Goal: Task Accomplishment & Management: Manage account settings

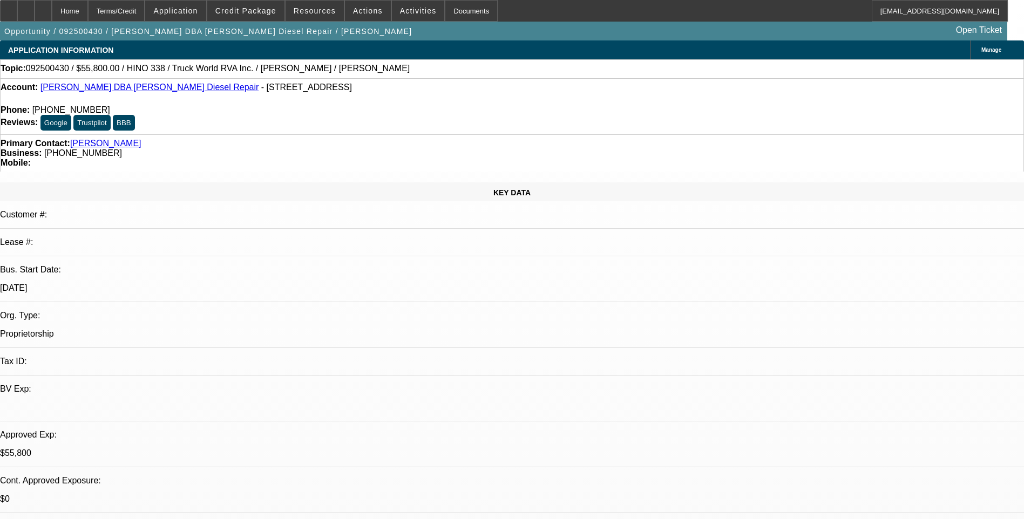
select select "0.1"
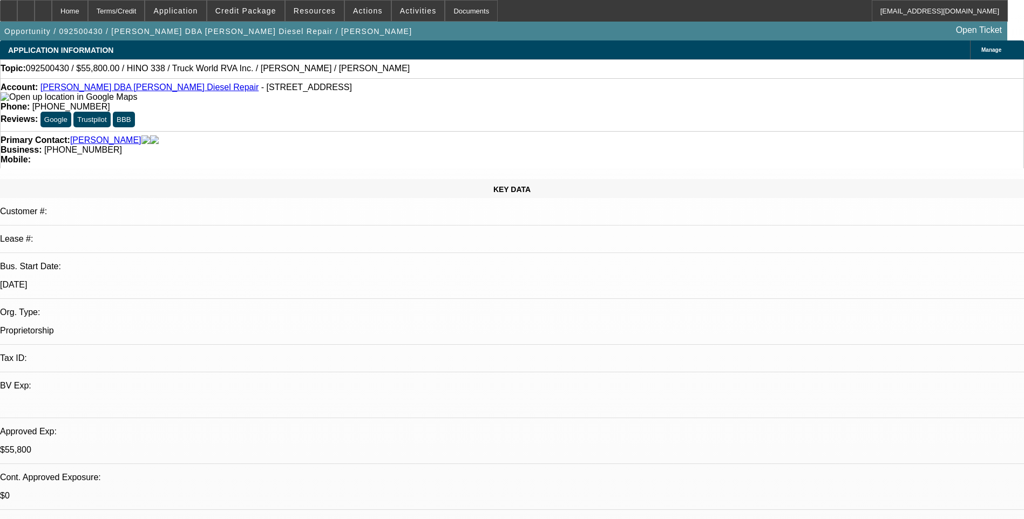
select select "0.1"
select select "0"
select select "0.1"
select select "0"
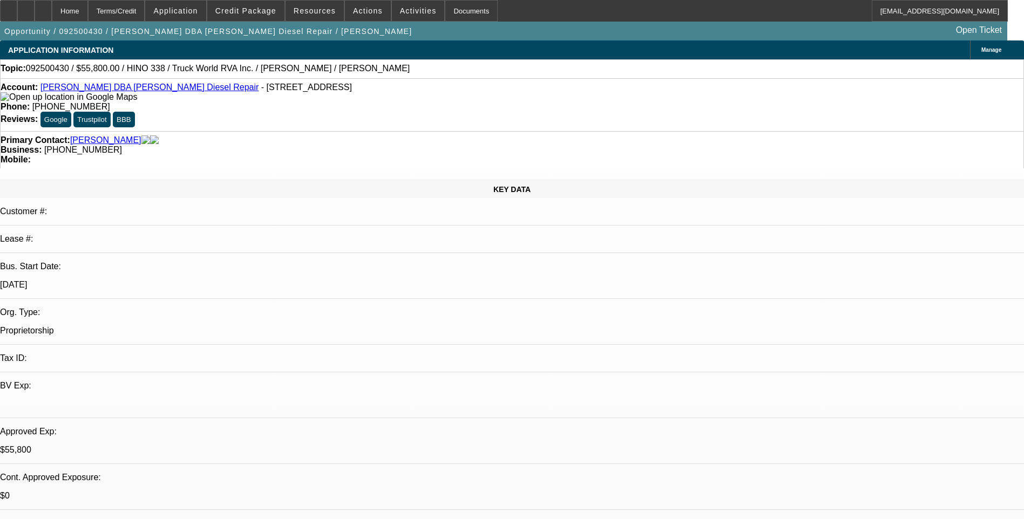
select select "0.1"
select select "0"
select select "1"
select select "2"
select select "4"
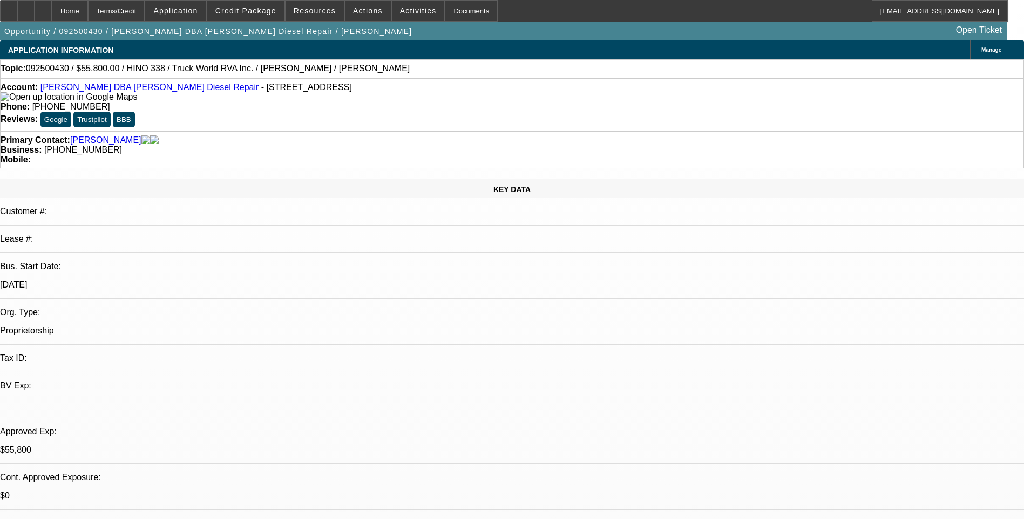
select select "1"
select select "2"
select select "6"
select select "1"
select select "2"
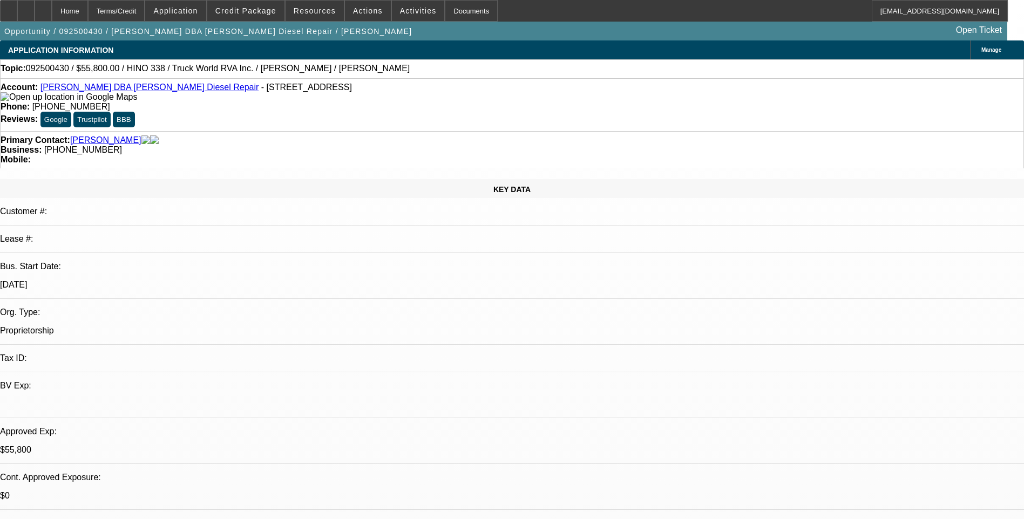
select select "6"
select select "1"
select select "2"
select select "6"
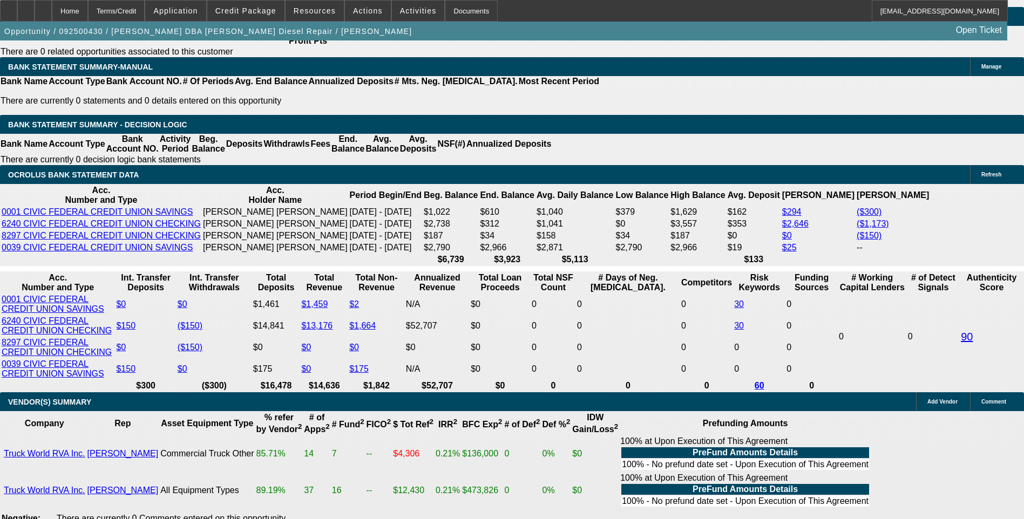
scroll to position [1781, 0]
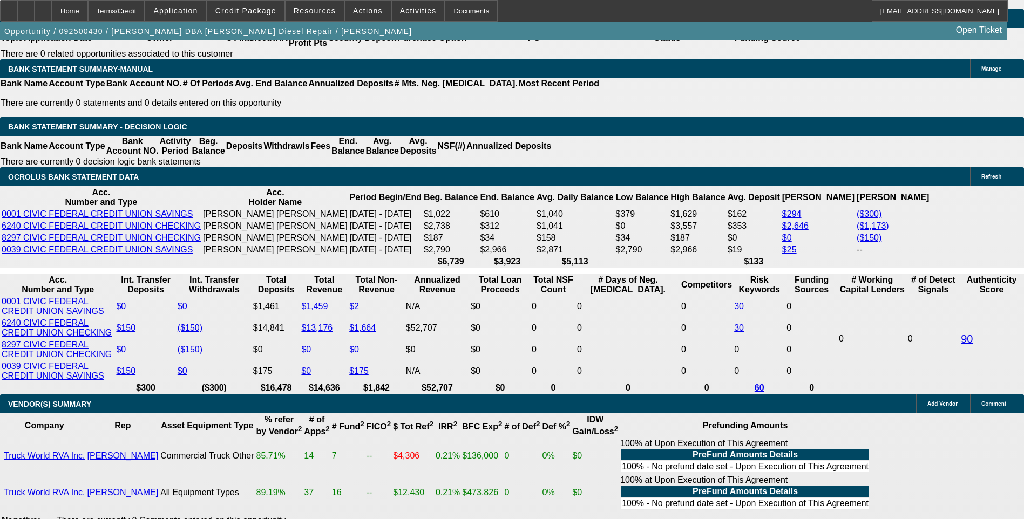
select select "0.1"
select select "2"
select select "0"
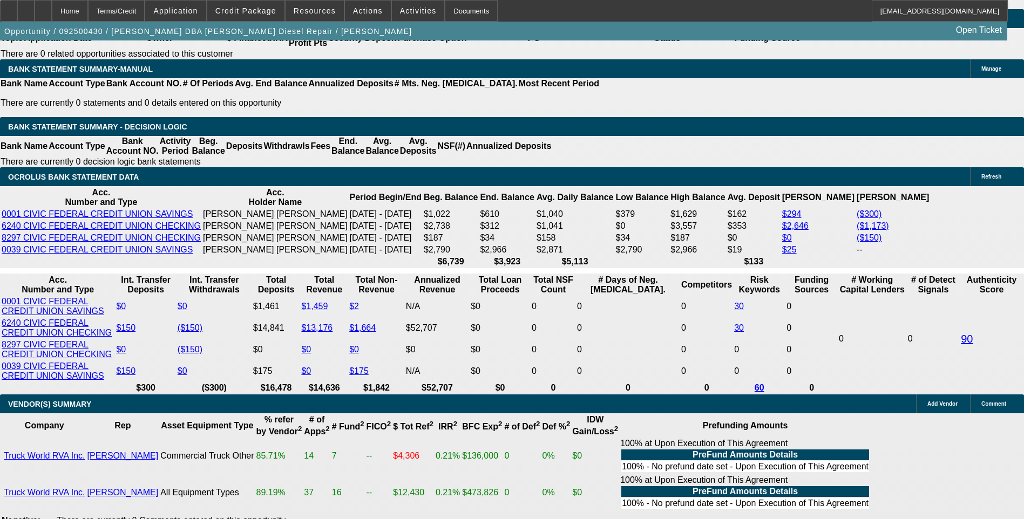
select select "6"
select select "0.1"
select select "2"
select select "0"
select select "6"
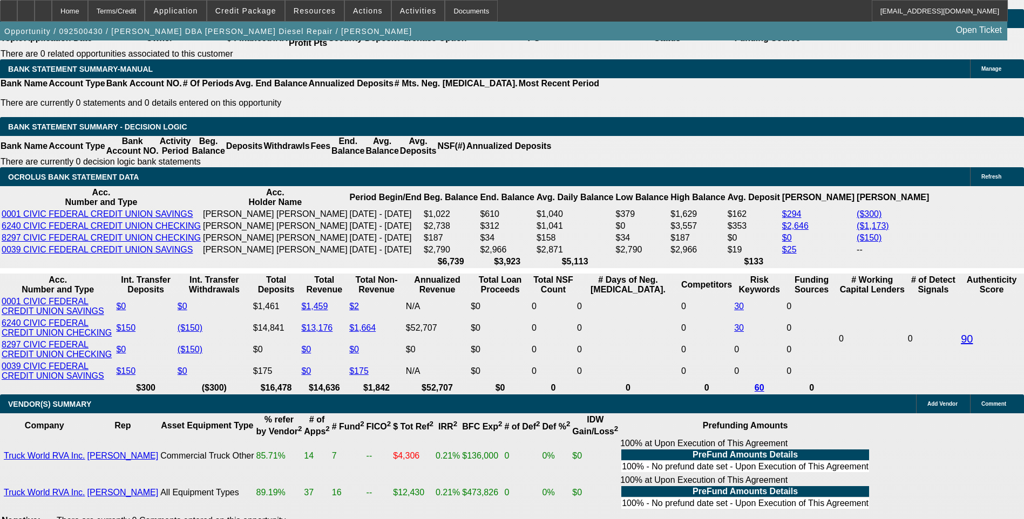
select select "0.1"
select select "0"
select select "2"
select select "0"
select select "6"
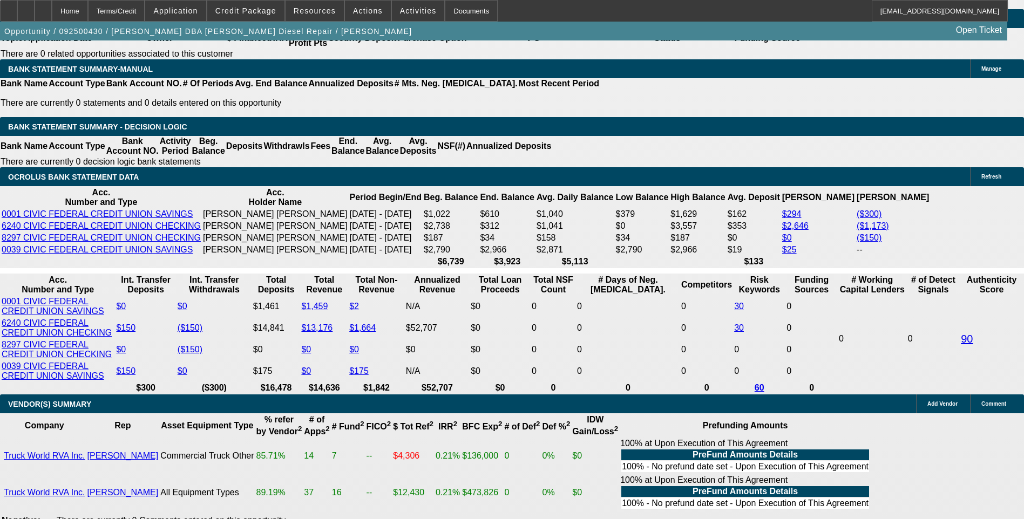
select select "0.15"
select select "0"
select select "2"
select select "0"
select select "6"
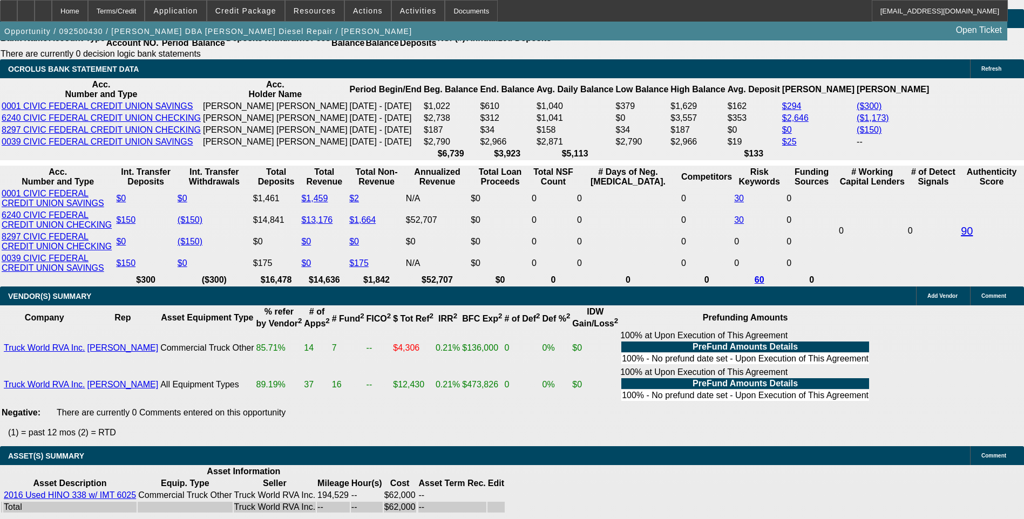
scroll to position [1943, 0]
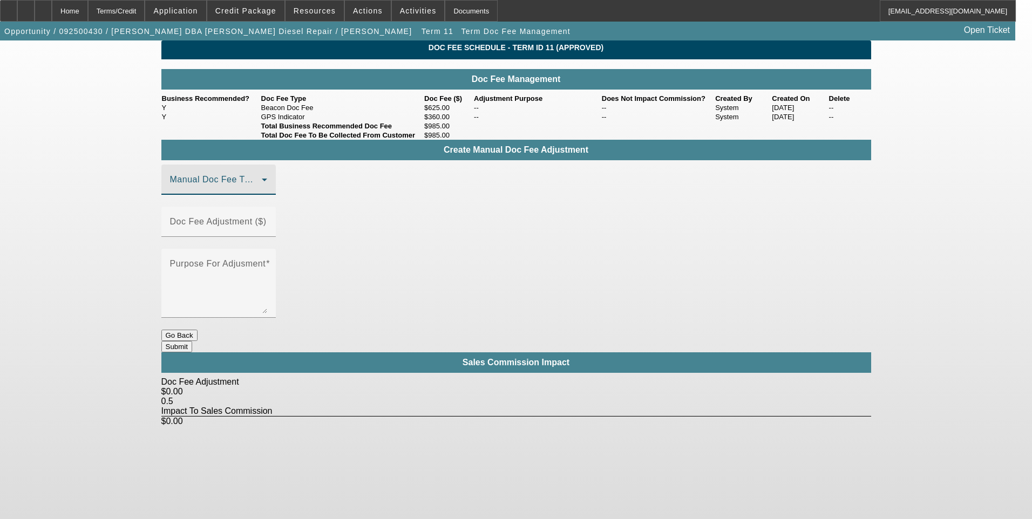
click at [271, 186] on icon at bounding box center [264, 179] width 13 height 13
click at [286, 252] on mat-option "Beacon Doc Fee" at bounding box center [234, 257] width 145 height 26
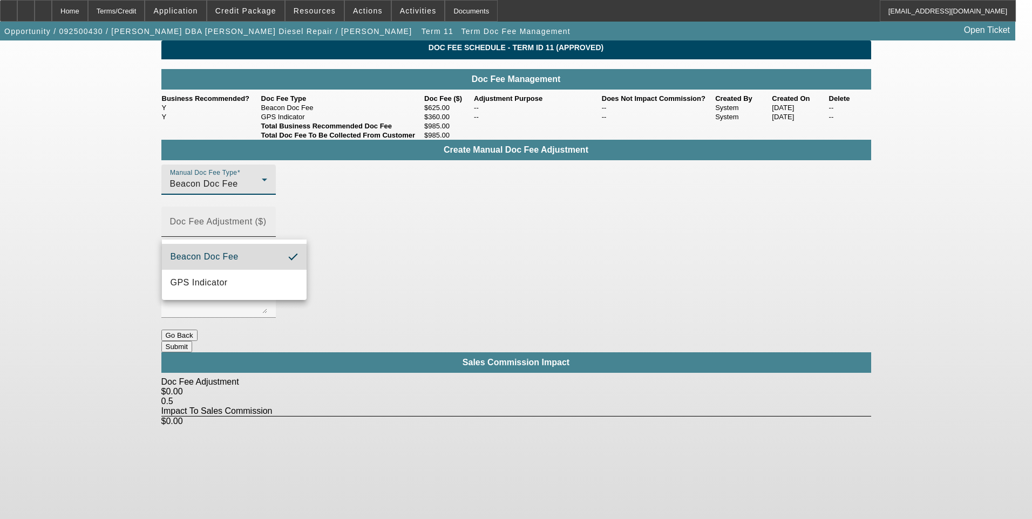
click at [267, 225] on mat-label "Doc Fee Adjustment ($)" at bounding box center [218, 221] width 97 height 9
click at [267, 225] on input "Doc Fee Adjustment ($)" at bounding box center [218, 226] width 97 height 13
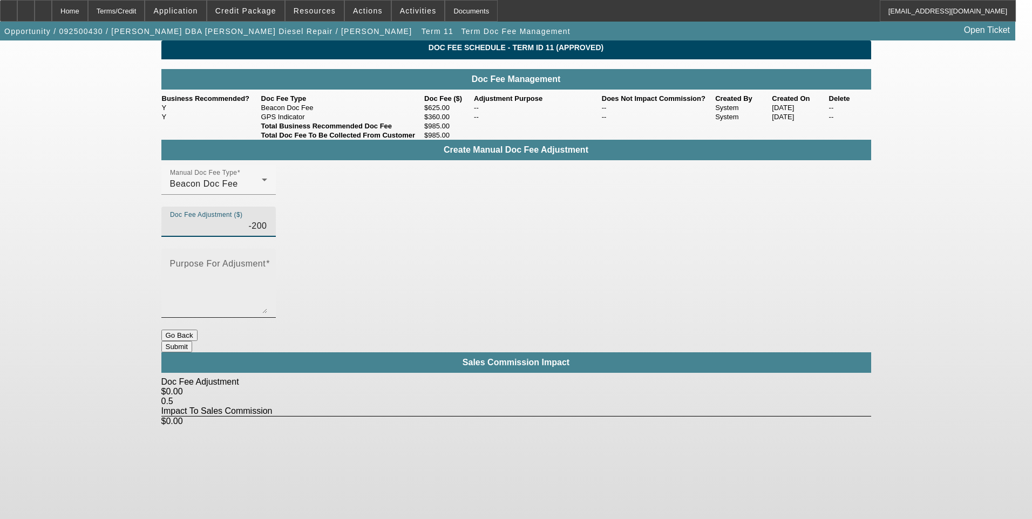
type input "($200.00)"
click at [267, 262] on textarea "Purpose For Adjusment" at bounding box center [218, 288] width 97 height 52
type textarea "."
click at [192, 341] on button "Submit" at bounding box center [176, 346] width 31 height 11
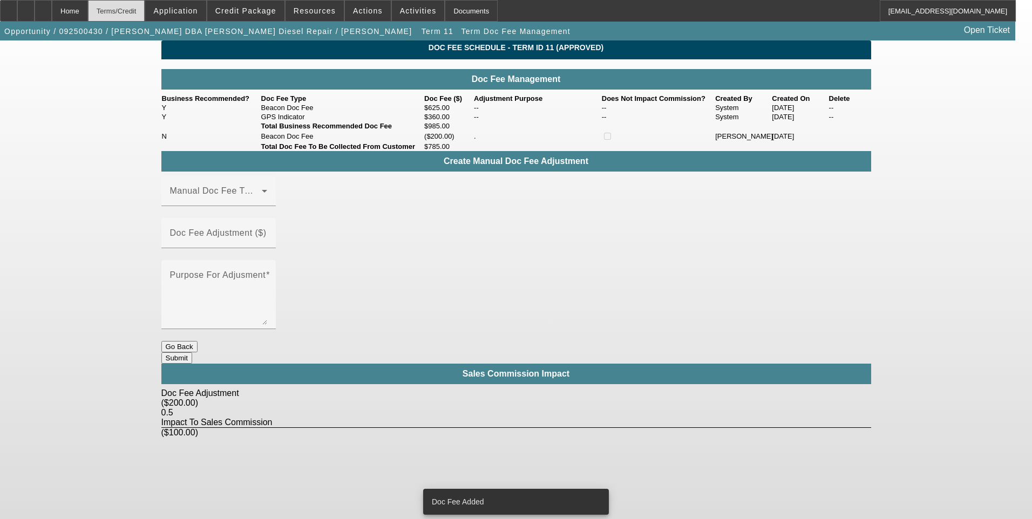
click at [145, 8] on div "Terms/Credit" at bounding box center [116, 11] width 57 height 22
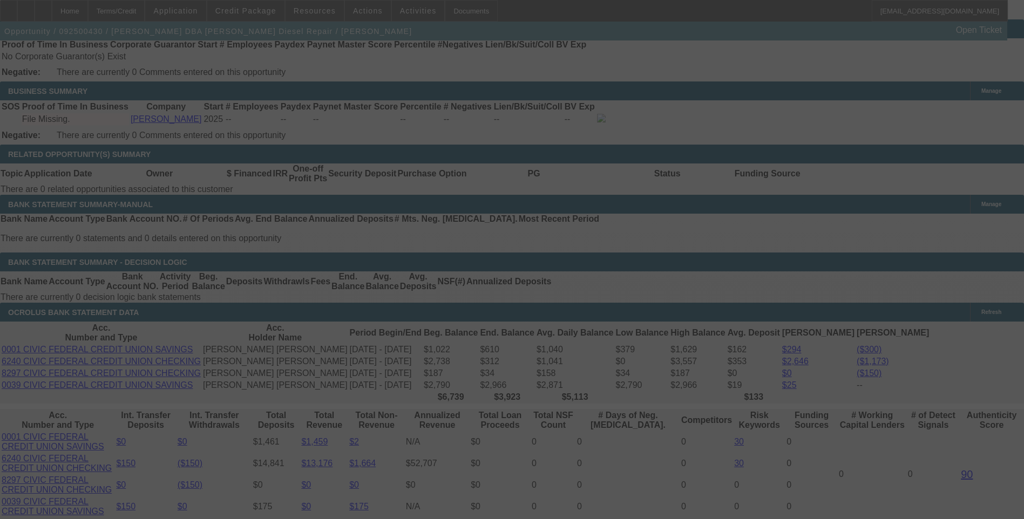
scroll to position [1641, 0]
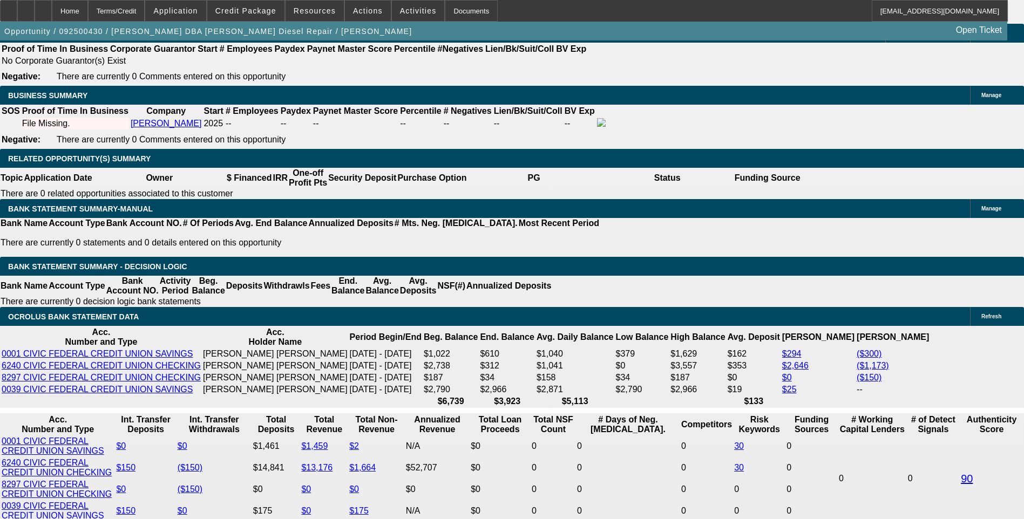
select select "0.1"
select select "2"
select select "0.1"
select select "4"
select select "0.1"
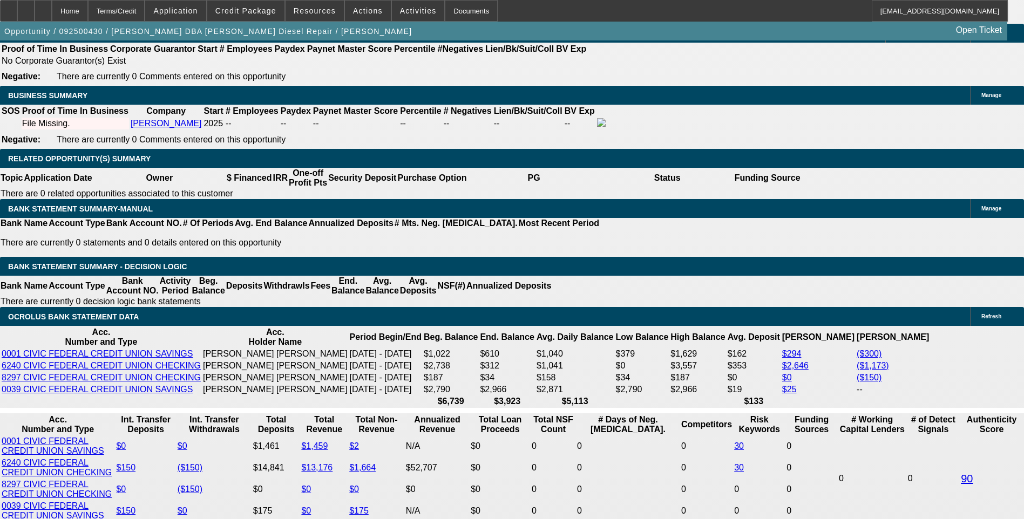
select select "2"
select select "0"
select select "6"
select select "0.1"
select select "2"
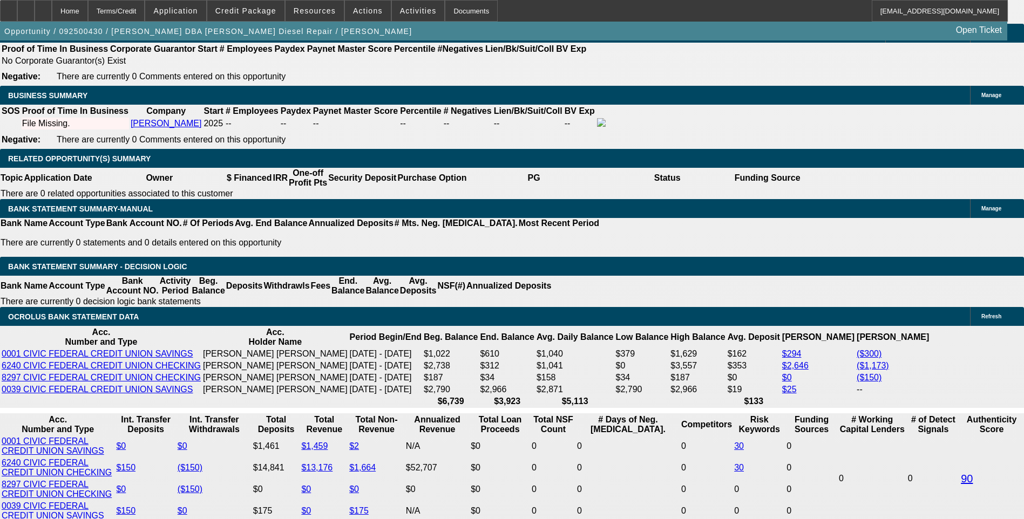
select select "0"
select select "6"
select select "0.1"
select select "2"
select select "0"
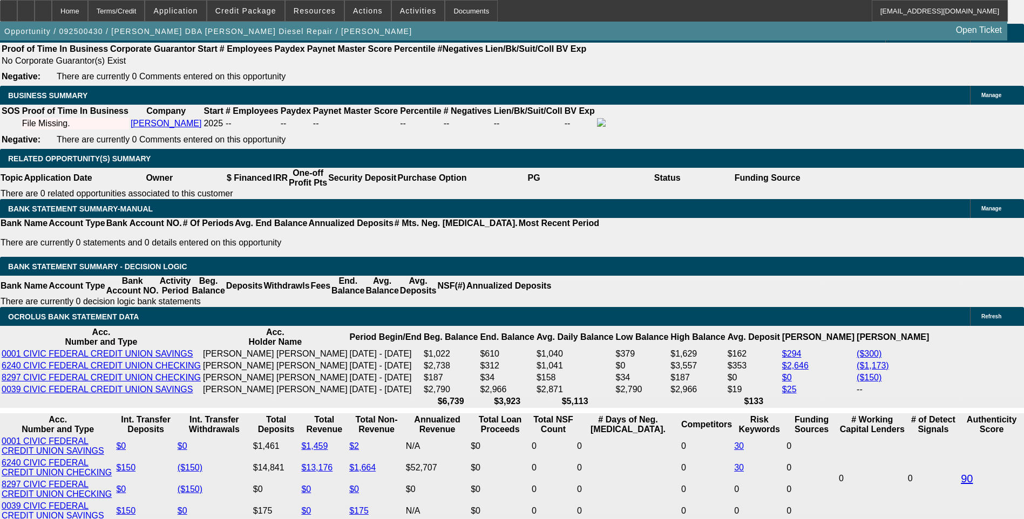
select select "6"
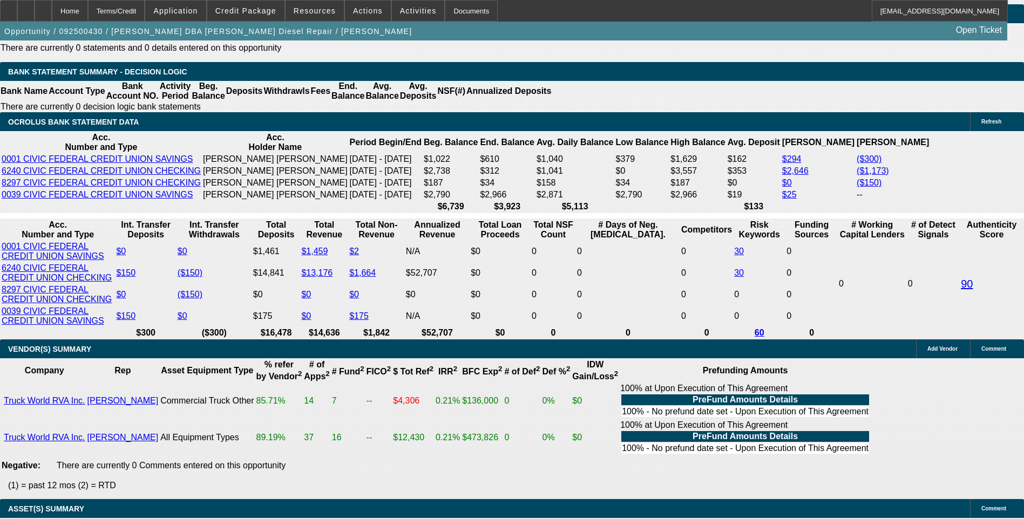
scroll to position [1811, 0]
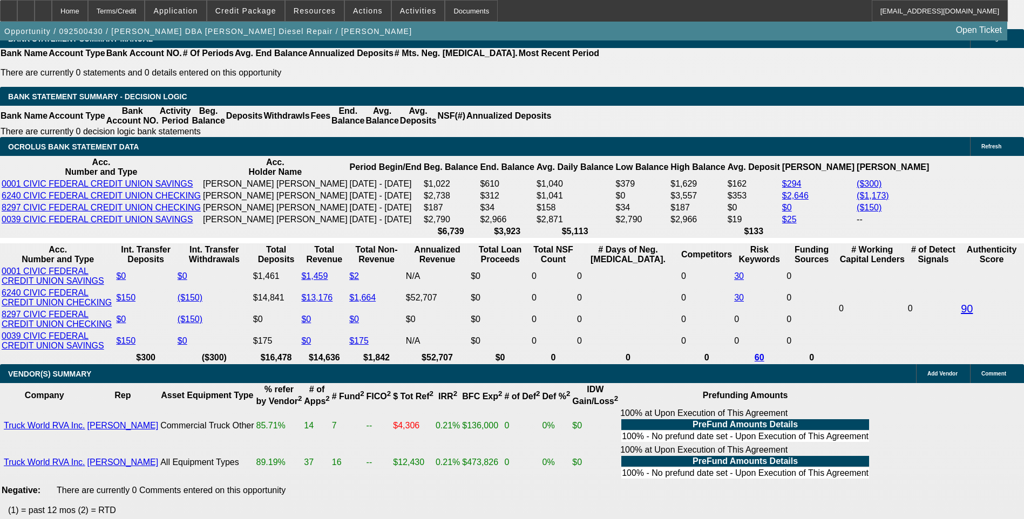
select select "0.1"
select select "2"
select select "0"
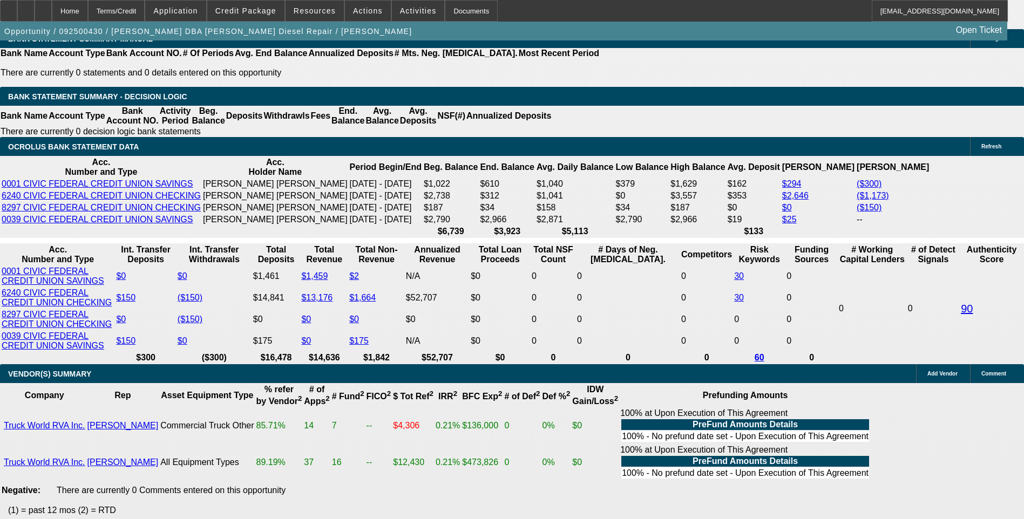
select select "6"
select select "0.1"
select select "2"
select select "0"
select select "6"
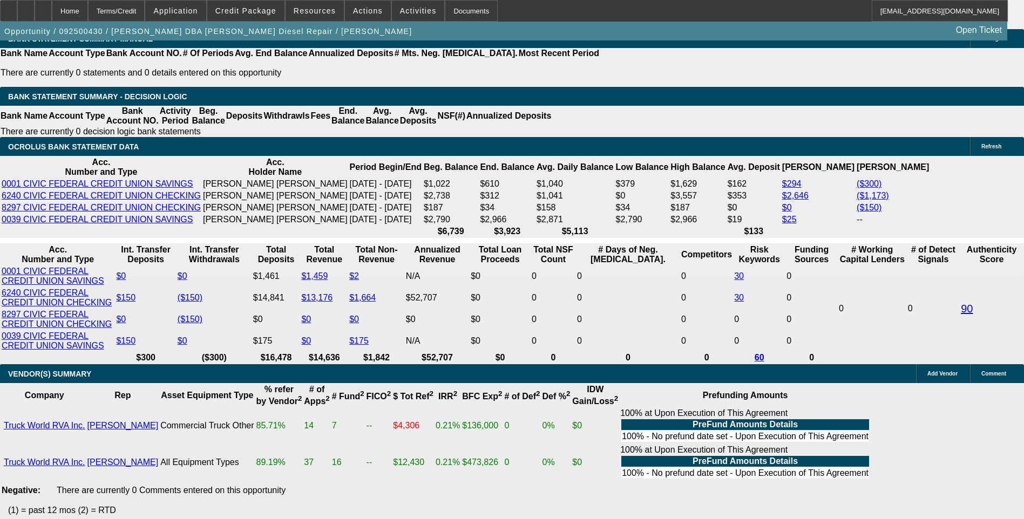
select select "0.1"
select select "0"
select select "2"
select select "0"
select select "6"
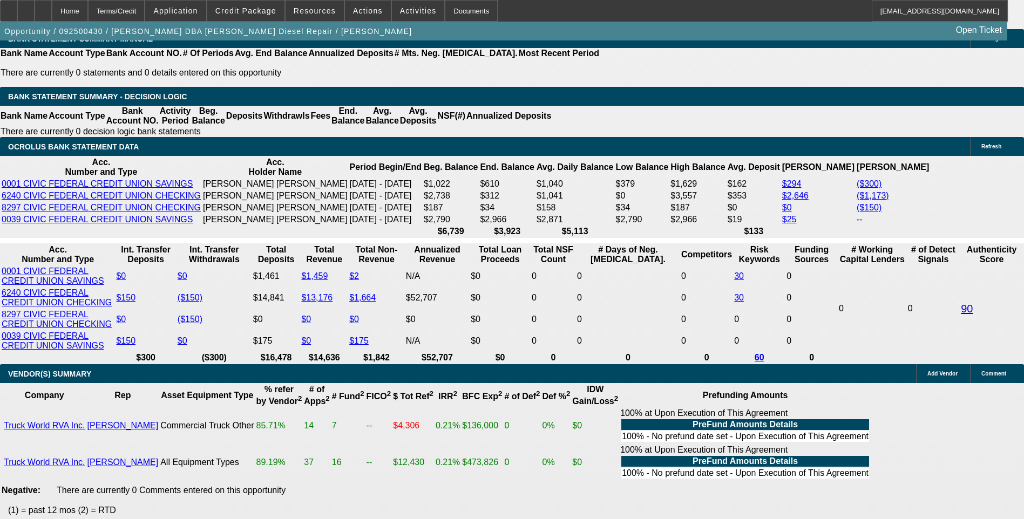
select select "0.15"
select select "0"
select select "2"
select select "0"
select select "6"
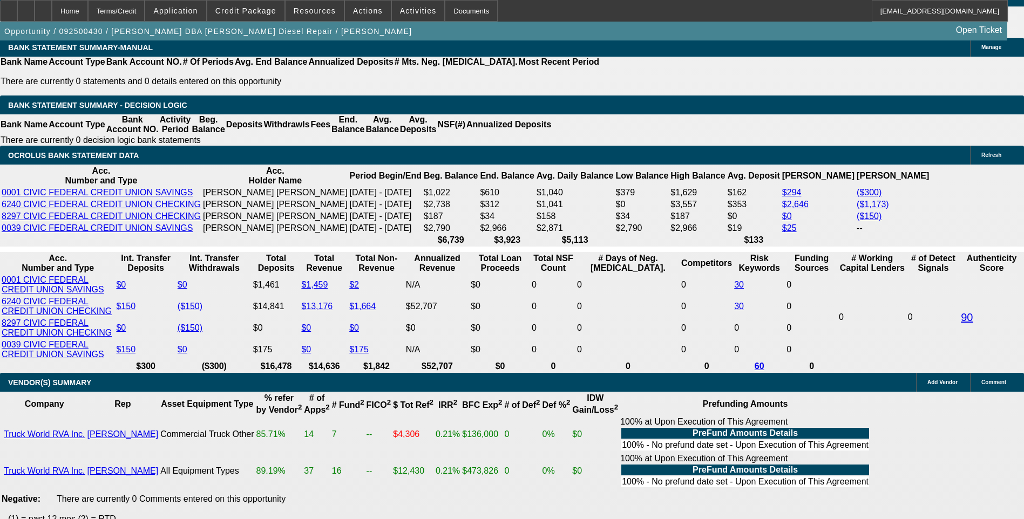
scroll to position [1757, 0]
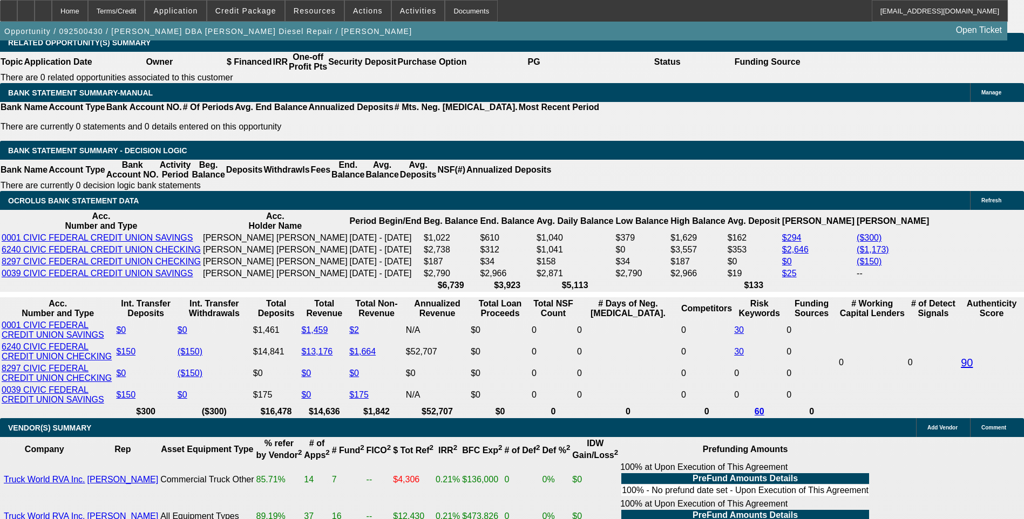
select select "0.15"
select select "2"
select select "0.1"
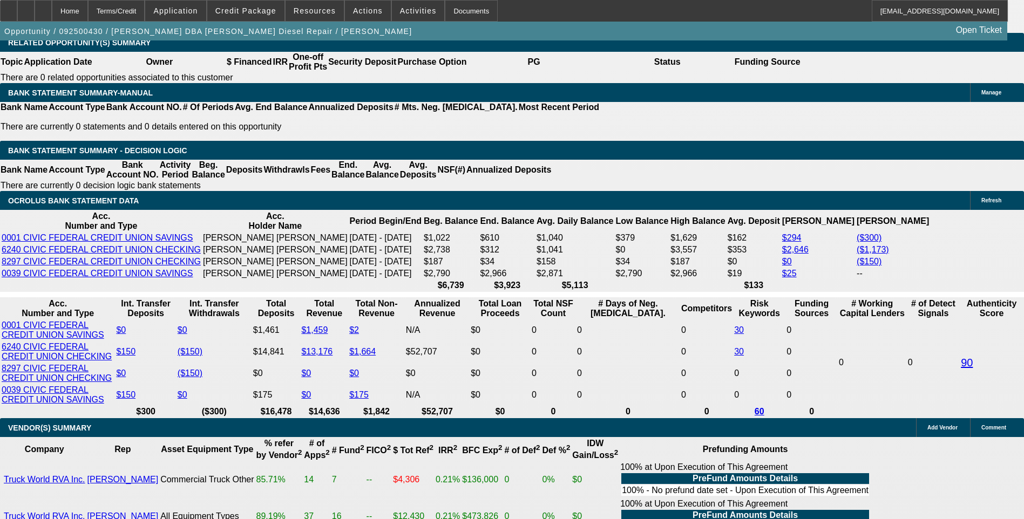
select select "4"
select select "0.15"
select select "2"
select select "0"
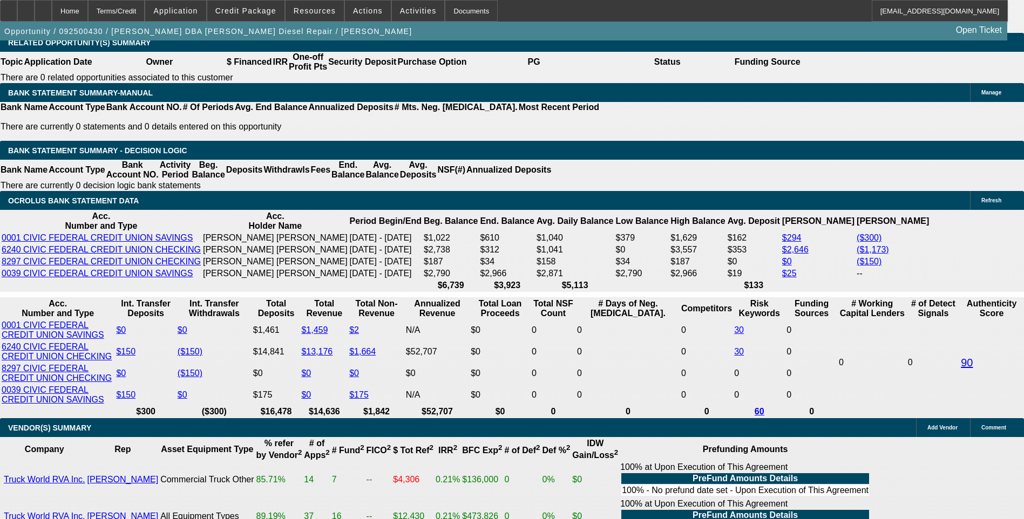
select select "6"
select select "0.1"
select select "2"
select select "0"
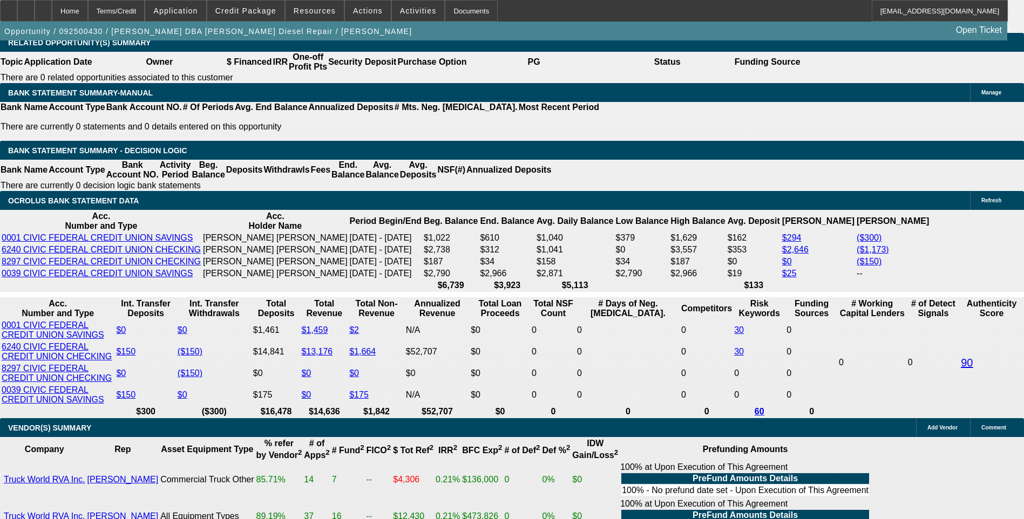
select select "6"
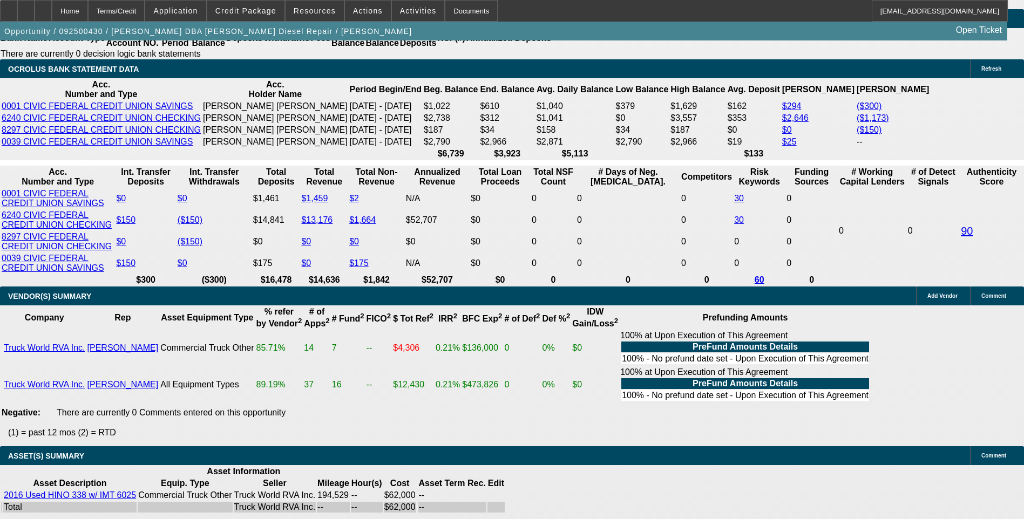
scroll to position [1865, 0]
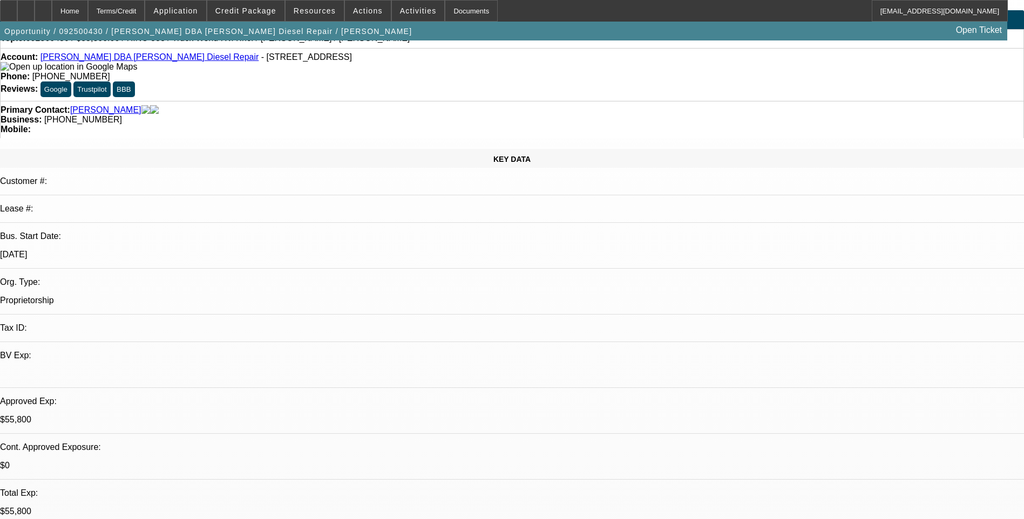
scroll to position [0, 0]
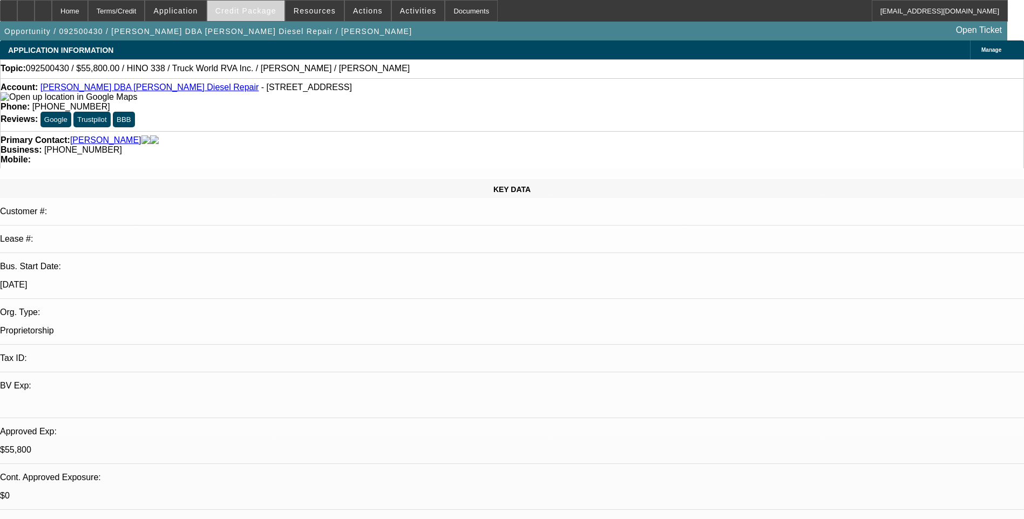
click at [248, 12] on span "Credit Package" at bounding box center [245, 10] width 61 height 9
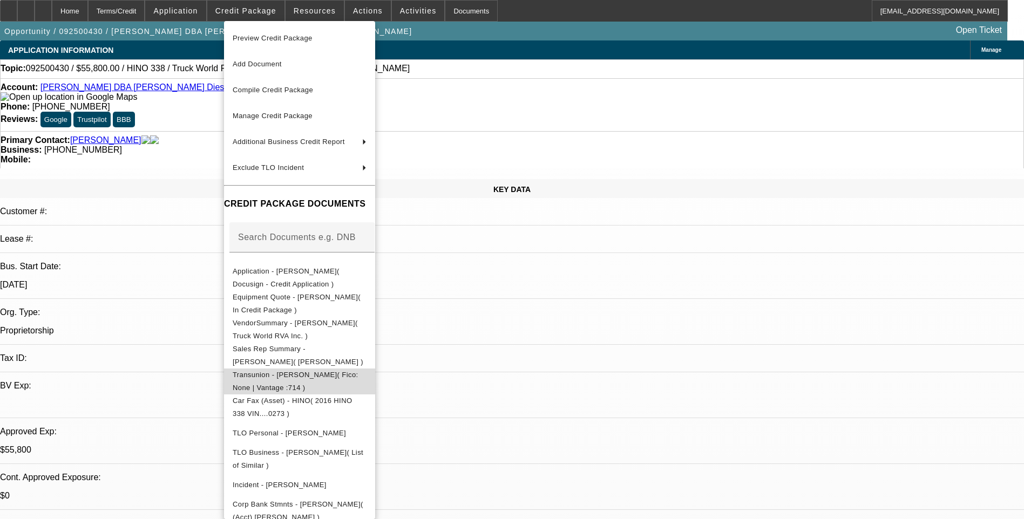
drag, startPoint x: 337, startPoint y: 372, endPoint x: 342, endPoint y: 367, distance: 7.3
click at [336, 372] on span "Transunion - Funderburk, Berry( Fico: None | Vantage :714 )" at bounding box center [300, 382] width 134 height 26
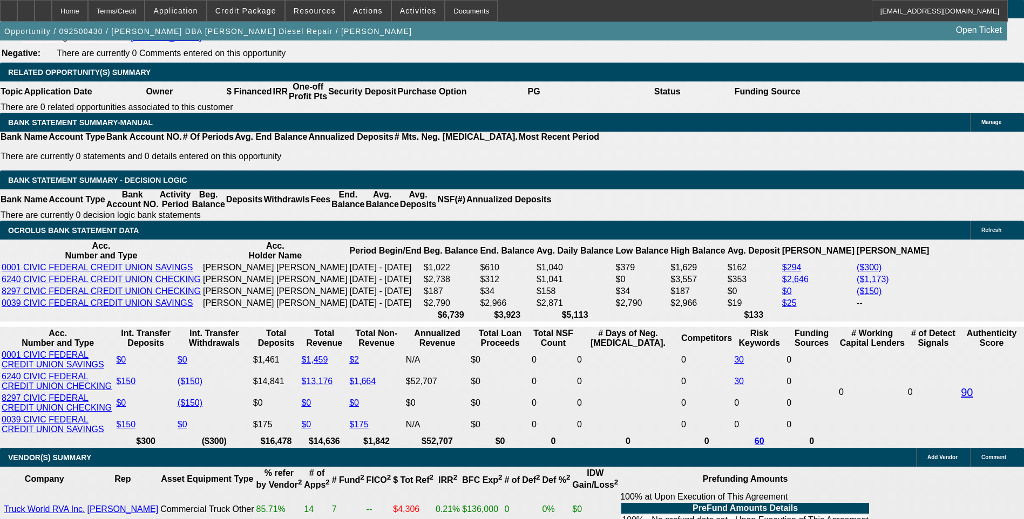
scroll to position [1727, 0]
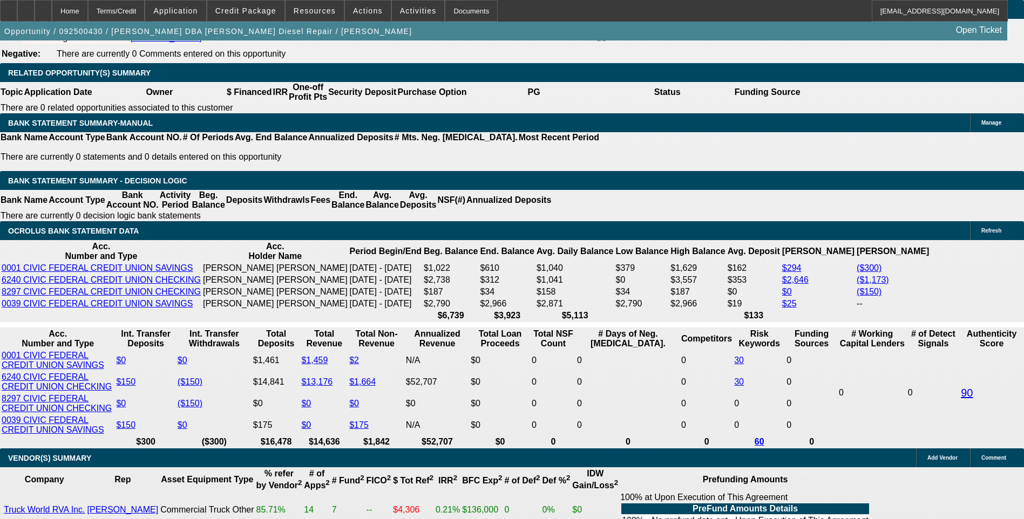
select select "0.1"
select select "2"
select select "0.1"
select select "4"
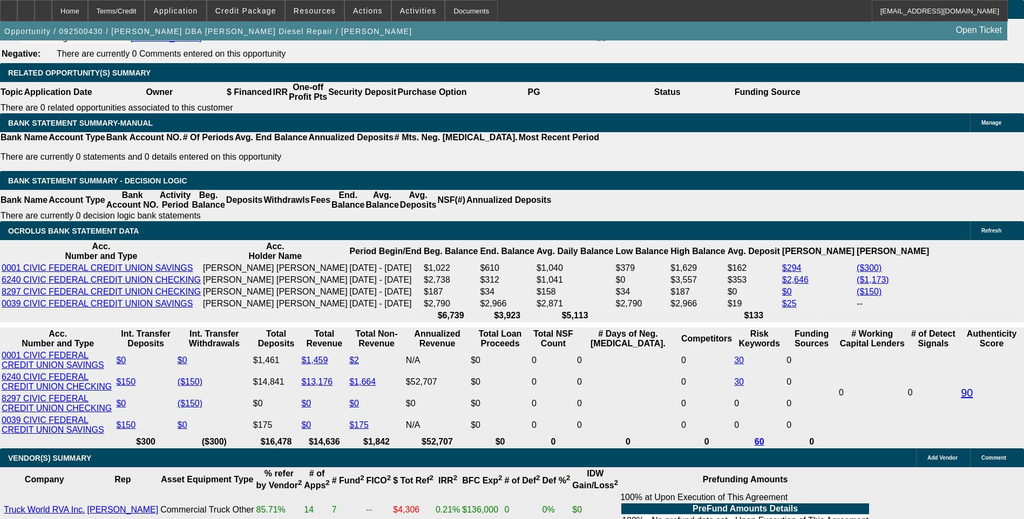
select select "0.1"
select select "2"
select select "0"
select select "6"
select select "0.1"
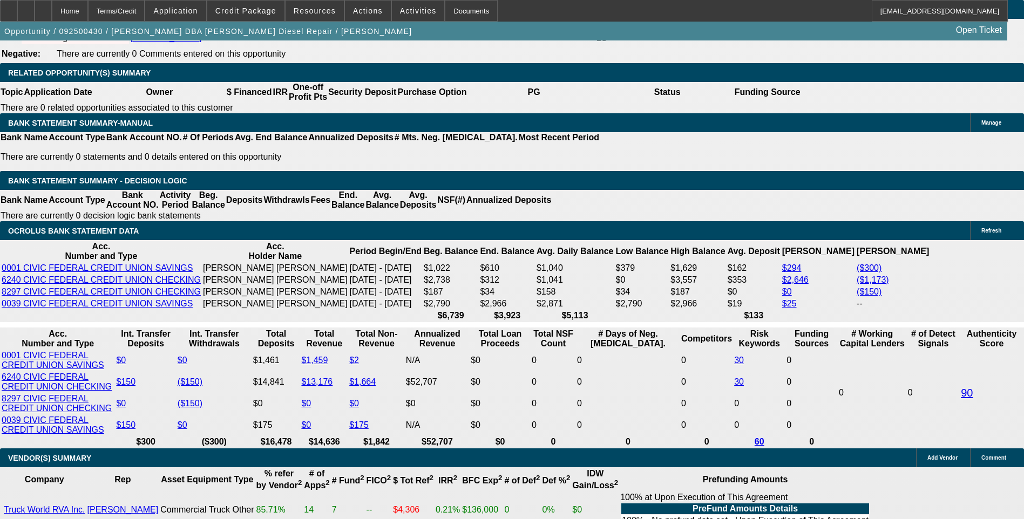
select select "2"
select select "0"
select select "6"
select select "0.1"
select select "2"
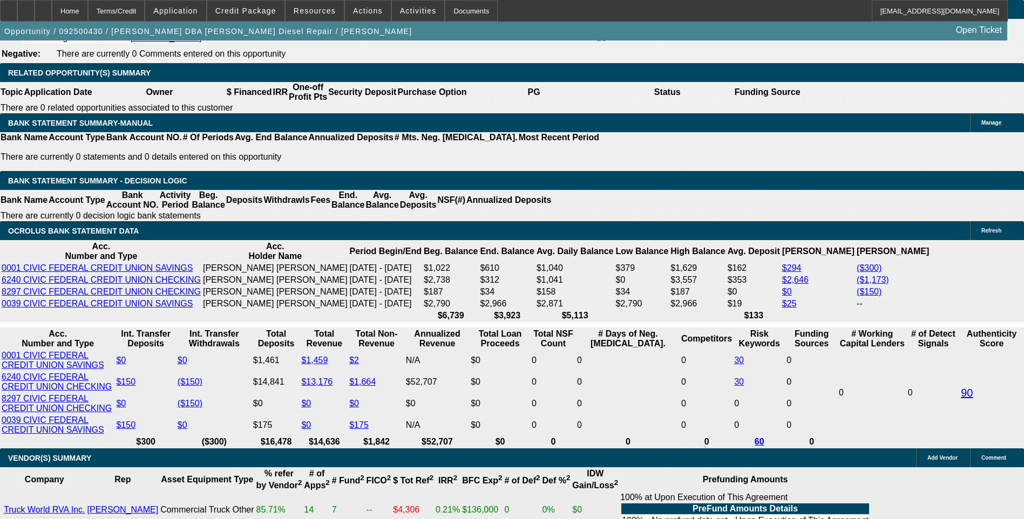
select select "0"
select select "6"
select select "0.1"
select select "2"
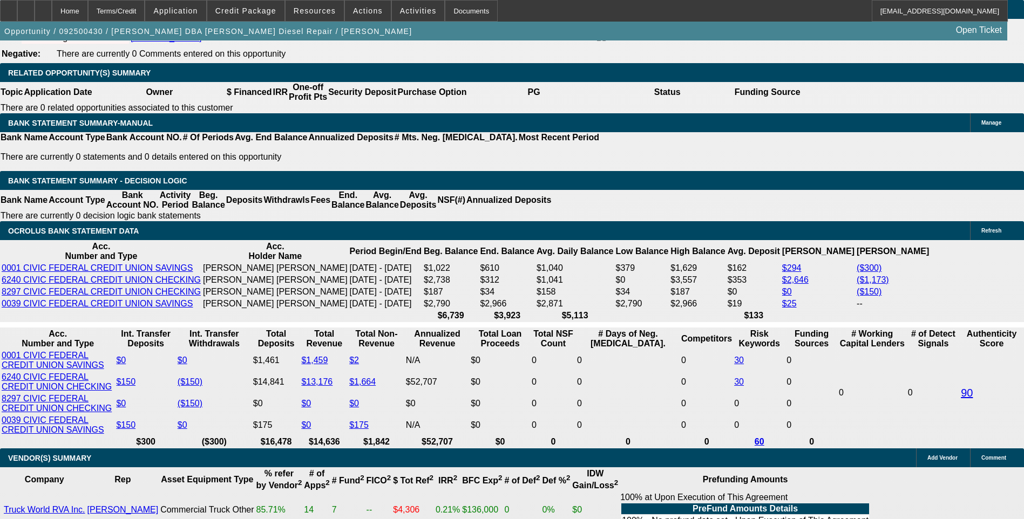
select select "2"
select select "0"
select select "6"
select select "0.1"
select select "2"
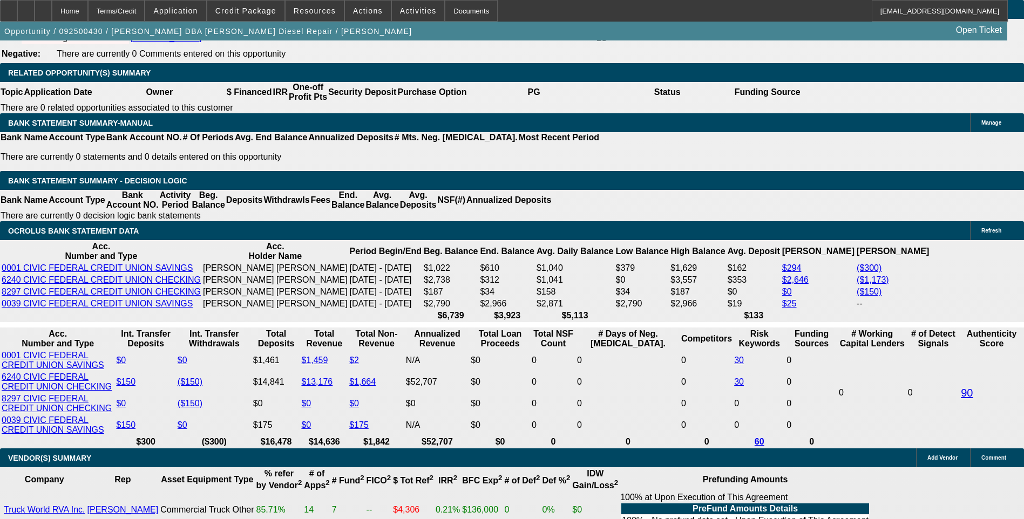
select select "0"
select select "6"
select select "0.1"
select select "0"
select select "2"
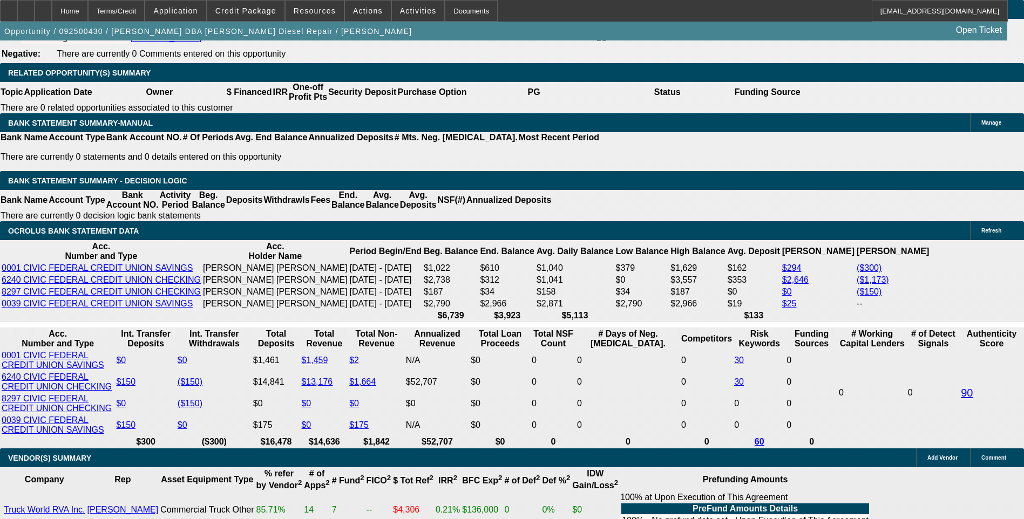
select select "0"
select select "6"
select select "0.15"
select select "0"
select select "2"
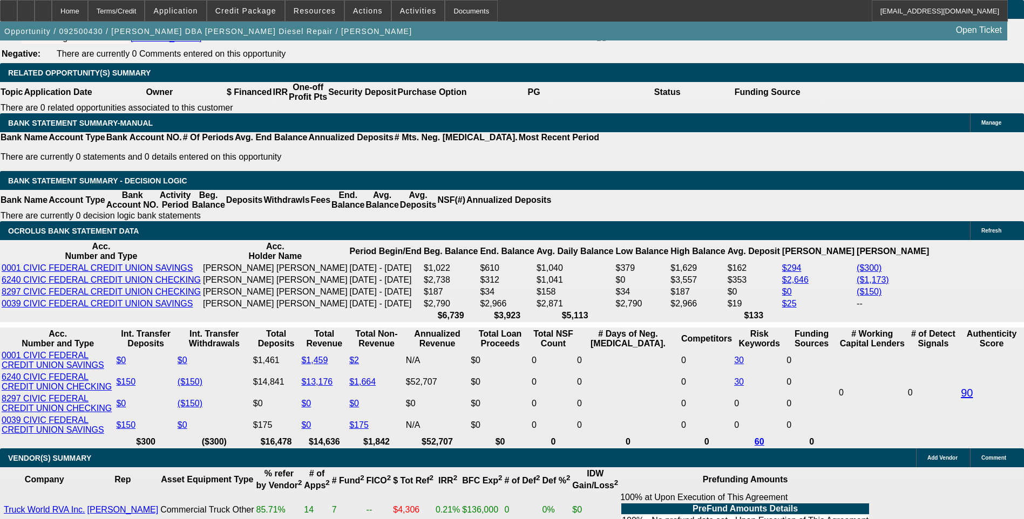
select select "0"
select select "6"
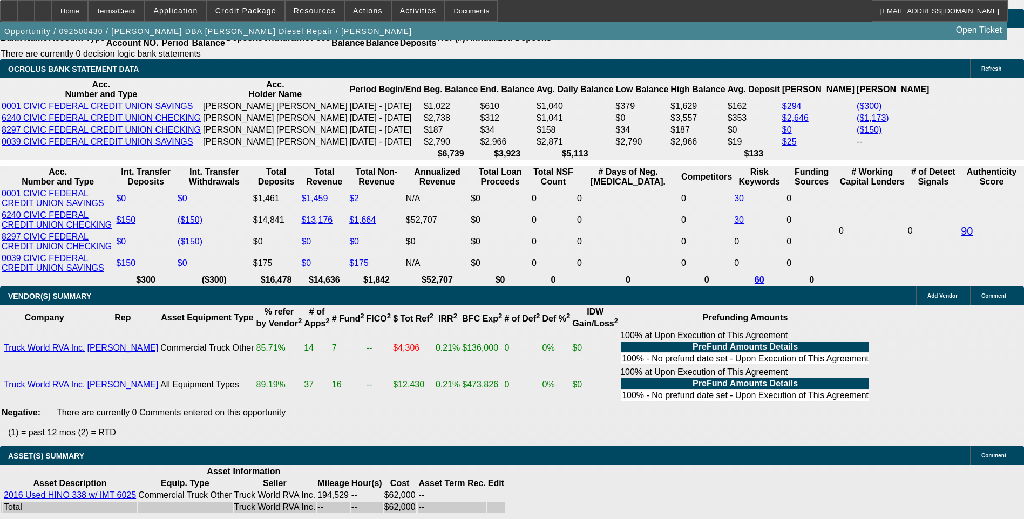
scroll to position [1943, 0]
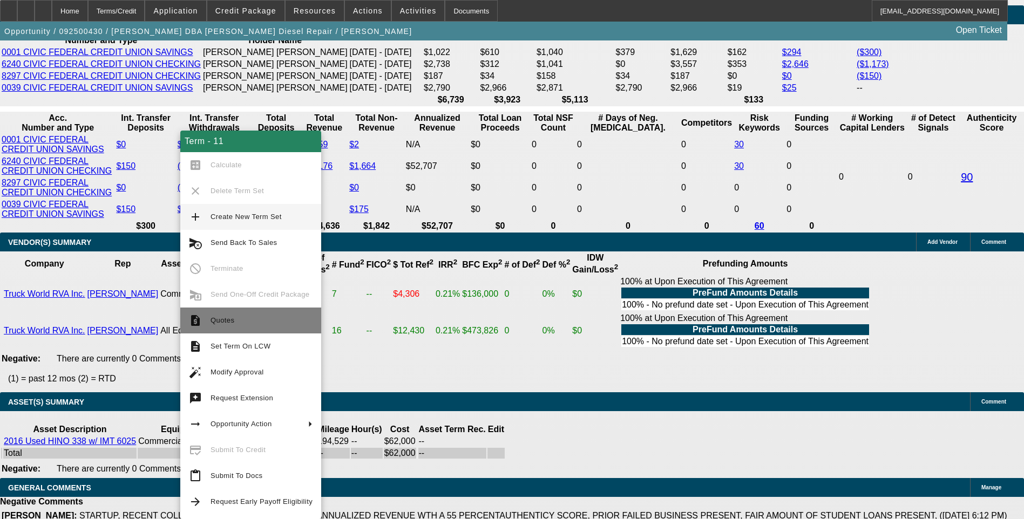
click at [227, 322] on span "Quotes" at bounding box center [223, 320] width 24 height 8
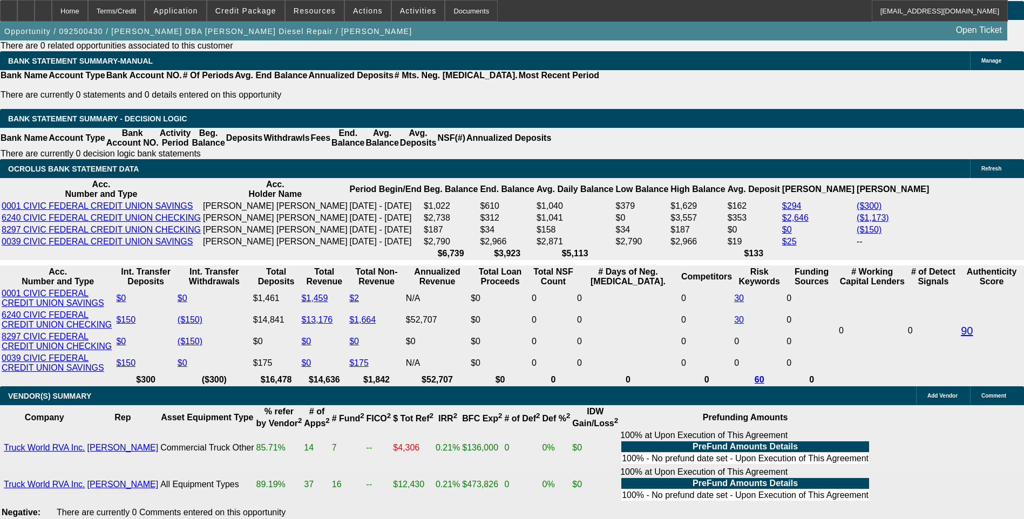
scroll to position [1781, 0]
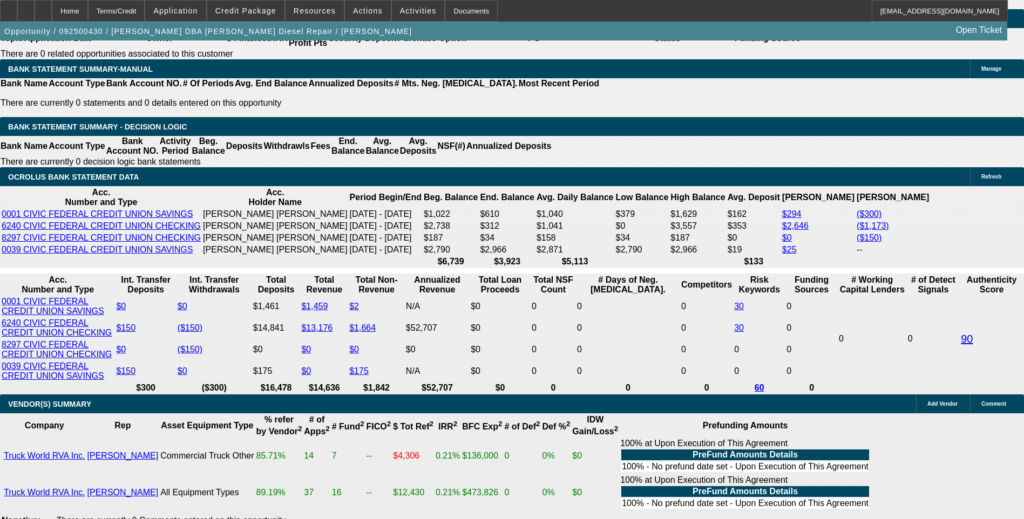
select select "0.15"
select select "2"
select select "0.1"
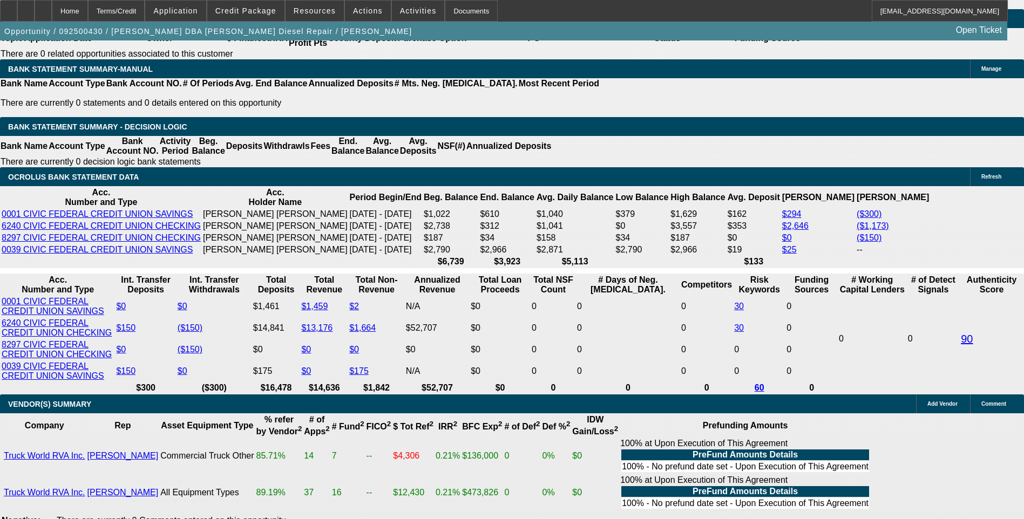
select select "4"
select select "0.15"
select select "2"
select select "0"
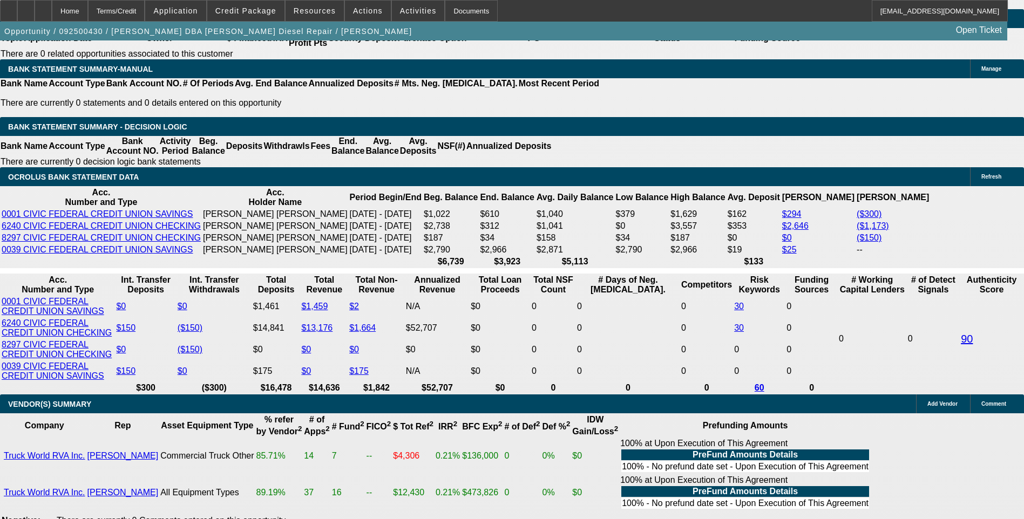
select select "6"
select select "0.1"
select select "2"
select select "0"
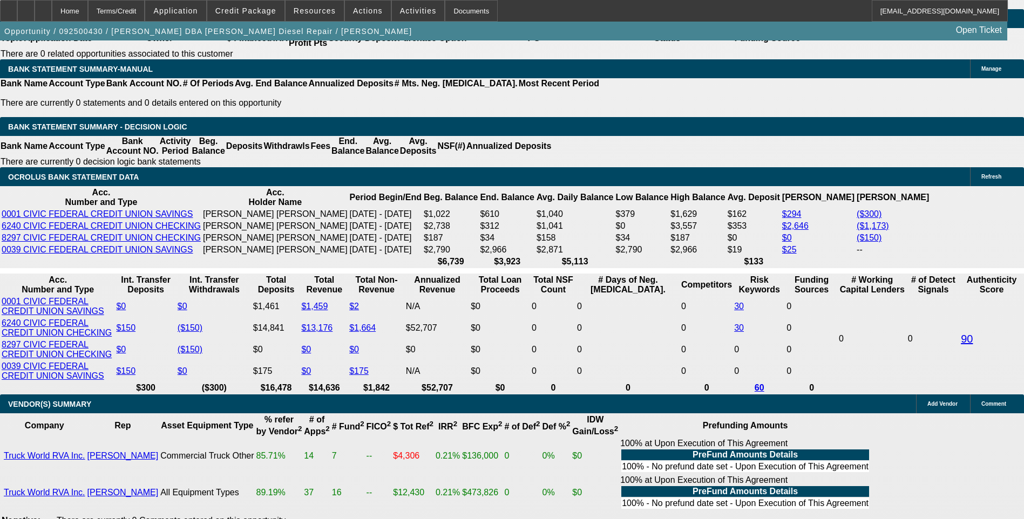
select select "6"
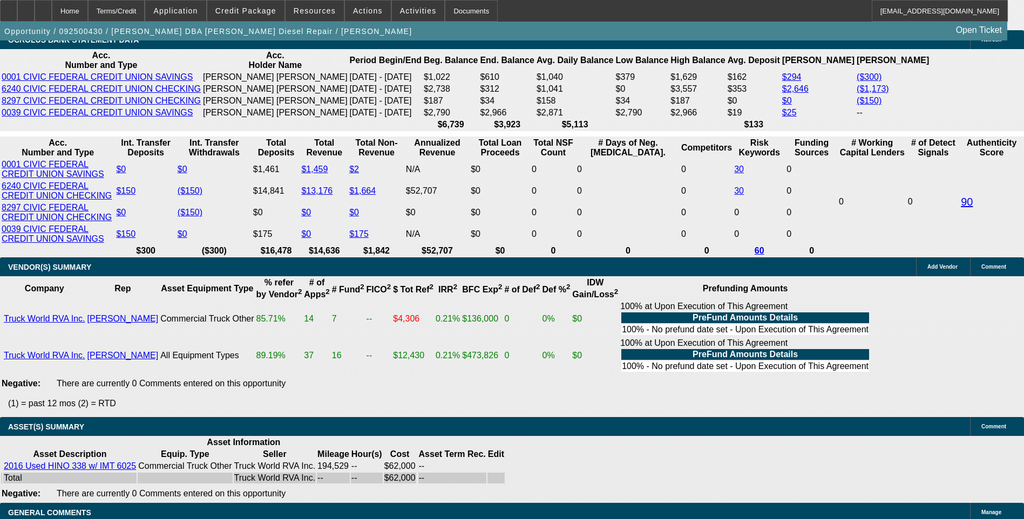
scroll to position [1943, 0]
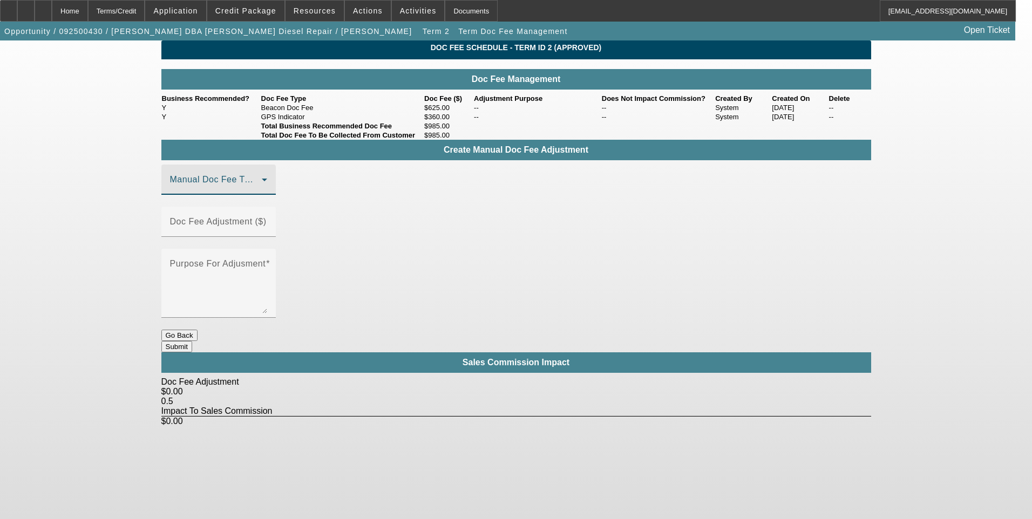
click at [262, 191] on span at bounding box center [216, 184] width 92 height 13
click at [283, 259] on mat-option "Beacon Doc Fee" at bounding box center [234, 257] width 145 height 26
click at [267, 231] on input "Doc Fee Adjustment ($)" at bounding box center [218, 226] width 97 height 13
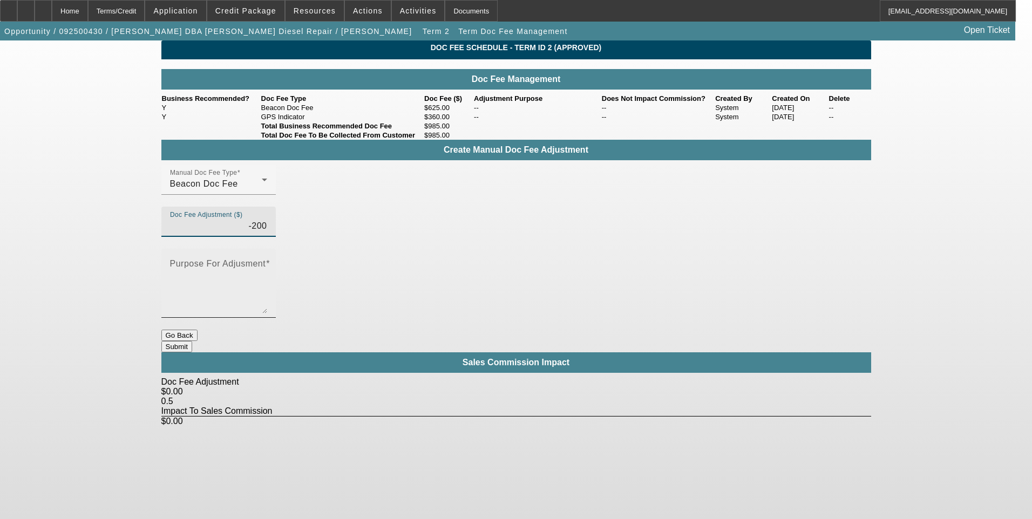
type input "($200.00)"
click at [267, 262] on textarea "Purpose For Adjusment" at bounding box center [218, 288] width 97 height 52
type textarea "."
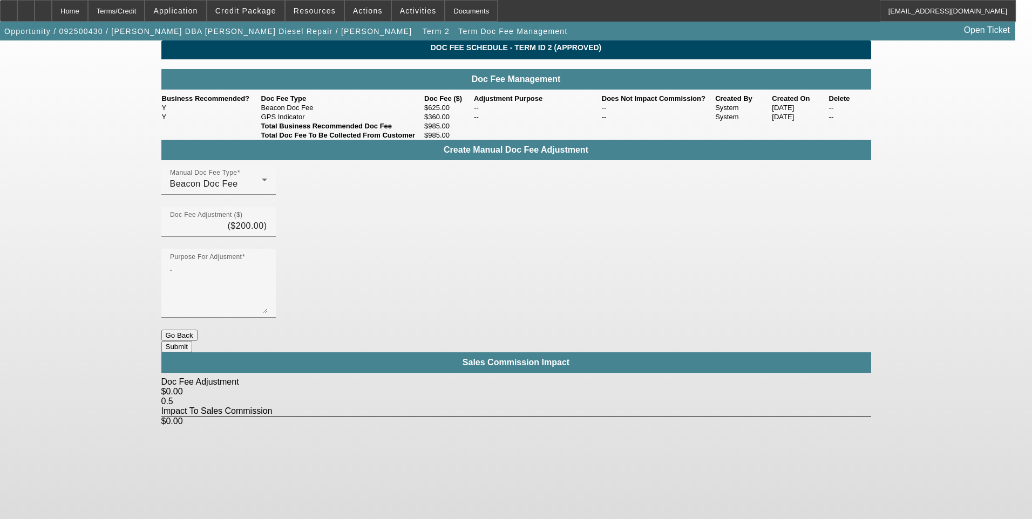
click at [192, 341] on button "Submit" at bounding box center [176, 346] width 31 height 11
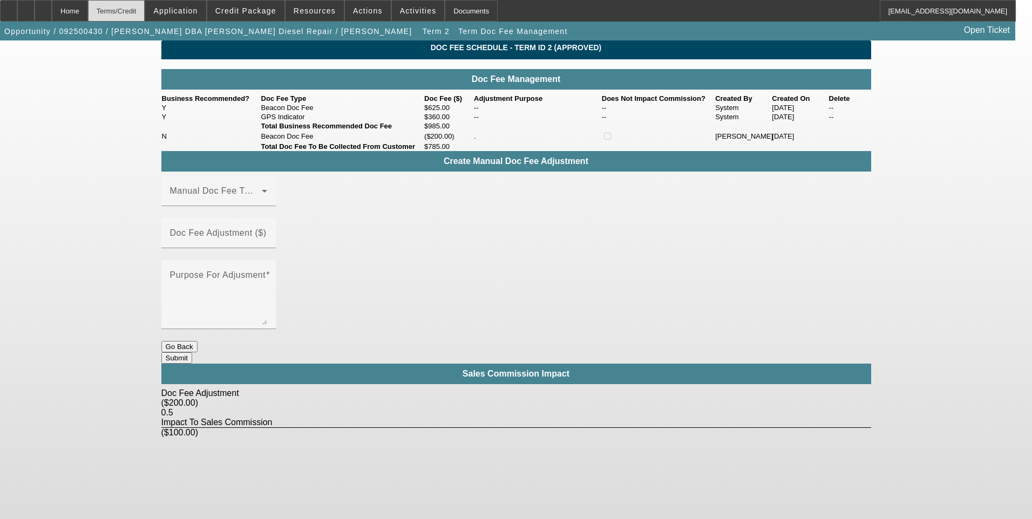
click at [144, 10] on div "Terms/Credit" at bounding box center [116, 11] width 57 height 22
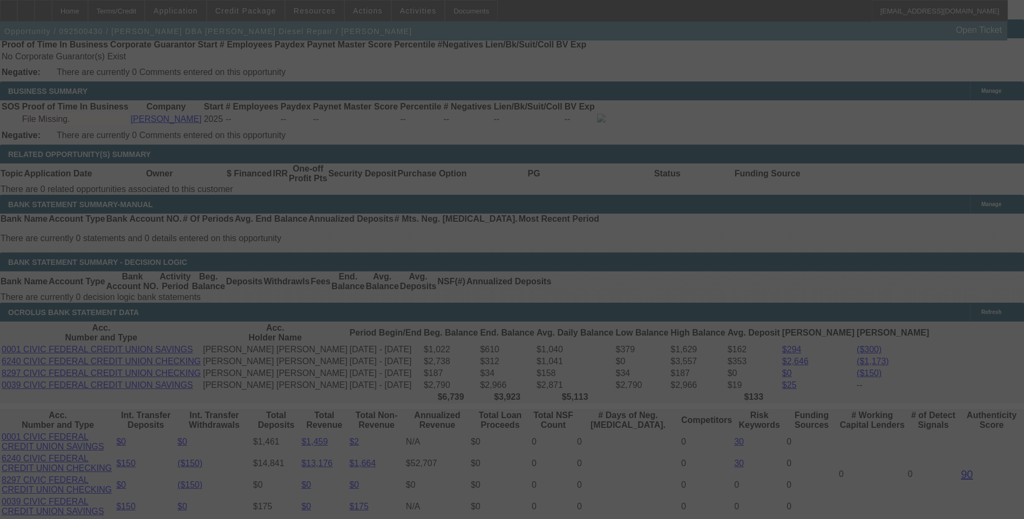
scroll to position [1641, 0]
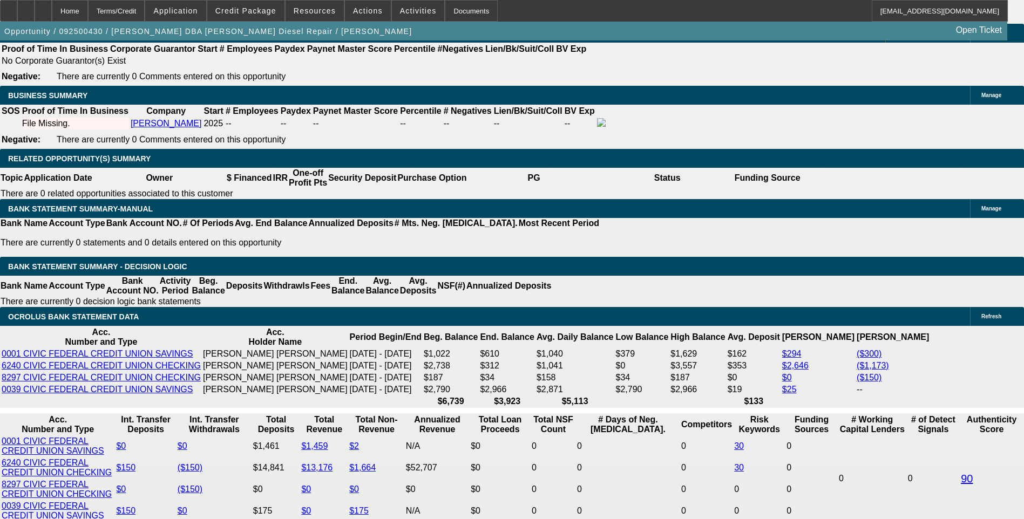
select select "0.1"
select select "2"
select select "0.1"
select select "4"
select select "0.1"
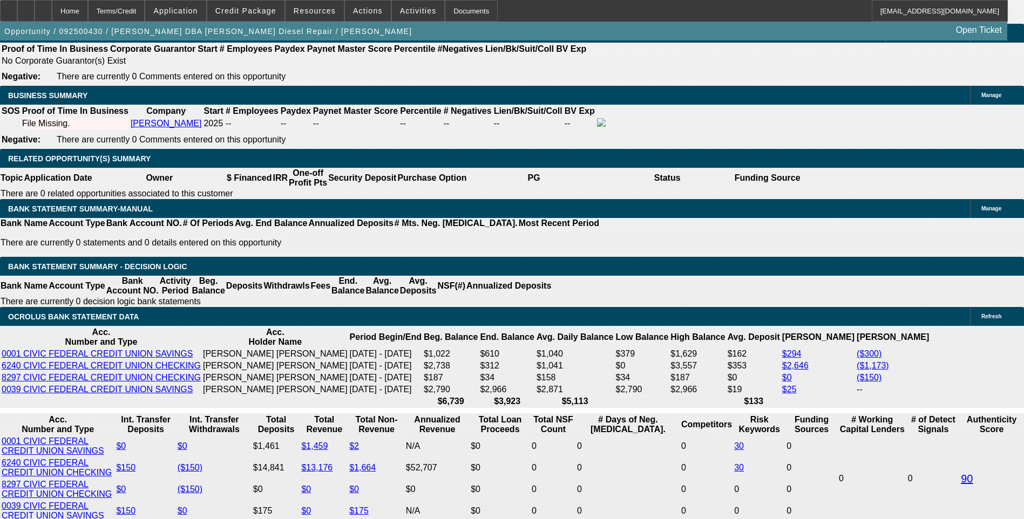
select select "2"
select select "0"
select select "6"
select select "0.1"
select select "2"
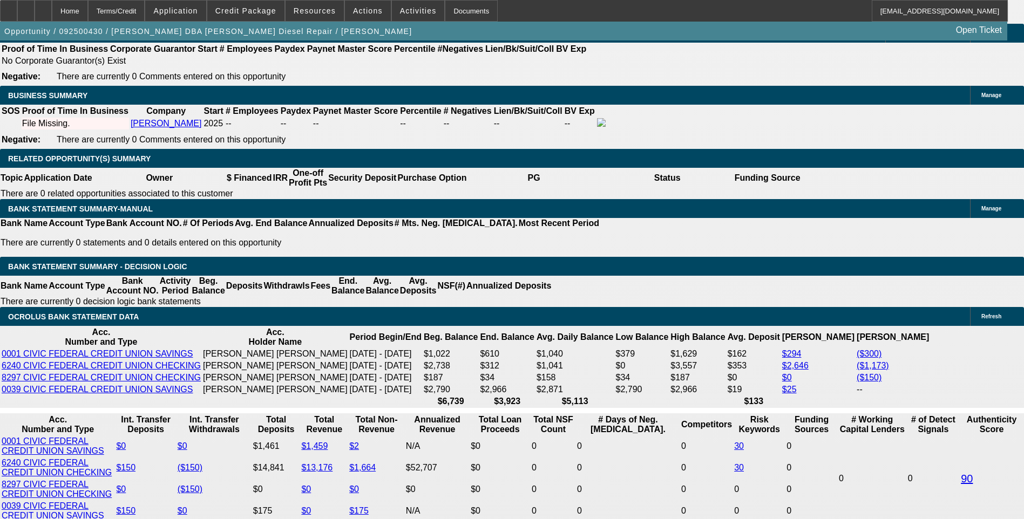
select select "0"
select select "6"
select select "0.1"
select select "2"
select select "0"
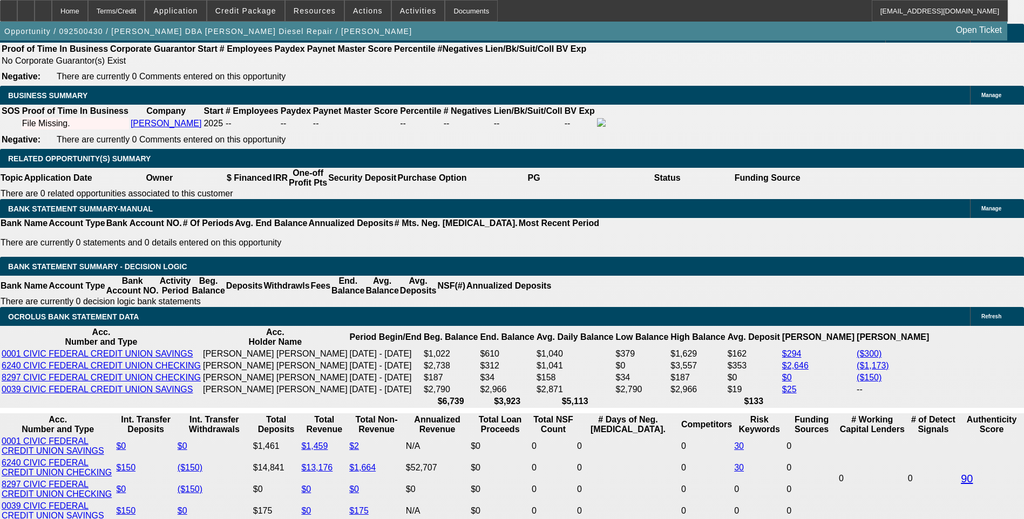
select select "6"
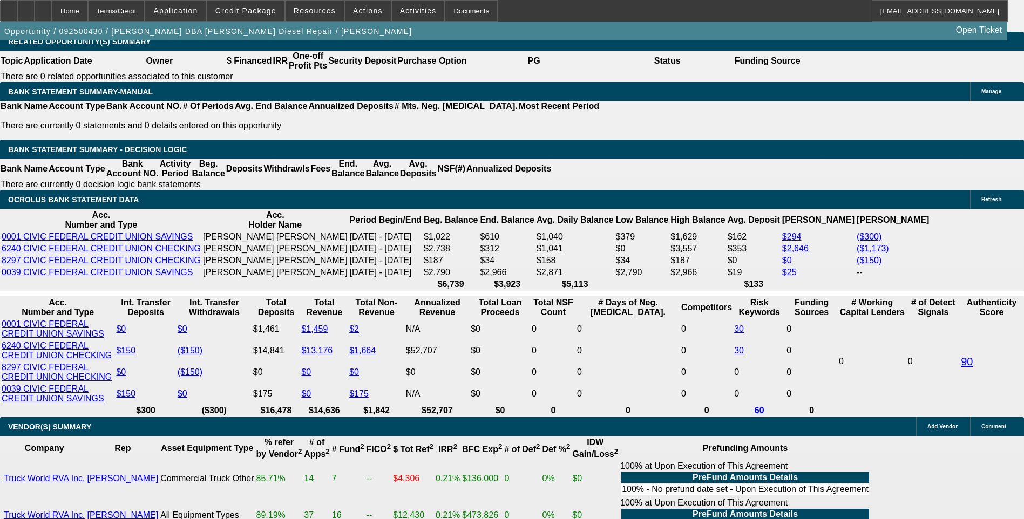
scroll to position [1757, 0]
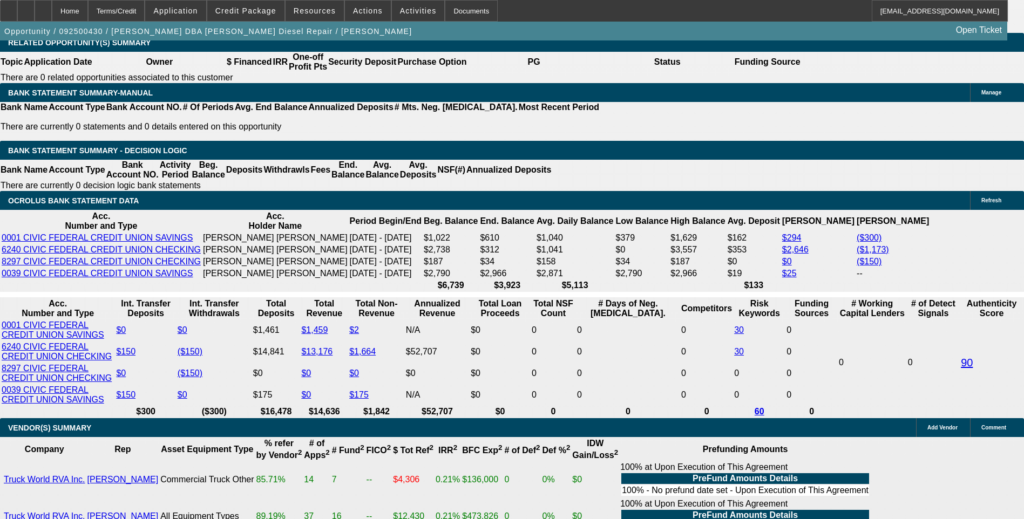
select select "0.15"
select select "2"
select select "0.1"
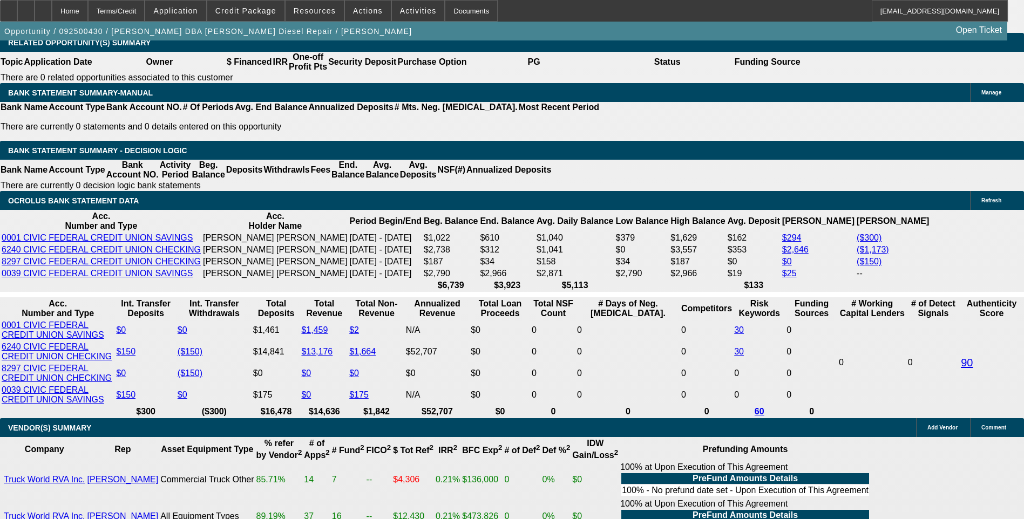
select select "4"
select select "0.15"
select select "2"
select select "0"
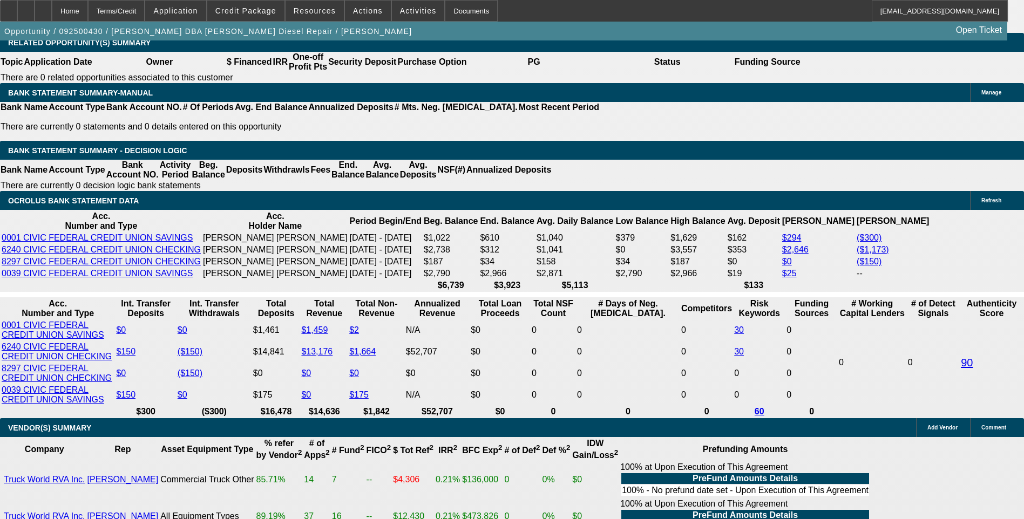
select select "6"
select select "0.1"
select select "2"
select select "0"
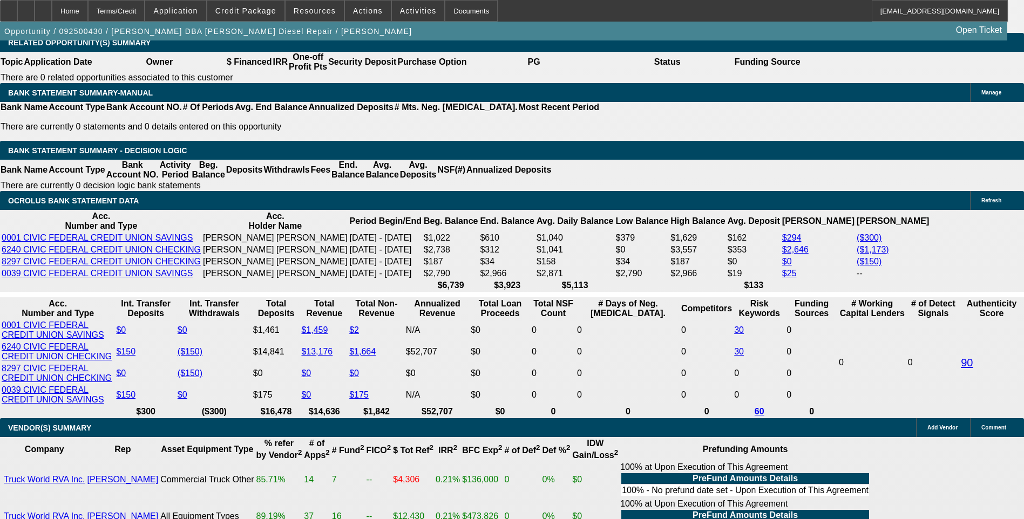
select select "6"
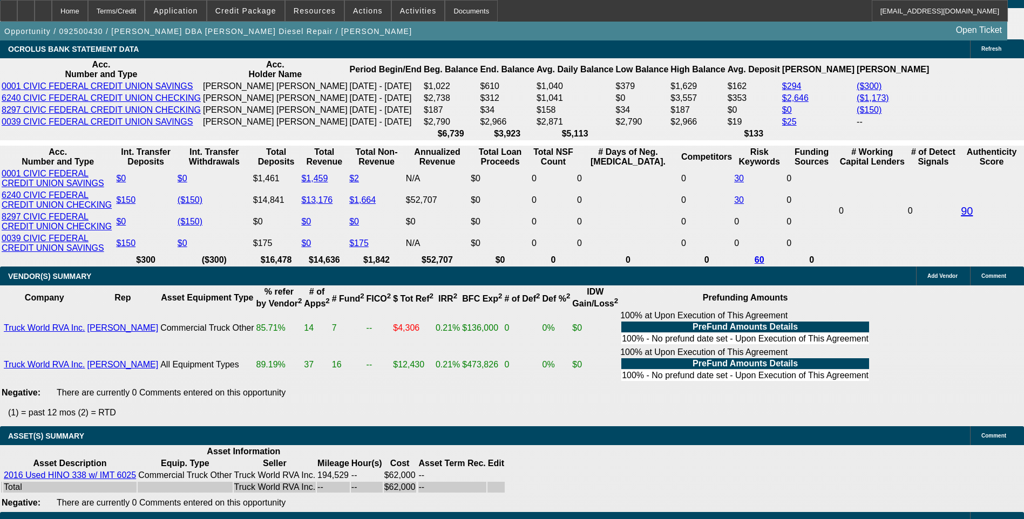
scroll to position [1919, 0]
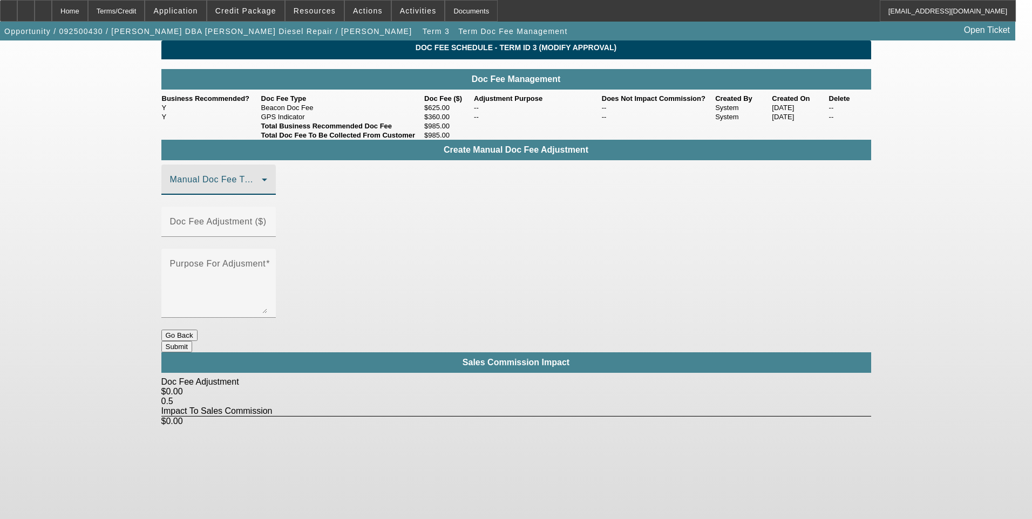
click at [262, 191] on span at bounding box center [216, 184] width 92 height 13
click at [262, 256] on mat-option "Beacon Doc Fee" at bounding box center [234, 257] width 145 height 26
click at [267, 225] on mat-label "Doc Fee Adjustment ($)" at bounding box center [218, 221] width 97 height 9
click at [267, 225] on input "Doc Fee Adjustment ($)" at bounding box center [218, 226] width 97 height 13
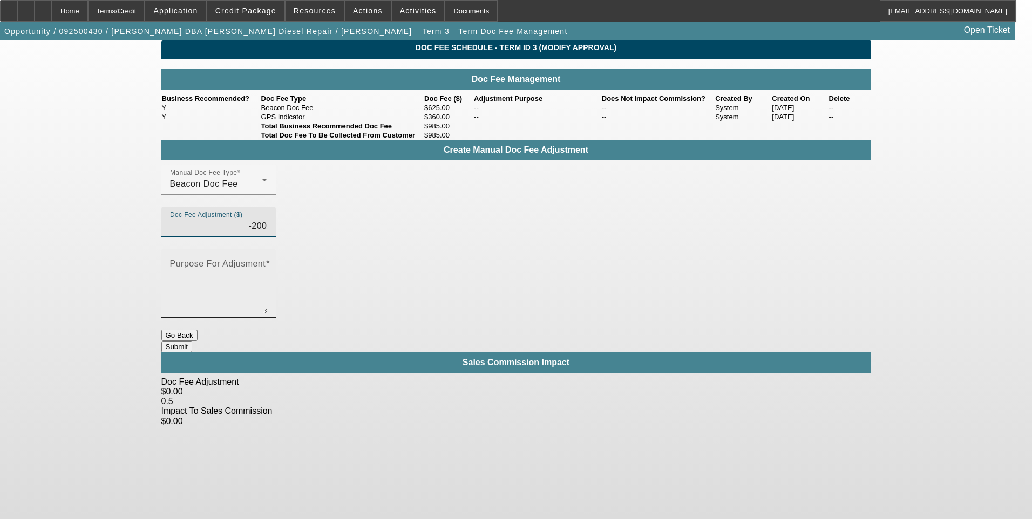
type input "($200.00)"
click at [266, 259] on mat-label "Purpose For Adjusment" at bounding box center [218, 263] width 96 height 9
click at [267, 262] on textarea "Purpose For Adjusment" at bounding box center [218, 288] width 97 height 52
type textarea "."
click at [635, 347] on body "Home Terms/Credit Application Credit Package Resources Actions Activities Docum…" at bounding box center [516, 259] width 1032 height 519
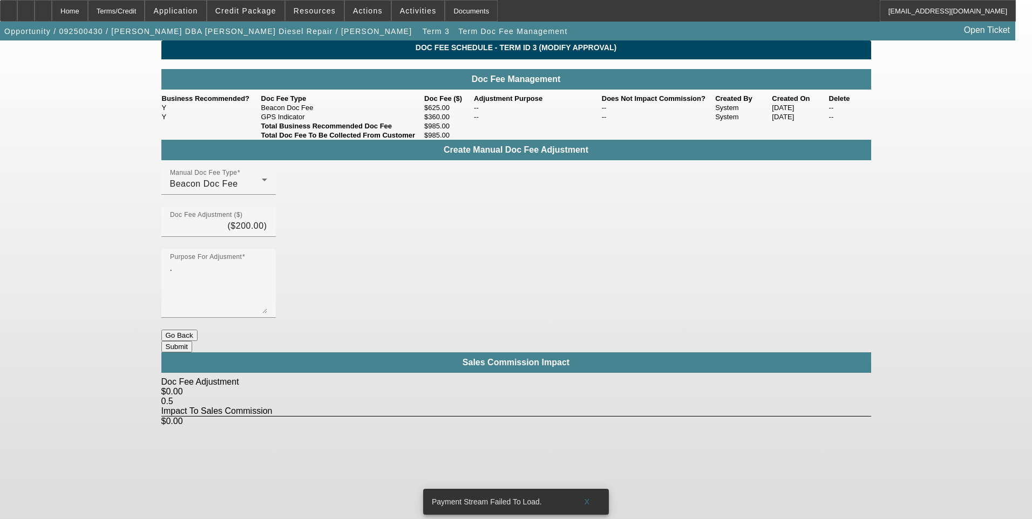
click at [192, 341] on button "Submit" at bounding box center [176, 346] width 31 height 11
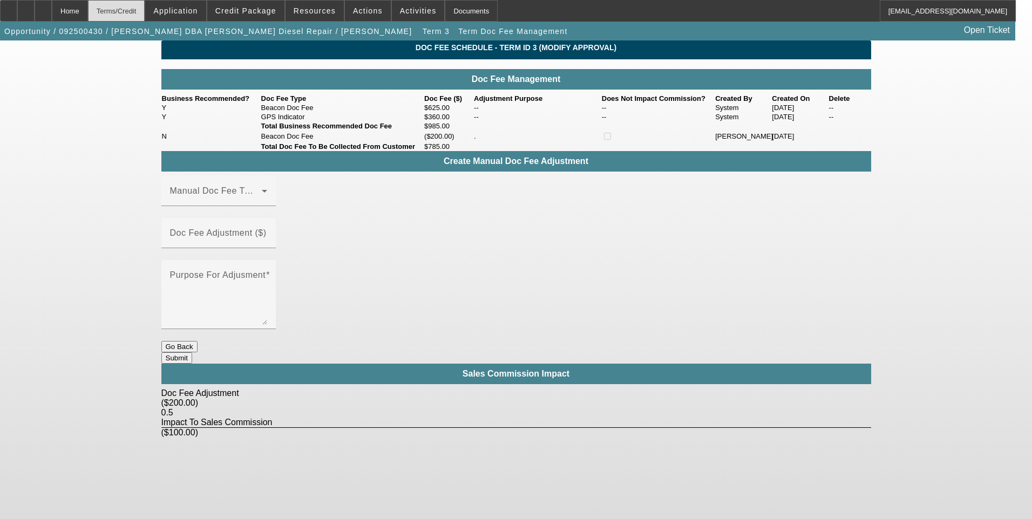
click at [138, 8] on div "Terms/Credit" at bounding box center [116, 11] width 57 height 22
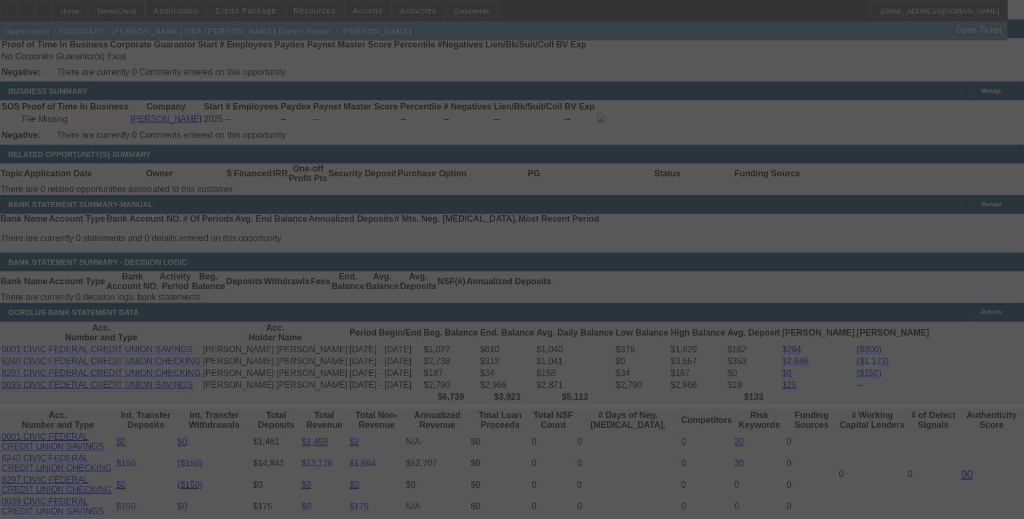
scroll to position [1641, 0]
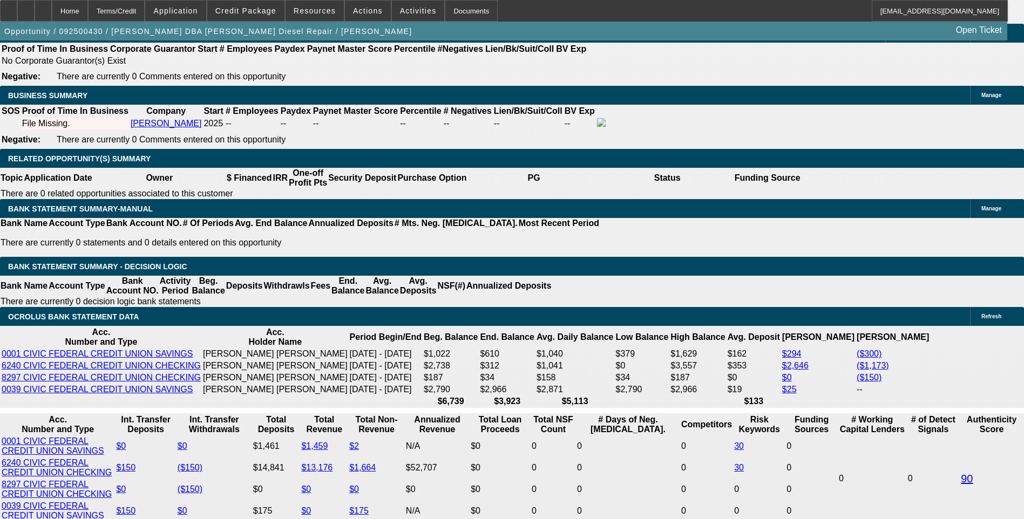
select select "0.1"
select select "2"
select select "0.1"
select select "4"
select select "0.1"
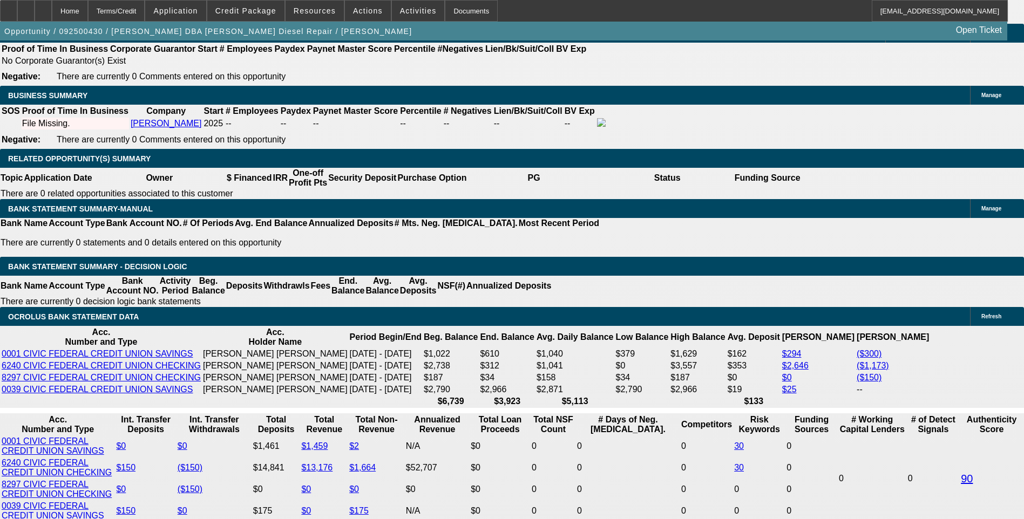
select select "2"
select select "0"
select select "6"
select select "0.1"
select select "2"
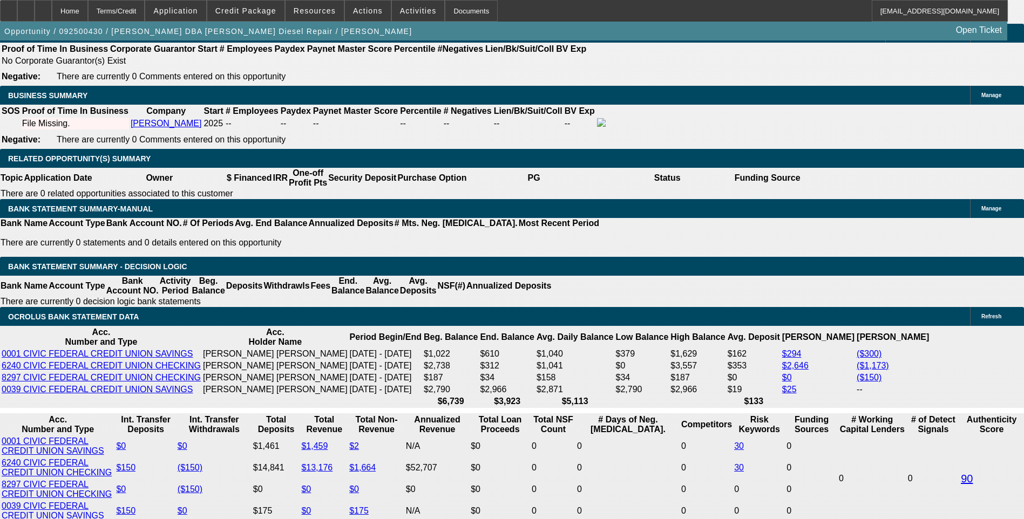
select select "0"
select select "6"
select select "0.1"
select select "2"
select select "0"
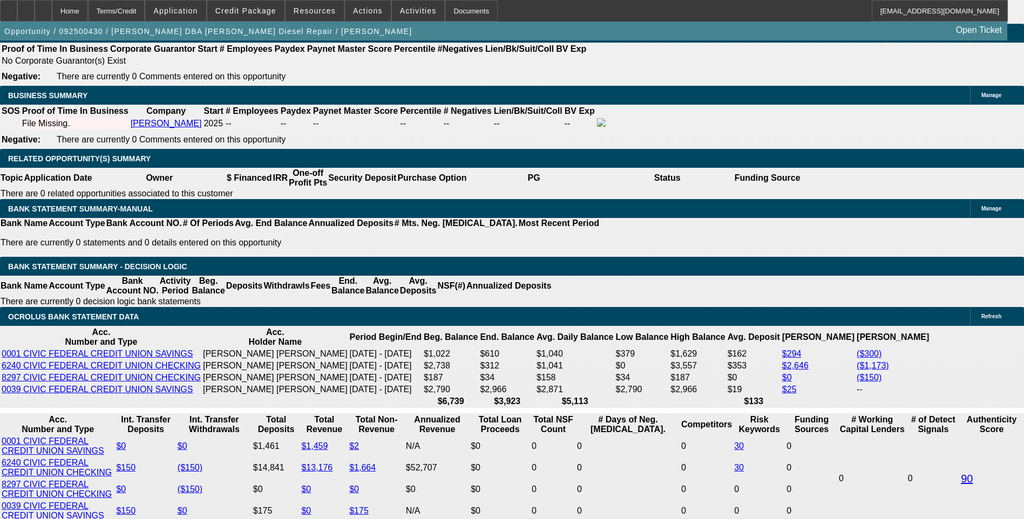
select select "6"
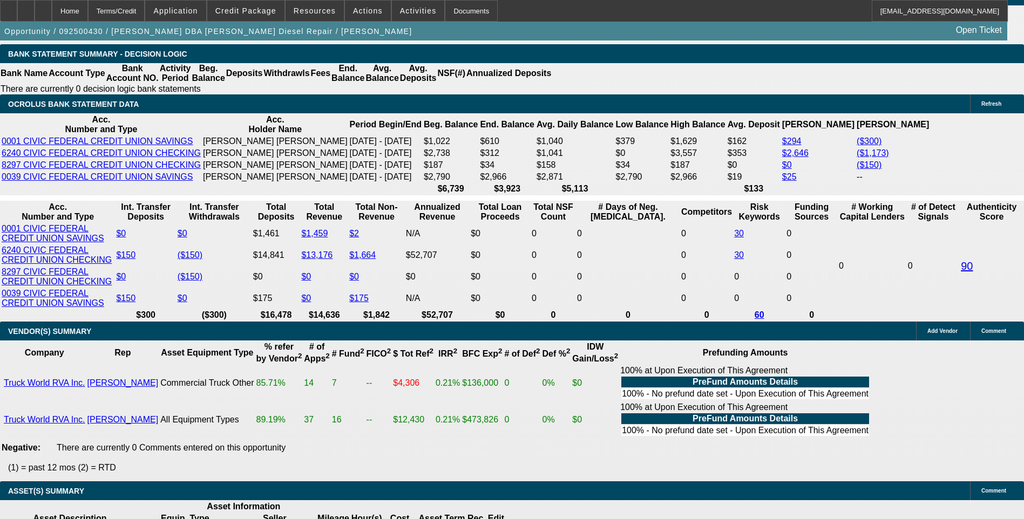
scroll to position [1757, 0]
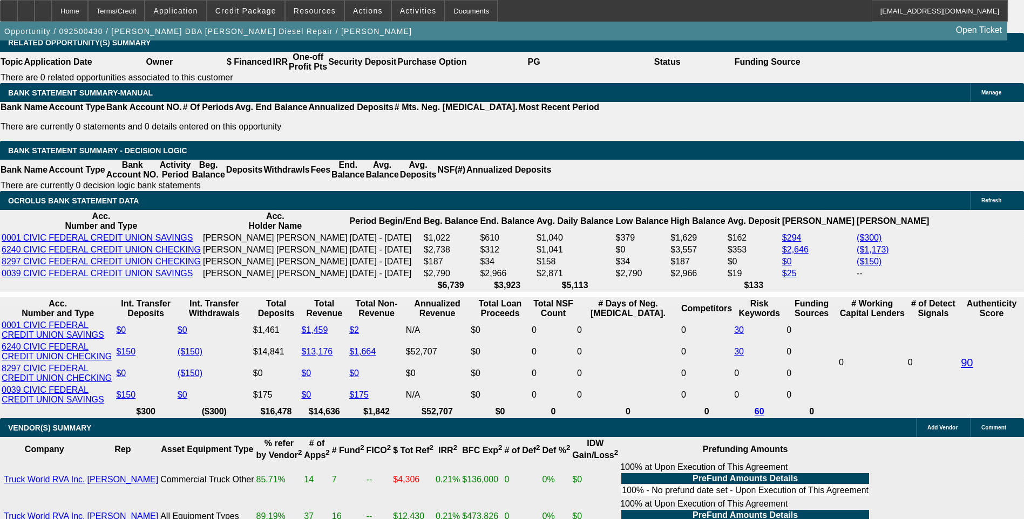
select select "0.15"
select select "2"
select select "0.1"
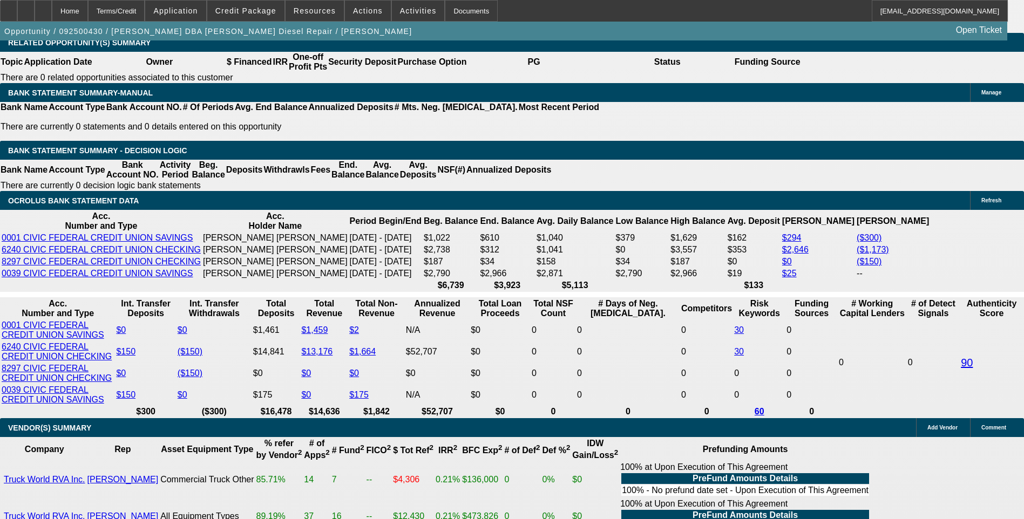
select select "4"
select select "0.15"
select select "2"
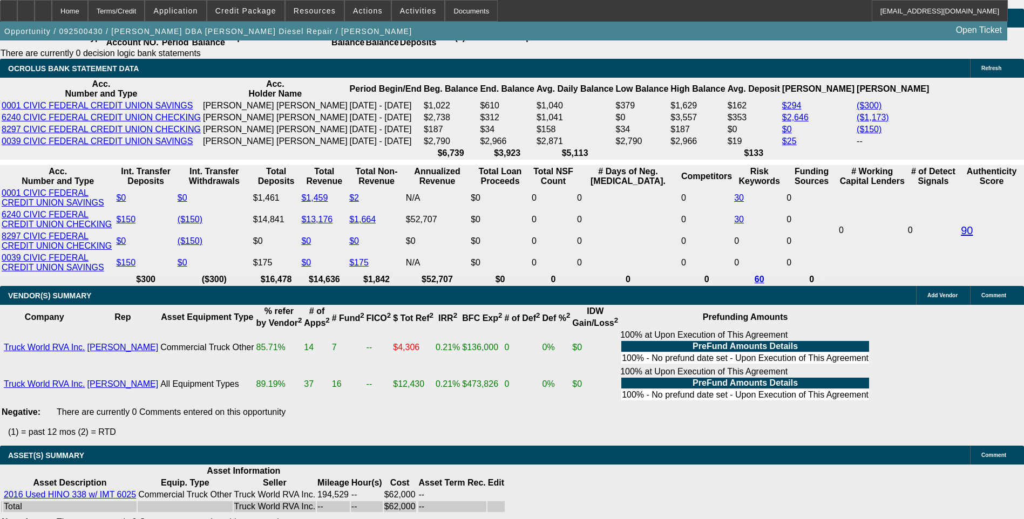
scroll to position [1865, 0]
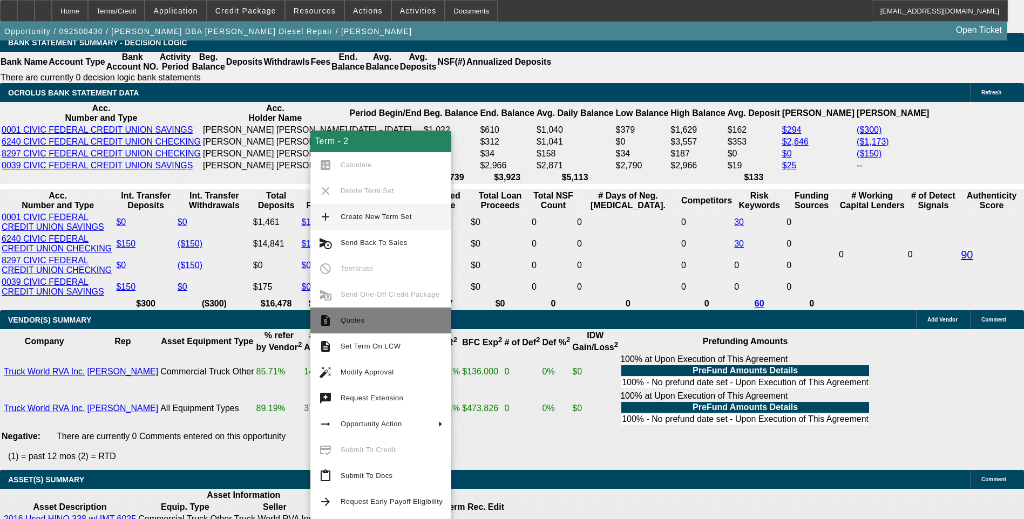
click at [362, 325] on span "Quotes" at bounding box center [392, 320] width 102 height 13
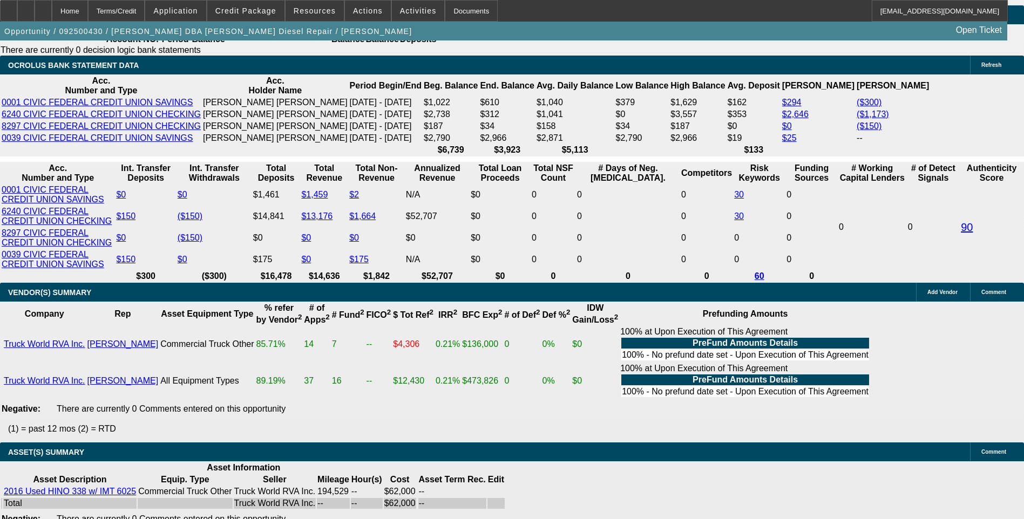
scroll to position [1919, 0]
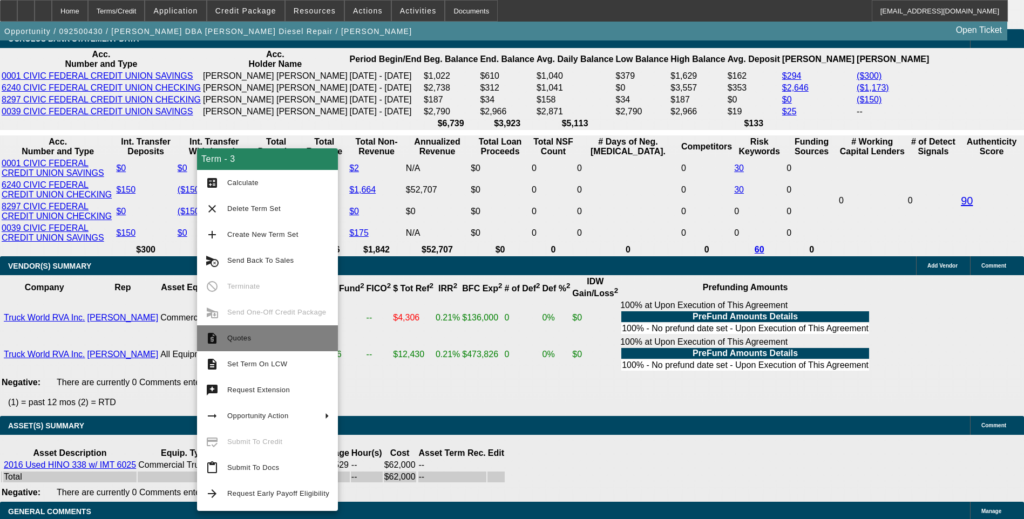
click at [253, 336] on span "Quotes" at bounding box center [278, 338] width 102 height 13
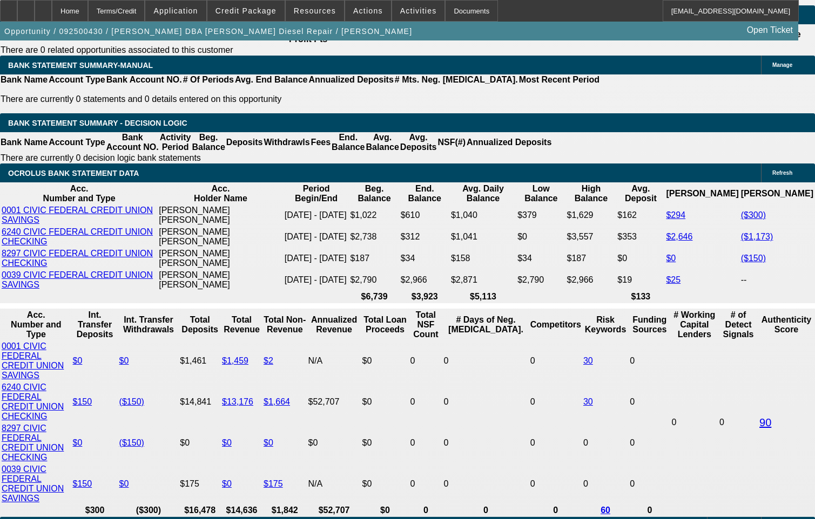
scroll to position [1780, 0]
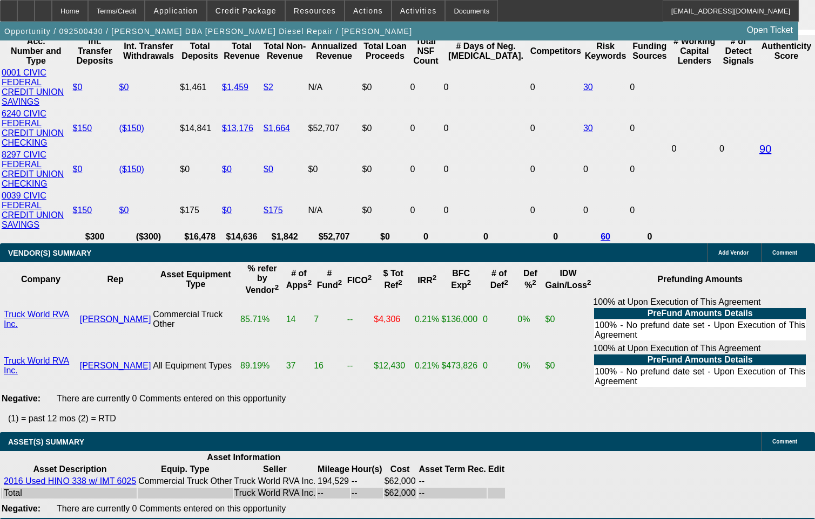
scroll to position [2049, 0]
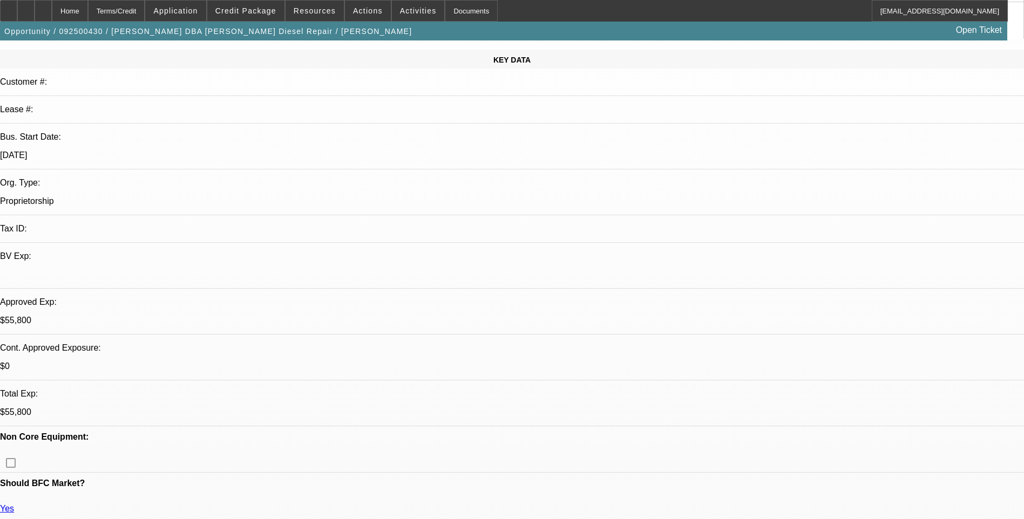
scroll to position [0, 0]
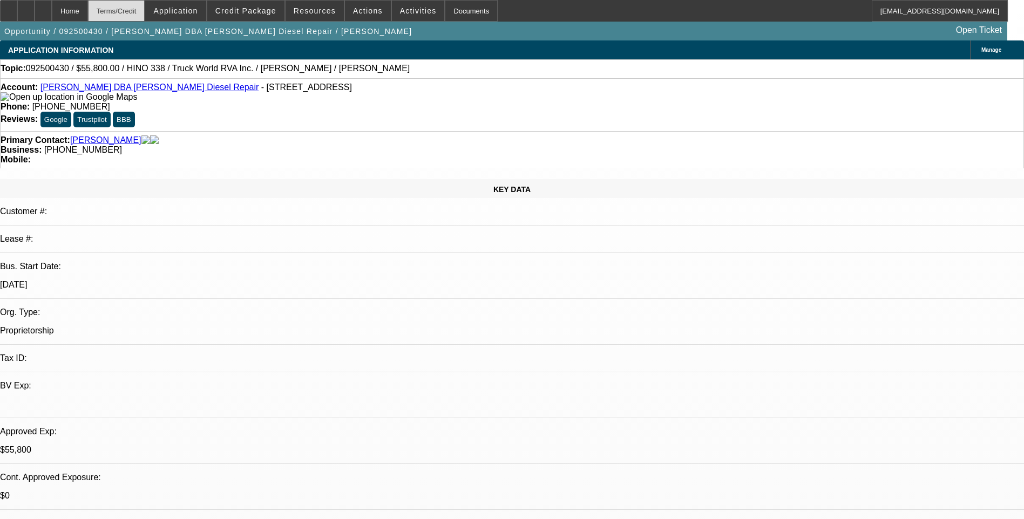
click at [138, 19] on div "Terms/Credit" at bounding box center [116, 11] width 57 height 22
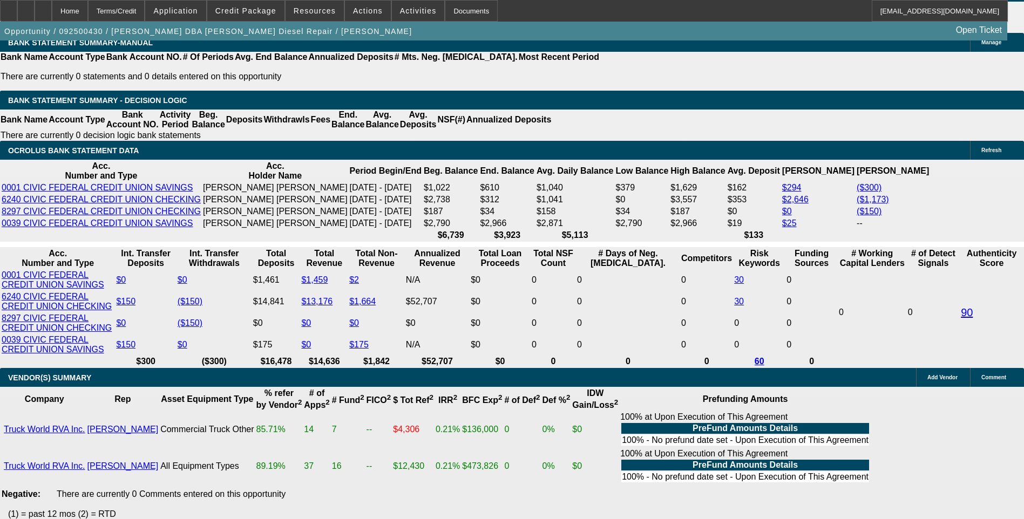
scroll to position [1749, 0]
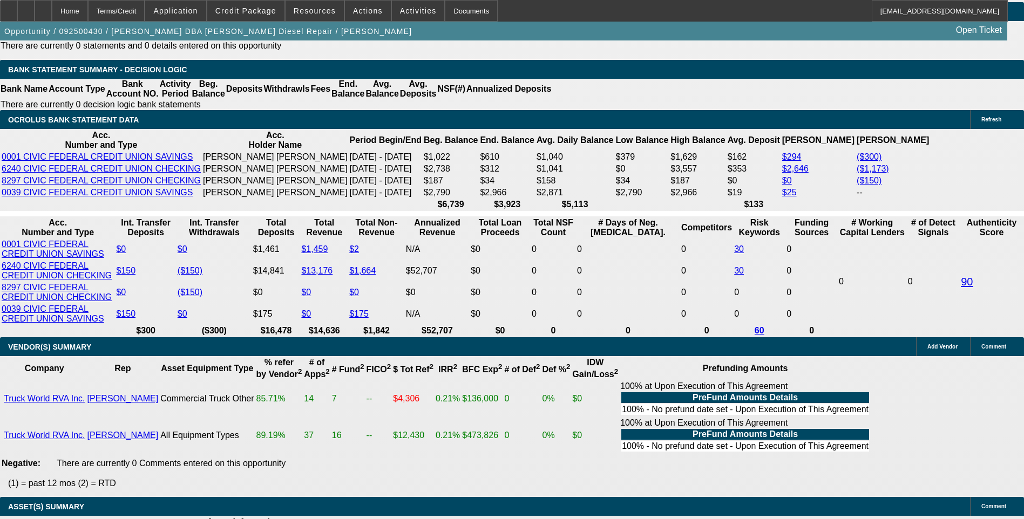
scroll to position [1857, 0]
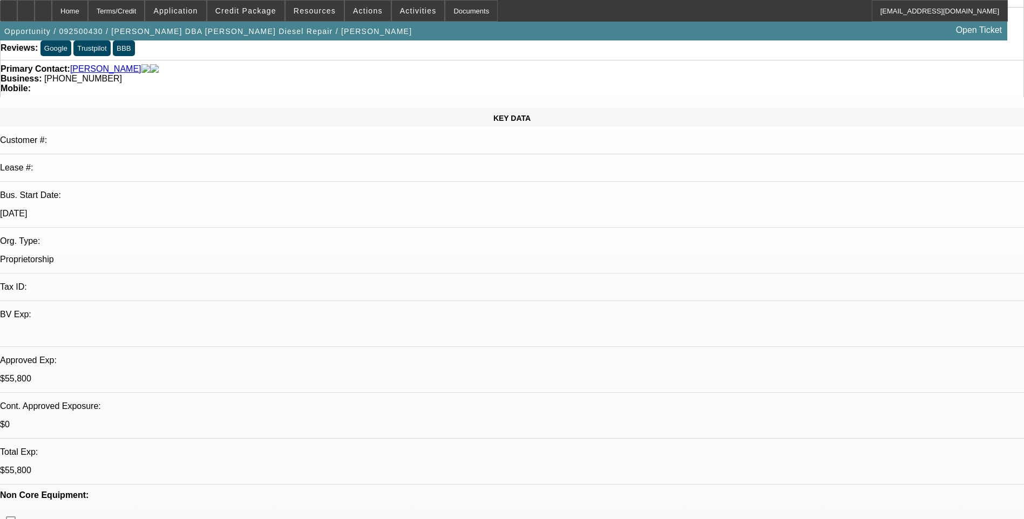
scroll to position [0, 0]
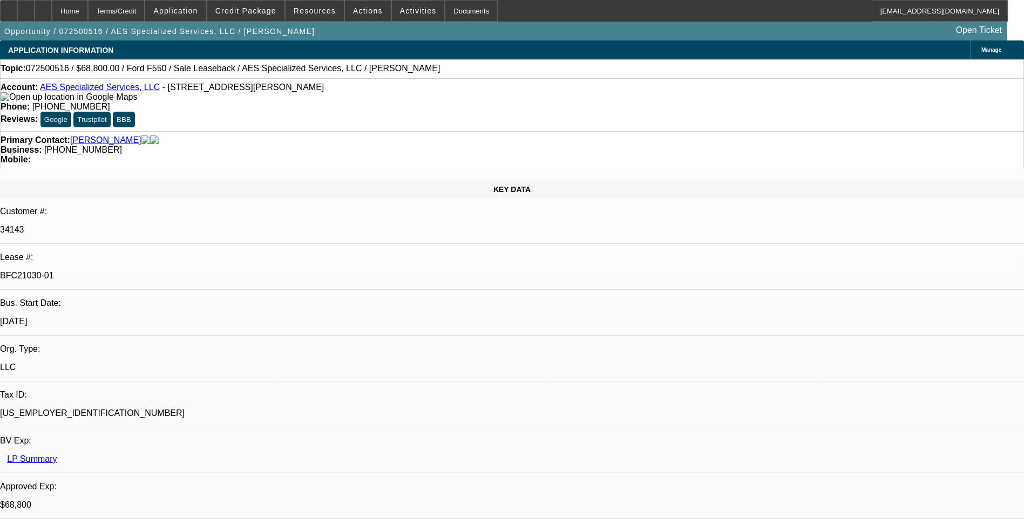
select select "0"
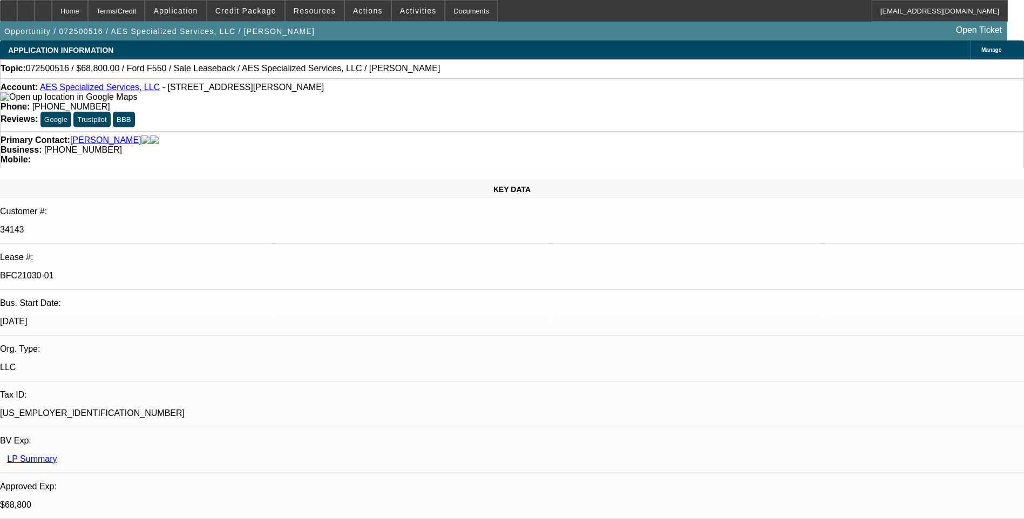
select select "0"
select select "0.2"
select select "0"
select select "0.1"
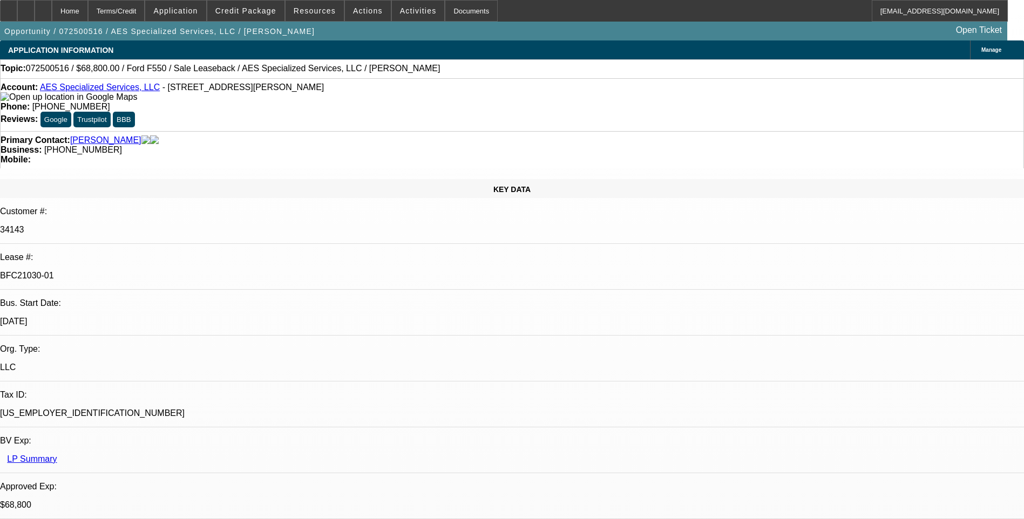
select select "0"
select select "1"
select select "6"
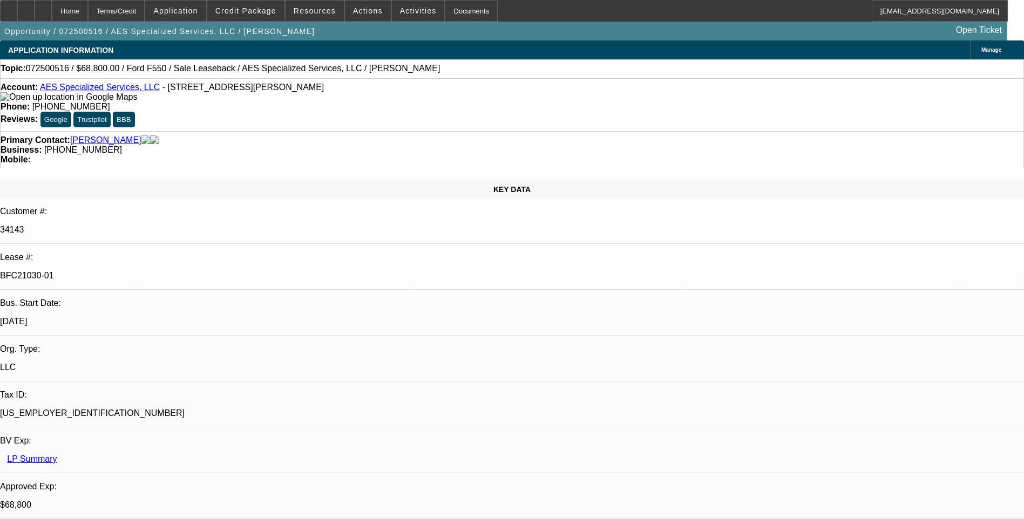
select select "1"
select select "6"
select select "1"
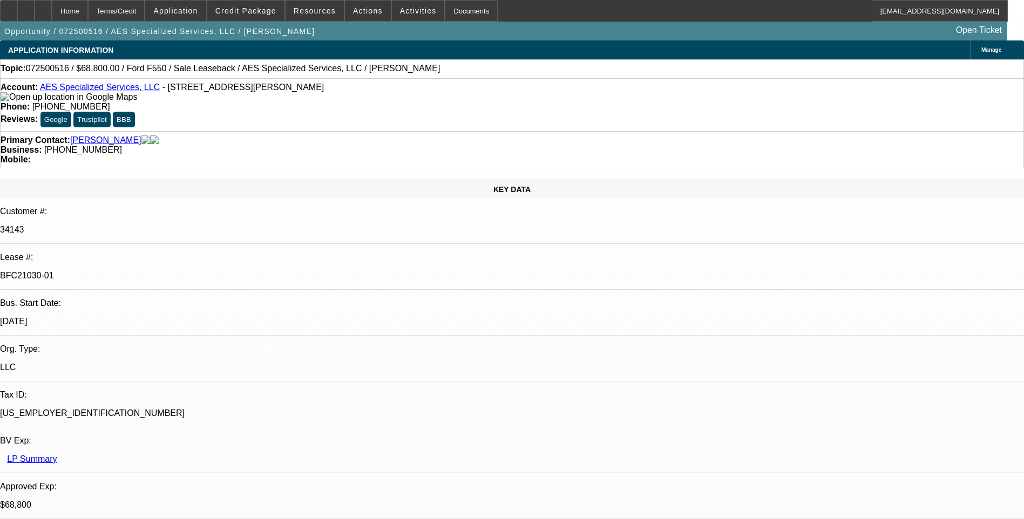
select select "6"
select select "1"
select select "6"
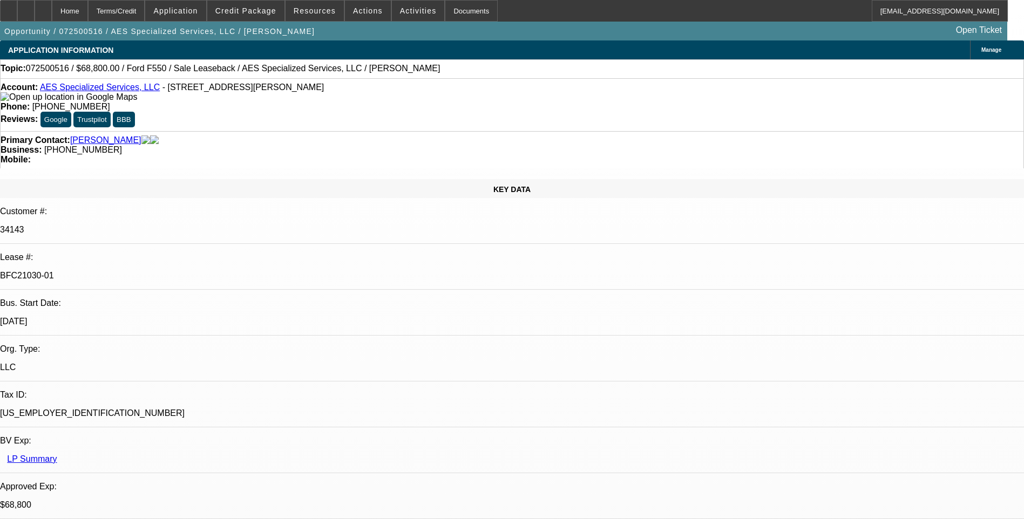
click at [674, 81] on div "Account: AES Specialized Services, LLC - 137 Harris Rd, Butler, PA 16002 Phone:…" at bounding box center [512, 104] width 1024 height 53
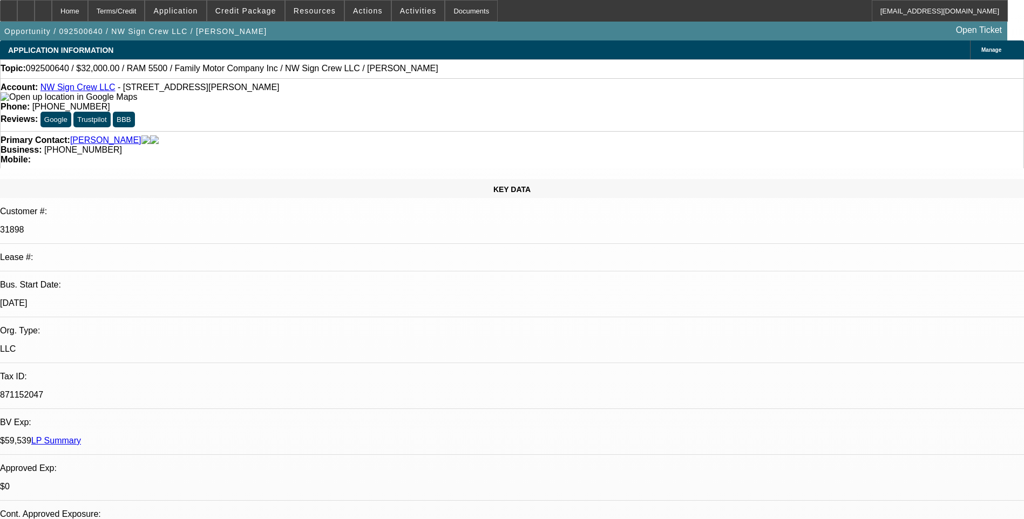
select select "0"
select select "2"
select select "0"
select select "2"
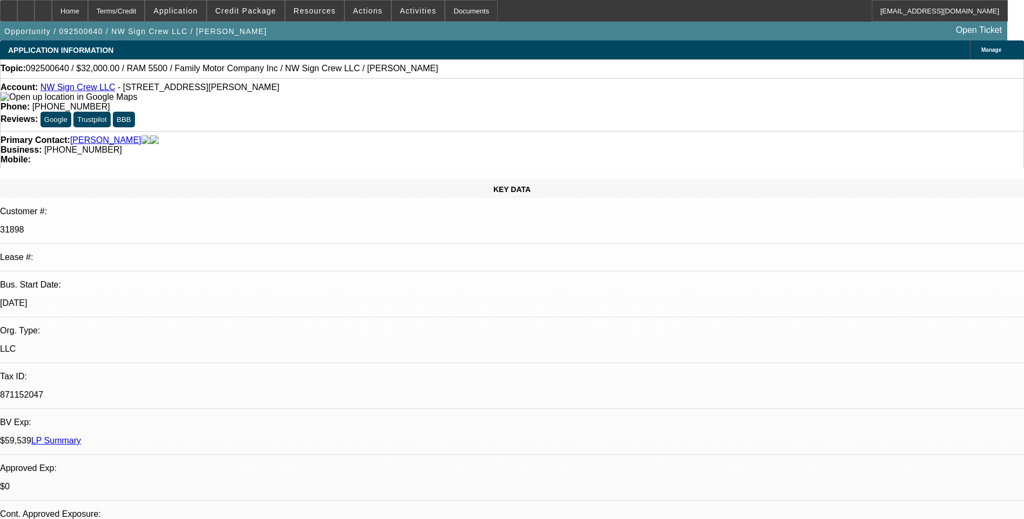
select select "0"
select select "0.1"
select select "2"
select select "0"
select select "1"
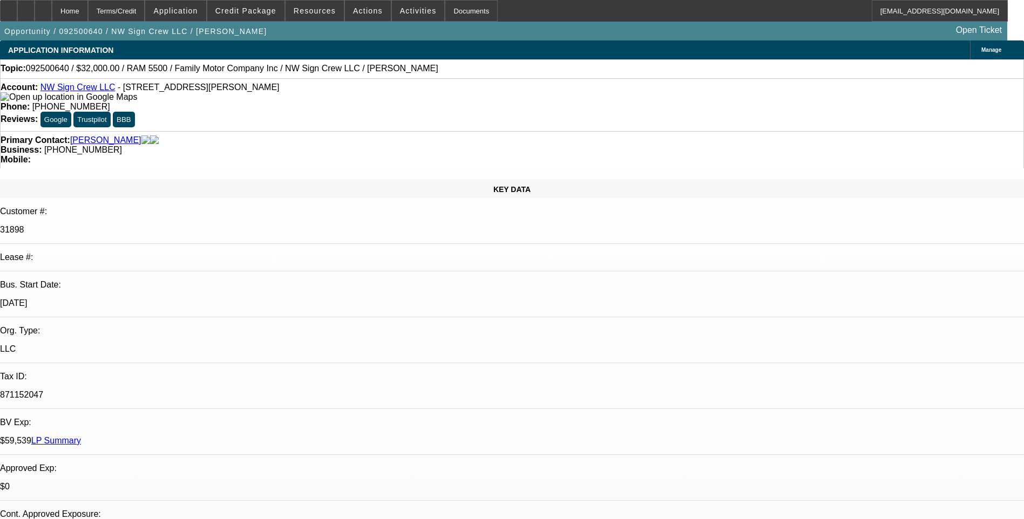
select select "2"
select select "6"
select select "1"
select select "2"
select select "6"
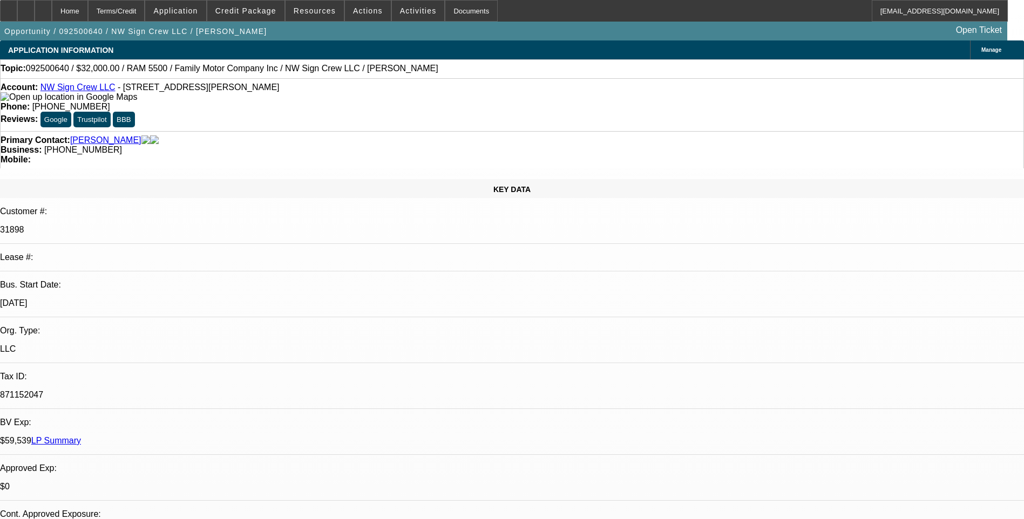
select select "1"
select select "2"
select select "6"
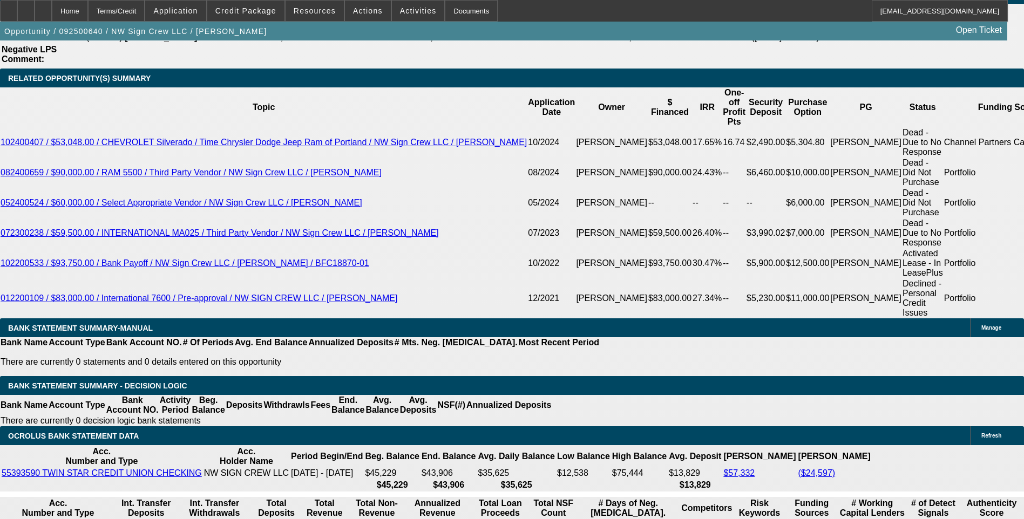
scroll to position [1889, 0]
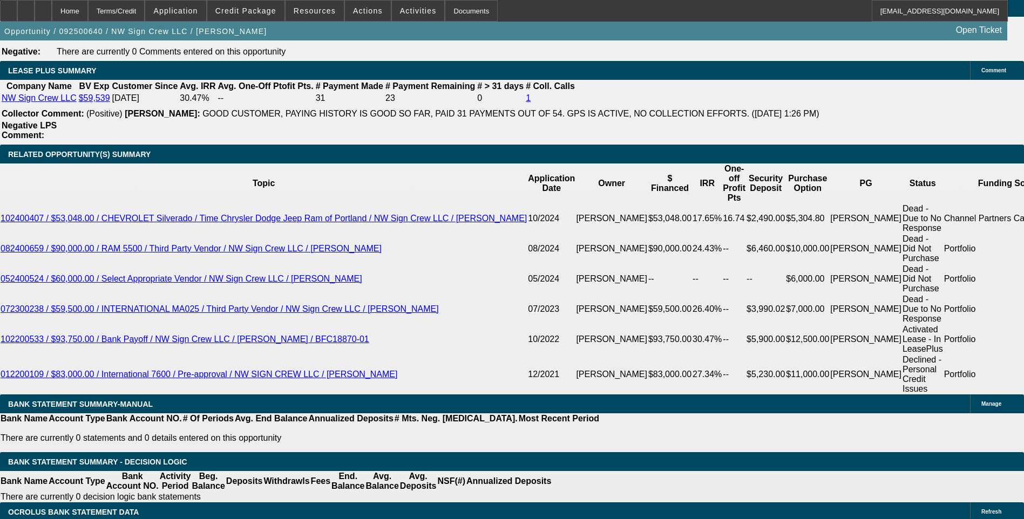
scroll to position [1781, 0]
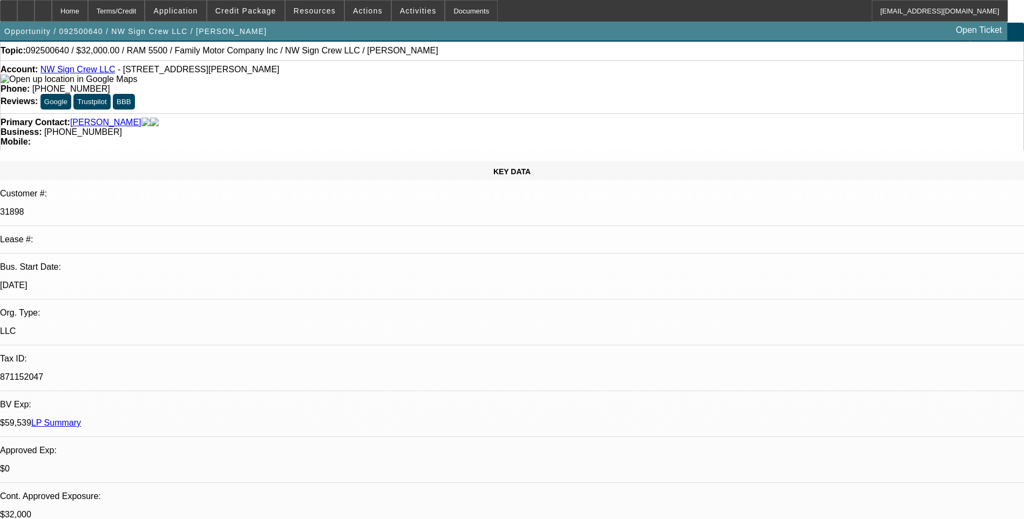
scroll to position [0, 0]
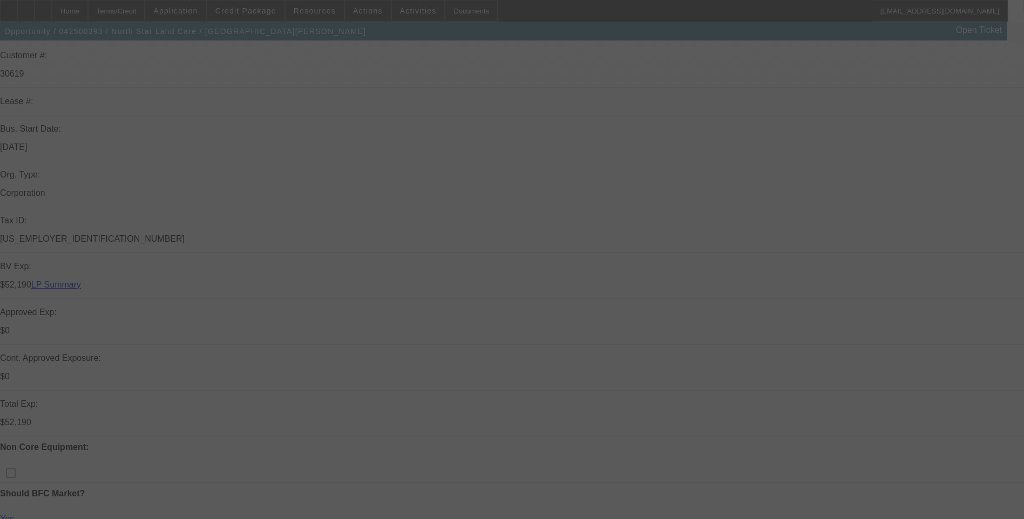
scroll to position [266, 0]
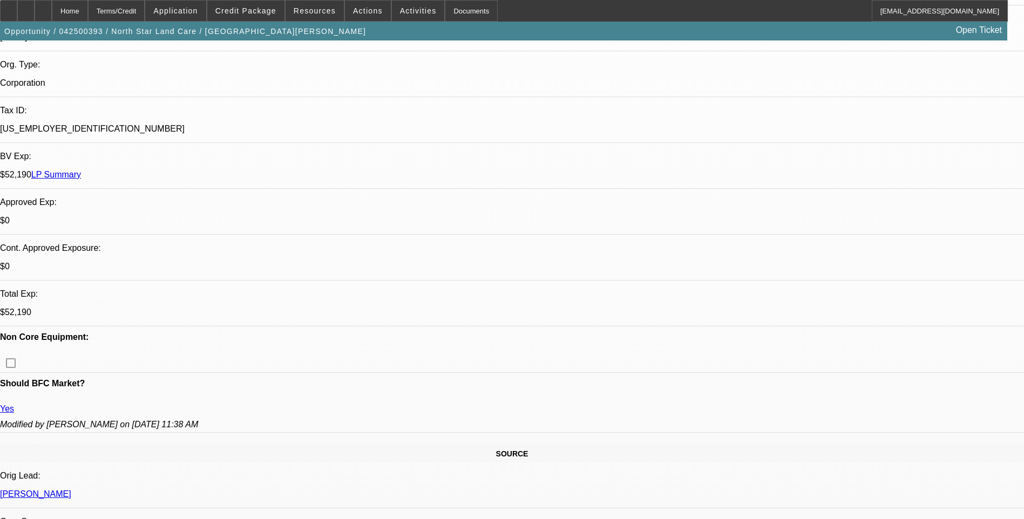
select select "0"
select select "0.1"
select select "0"
select select "0.1"
select select "0"
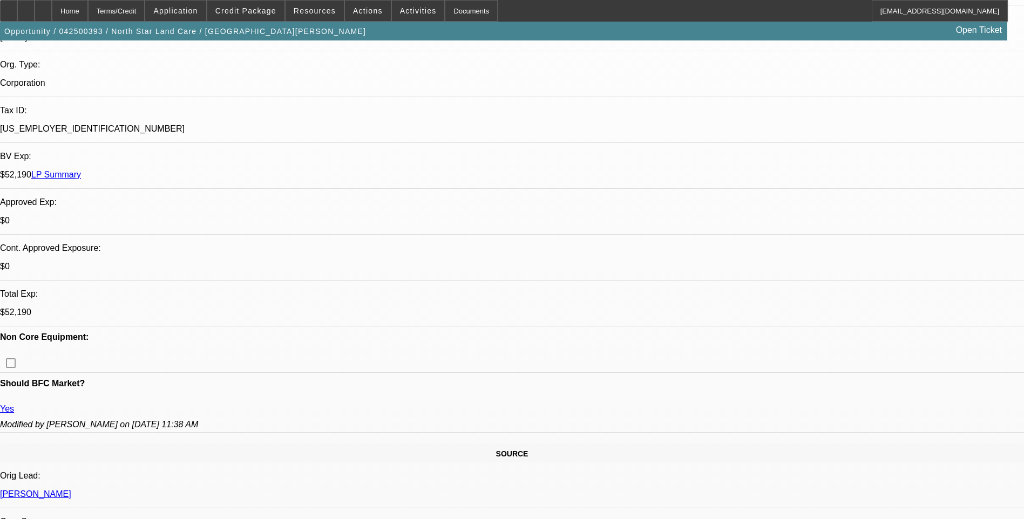
select select "0.1"
select select "1"
select select "2"
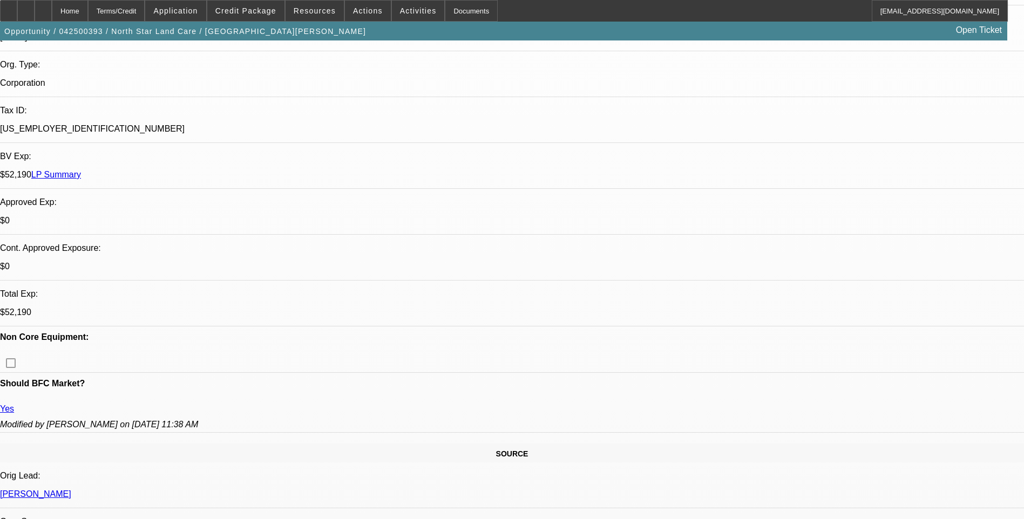
select select "4"
select select "1"
select select "2"
select select "4"
select select "1"
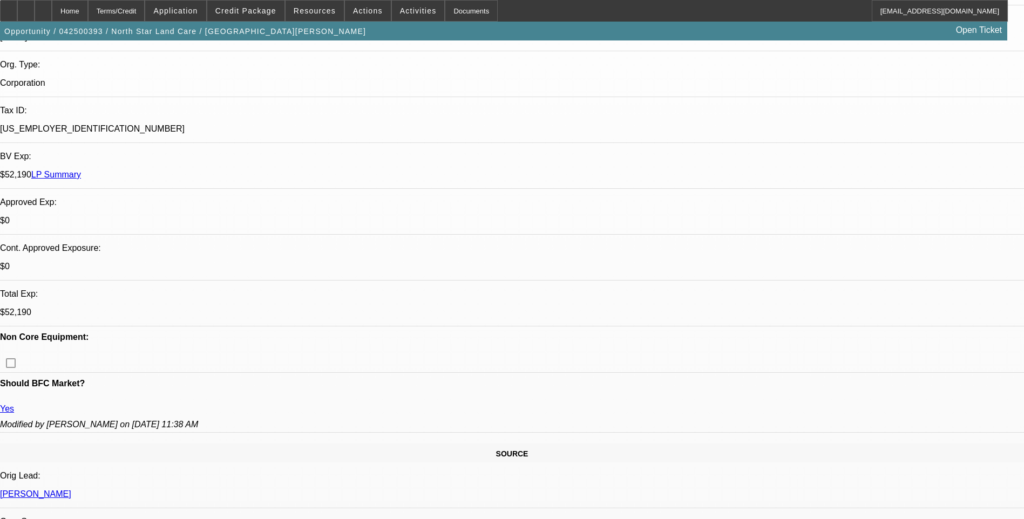
select select "2"
select select "4"
select select "1"
select select "2"
select select "4"
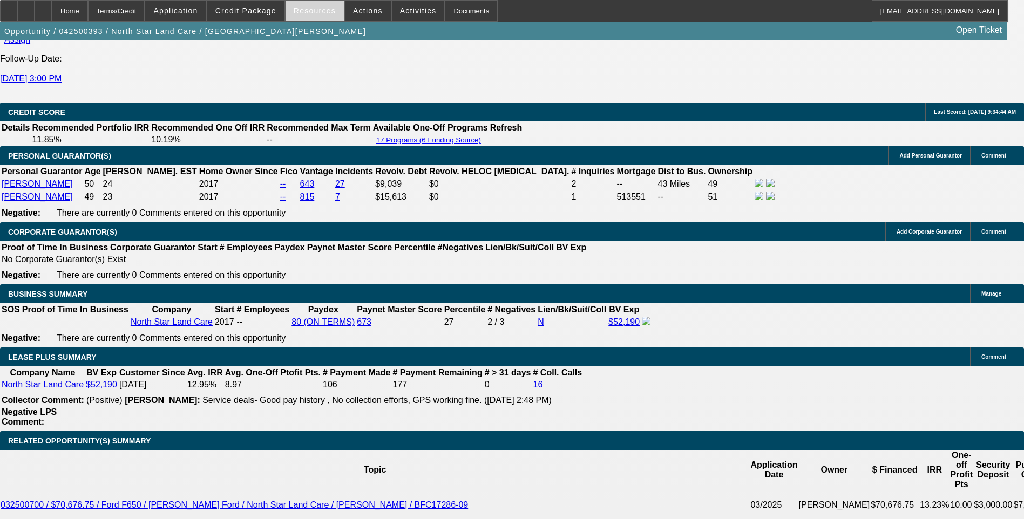
scroll to position [1519, 0]
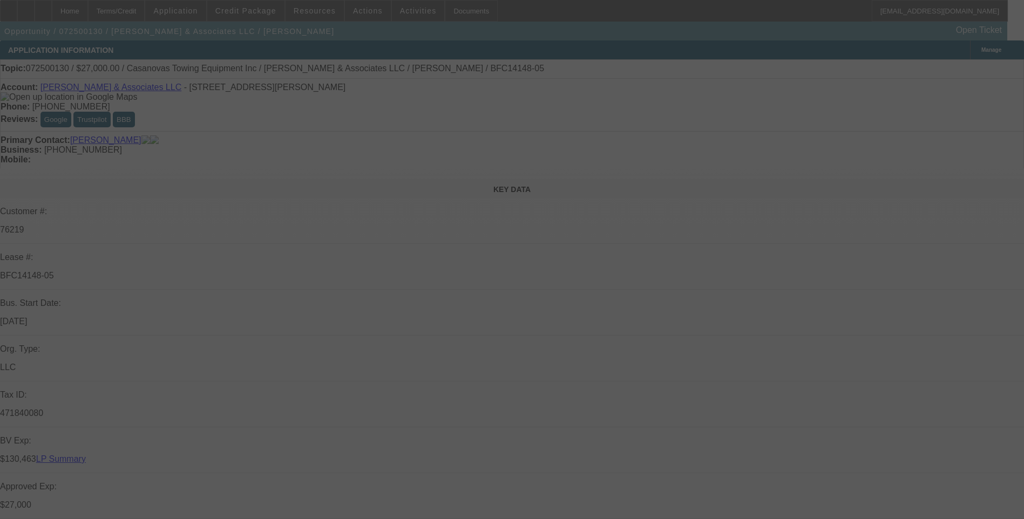
click at [148, 17] on div at bounding box center [512, 259] width 1024 height 519
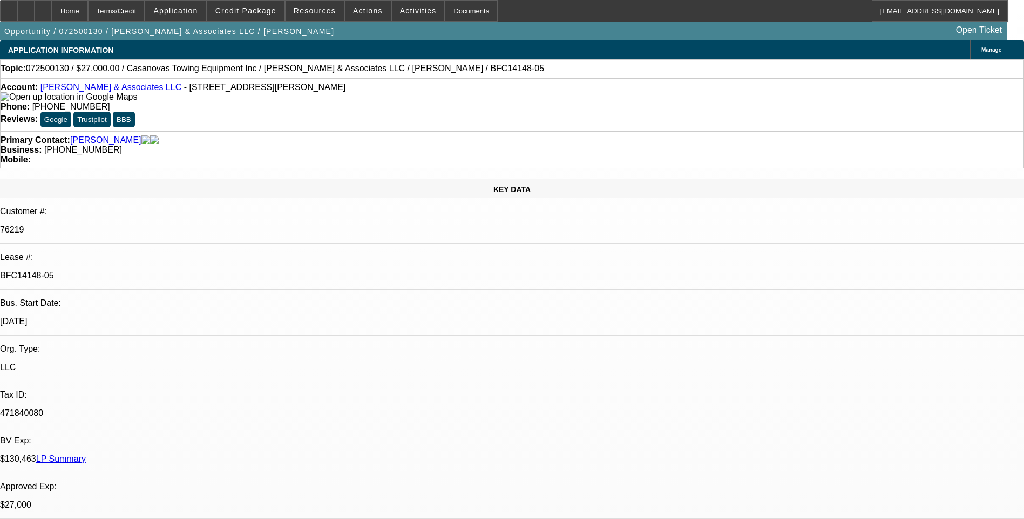
select select "0"
select select "2"
select select "0.1"
select select "0"
select select "2"
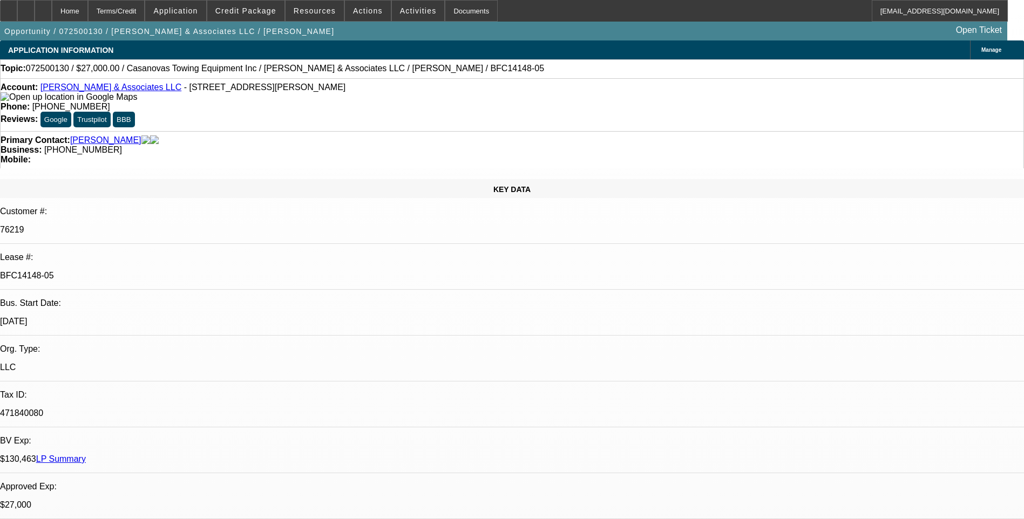
select select "0.1"
select select "0"
select select "2"
select select "0.1"
select select "0"
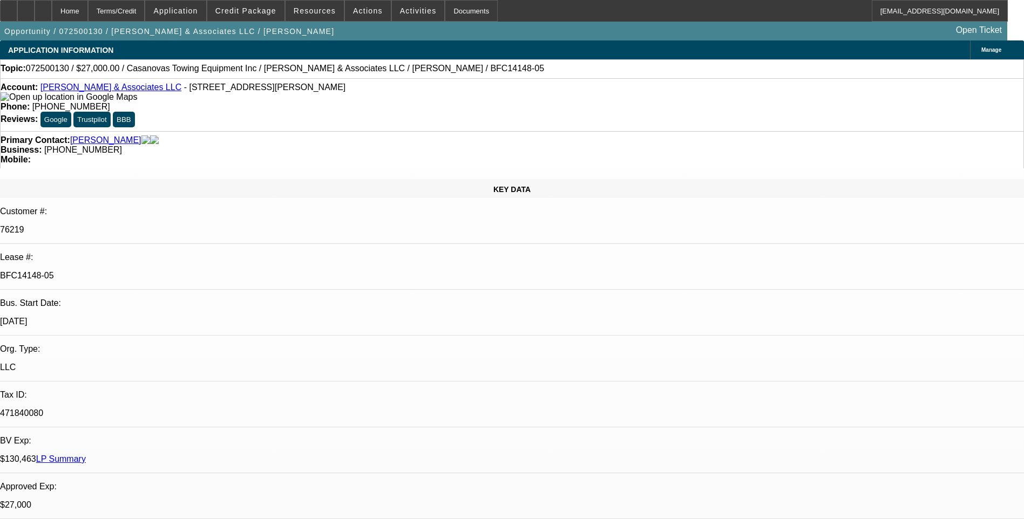
select select "2"
select select "0.1"
select select "1"
select select "2"
select select "4"
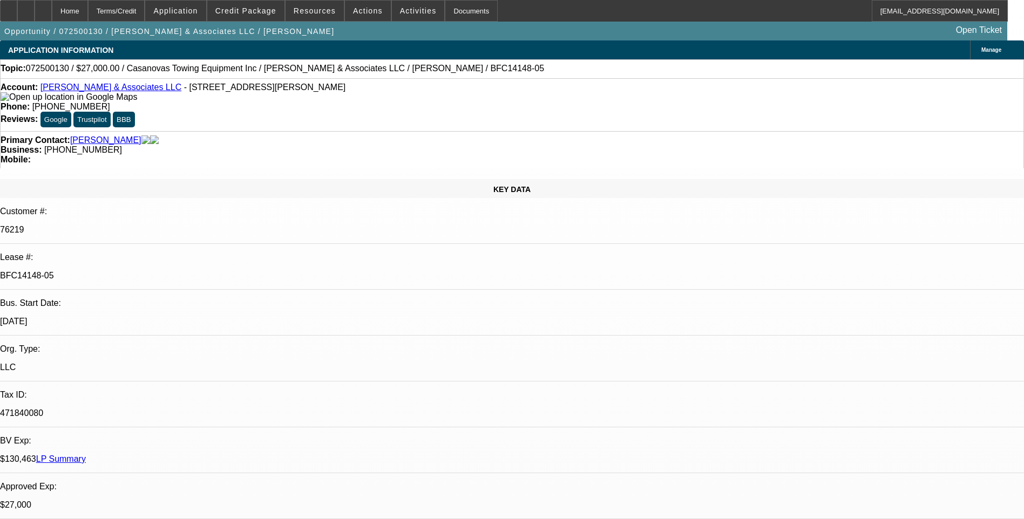
select select "1"
select select "2"
select select "4"
select select "1"
select select "2"
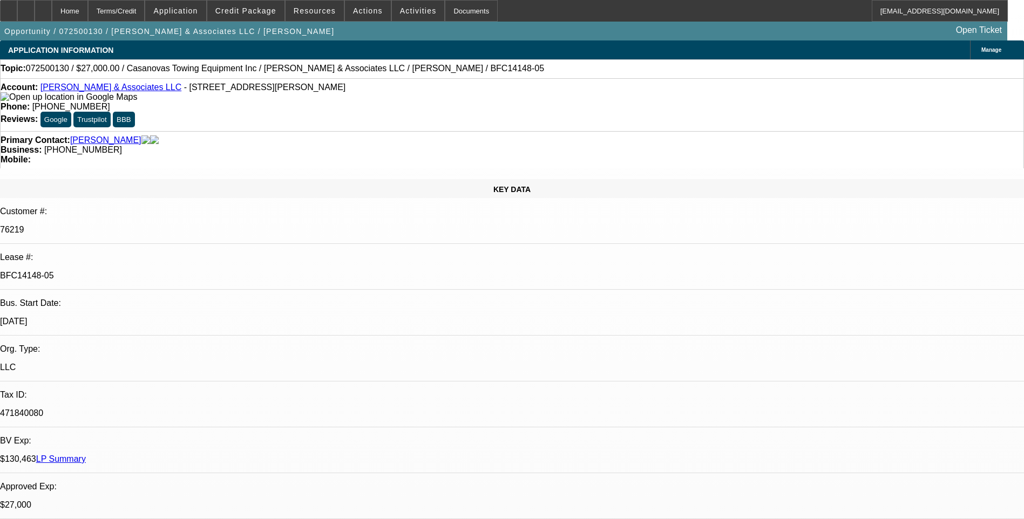
select select "4"
select select "1"
select select "2"
select select "4"
click at [145, 17] on div "Terms/Credit" at bounding box center [116, 11] width 57 height 22
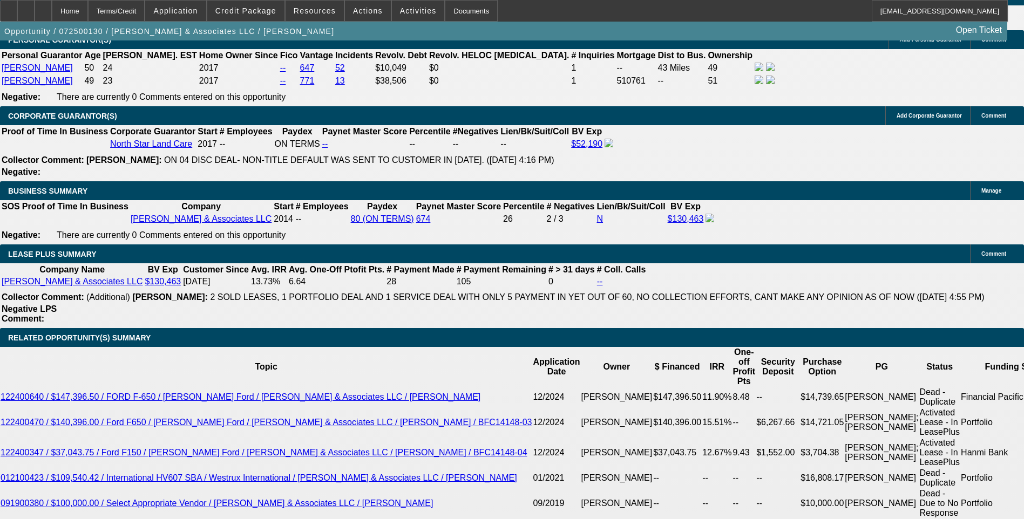
scroll to position [1673, 0]
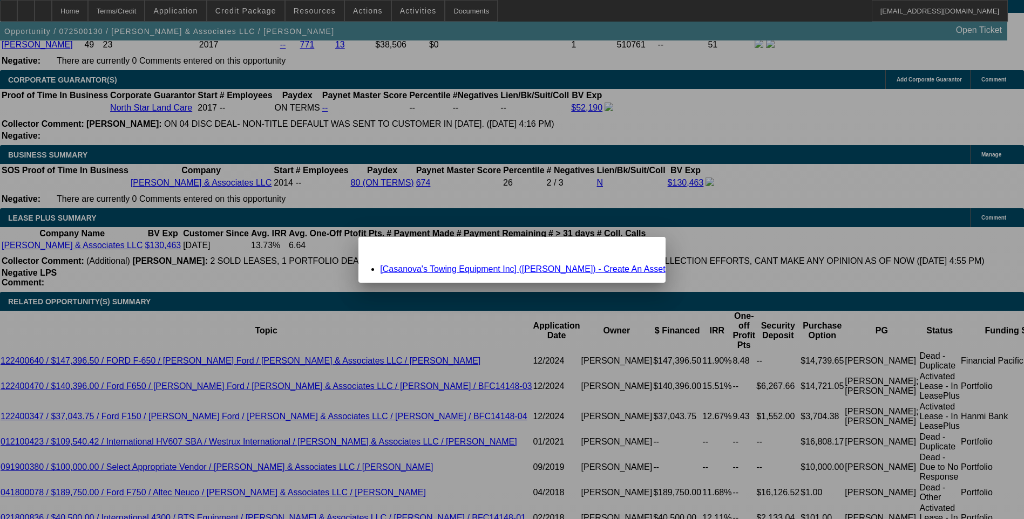
scroll to position [0, 0]
click at [641, 249] on icon at bounding box center [641, 246] width 0 height 6
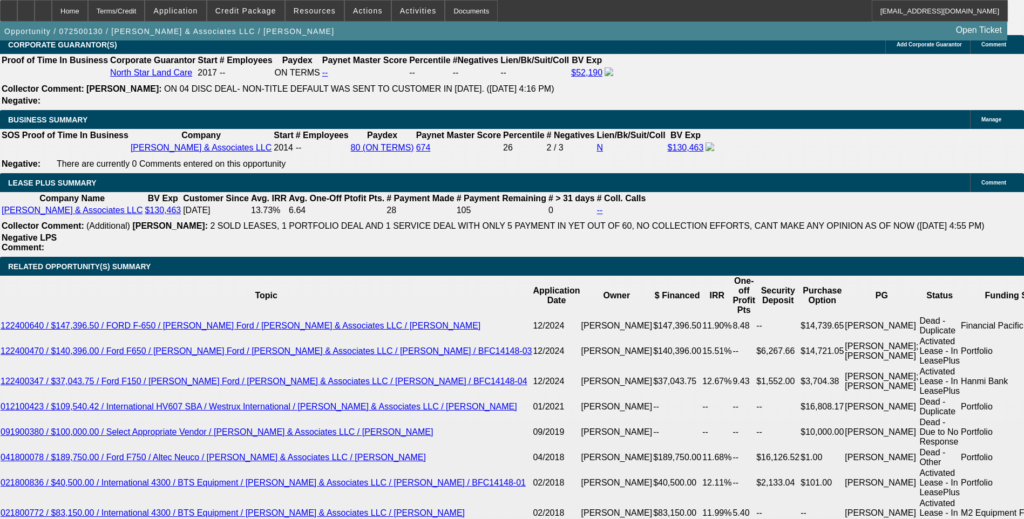
scroll to position [1727, 0]
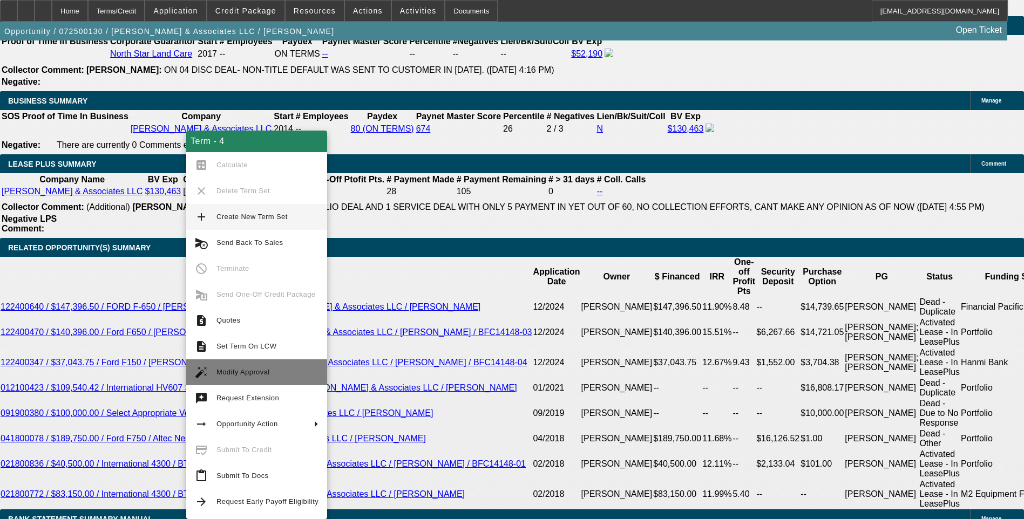
click at [264, 376] on span "Modify Approval" at bounding box center [267, 372] width 102 height 13
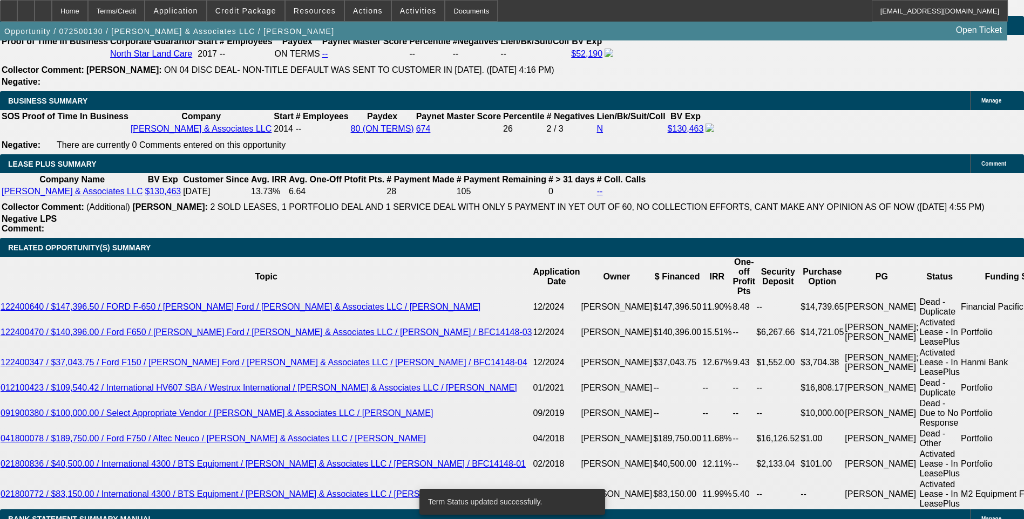
select select "0"
select select "2"
select select "0.1"
select select "4"
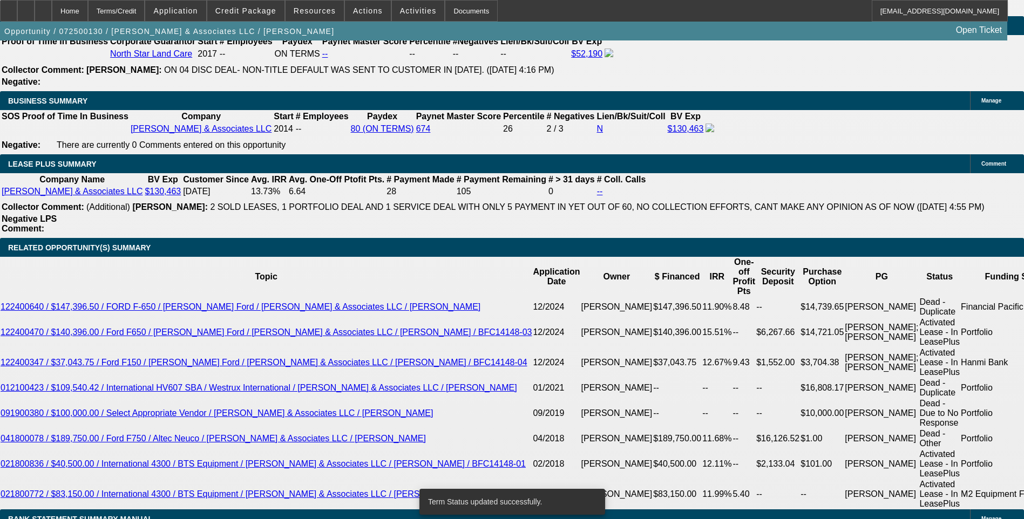
select select "0"
select select "2"
select select "0.1"
select select "4"
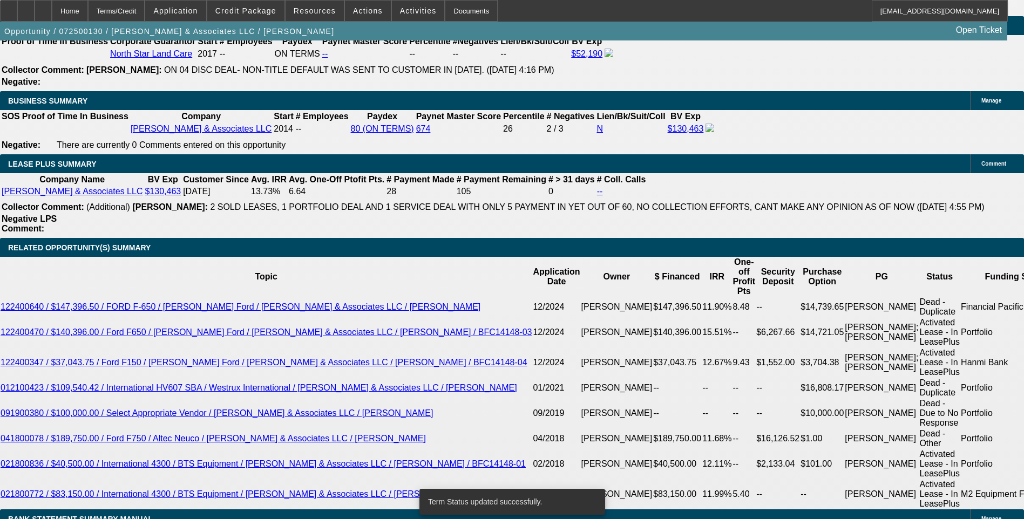
select select "0"
select select "2"
select select "0.1"
select select "4"
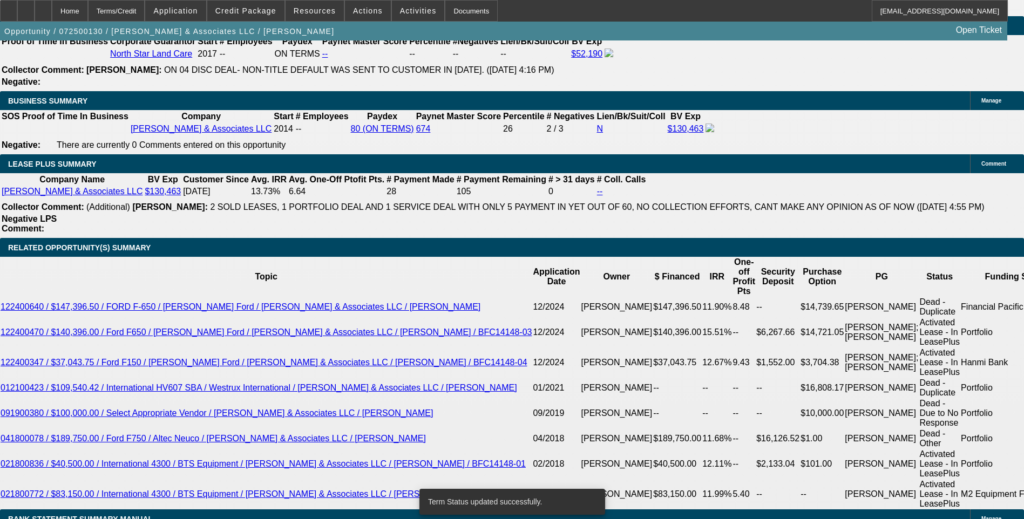
select select "0"
select select "2"
select select "0.1"
select select "4"
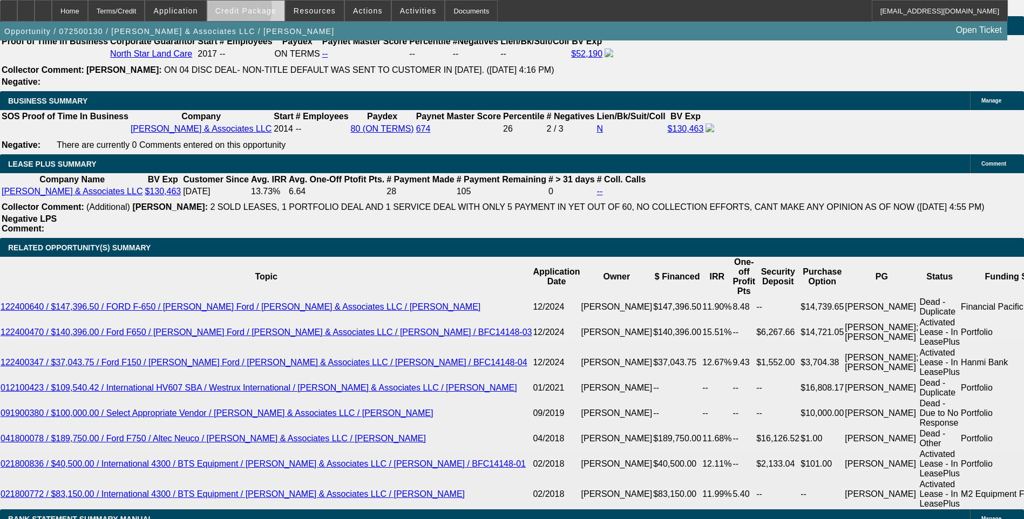
click at [246, 10] on span "Credit Package" at bounding box center [245, 10] width 61 height 9
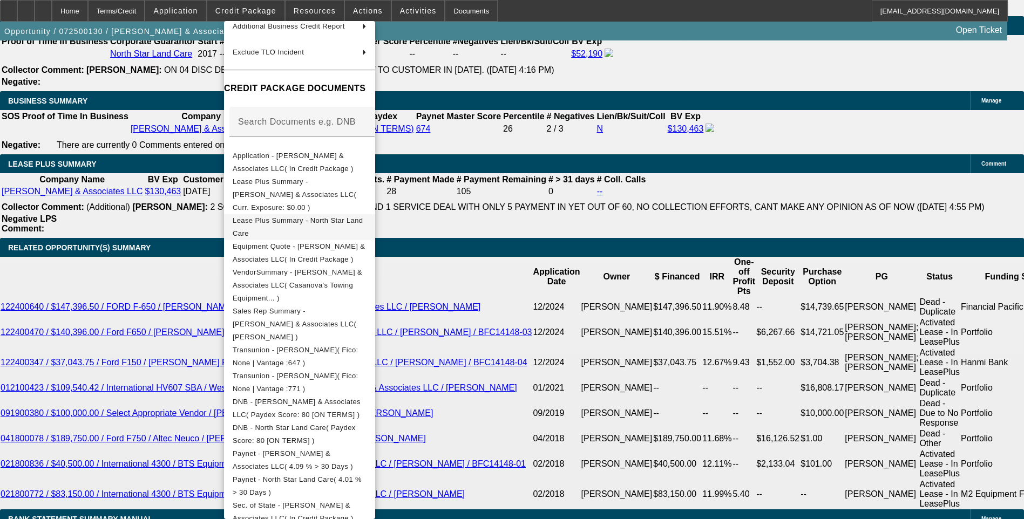
scroll to position [106, 0]
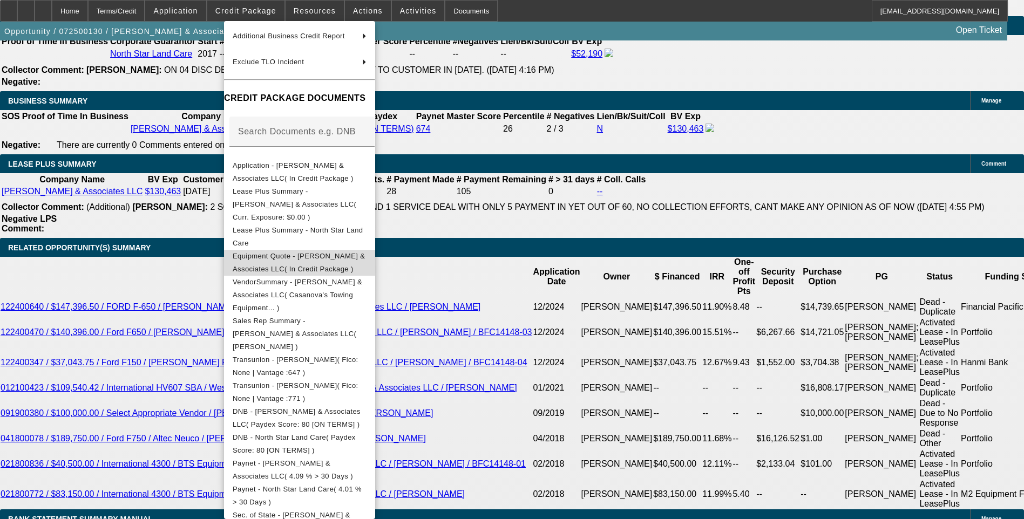
click at [351, 252] on span "Equipment Quote - Sotelo & Associates LLC( In Credit Package )" at bounding box center [299, 262] width 132 height 21
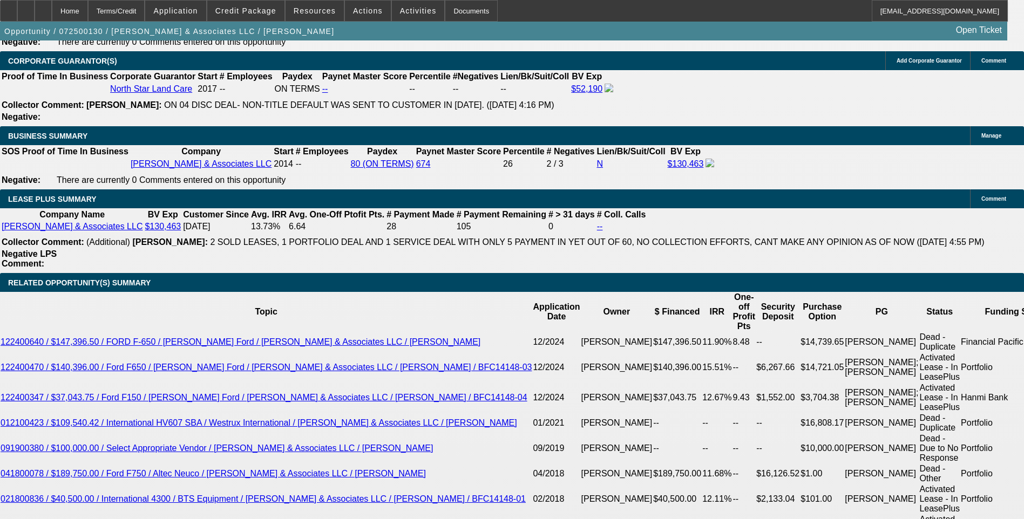
scroll to position [1673, 0]
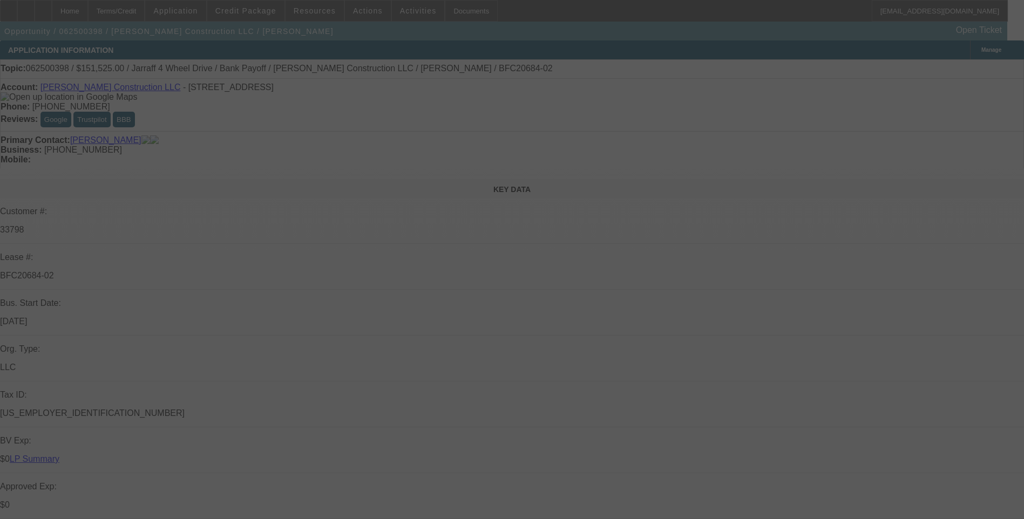
select select "0"
select select "0.15"
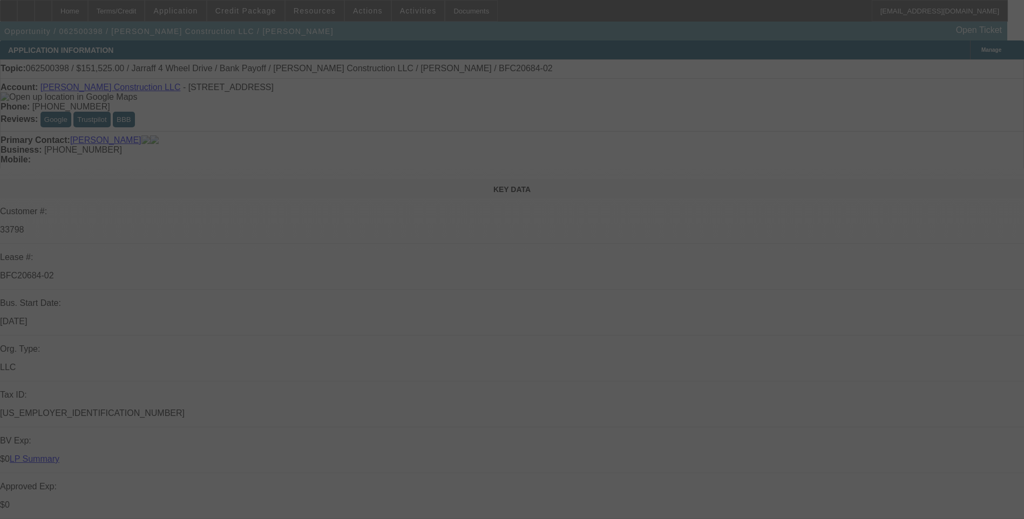
select select "0"
select select "0.1"
select select "0"
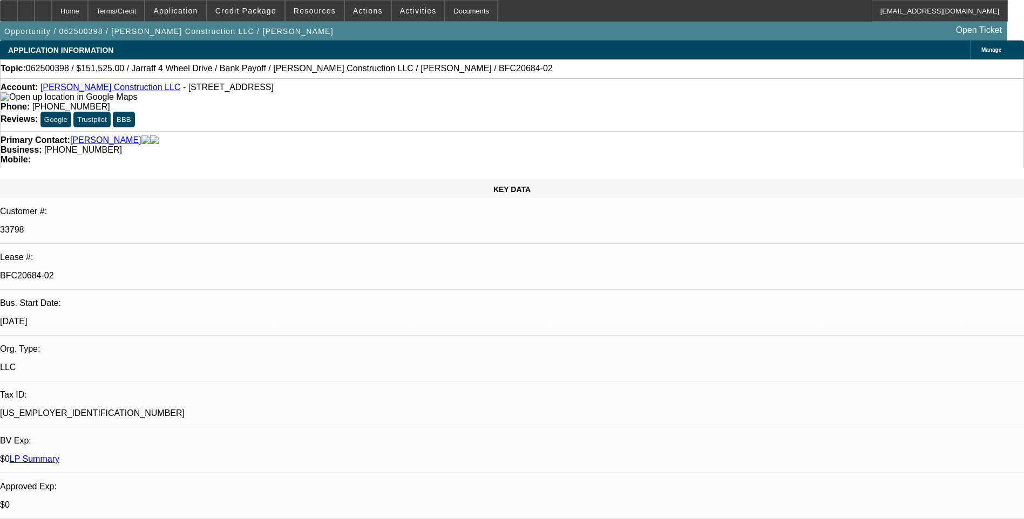
select select "1"
select select "2"
select select "6"
select select "1"
select select "2"
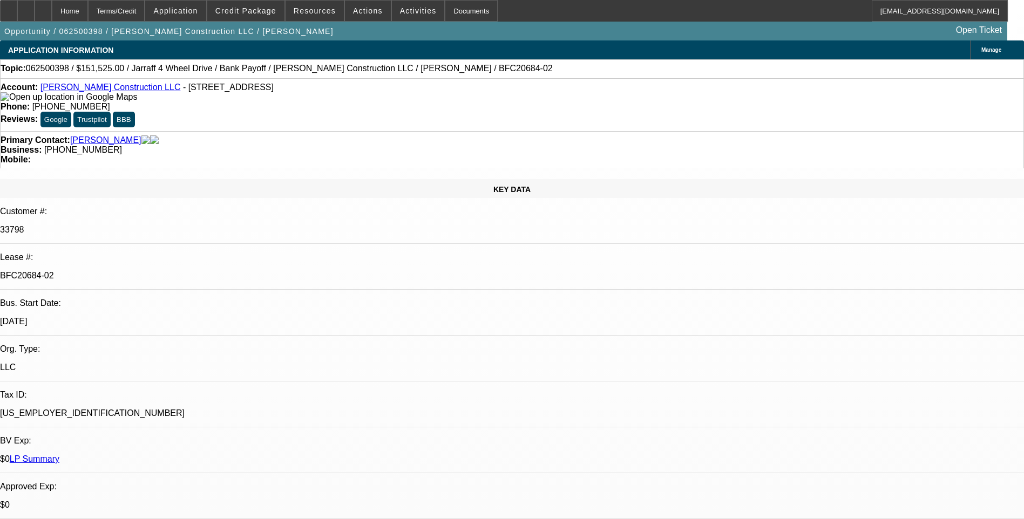
select select "6"
select select "1"
select select "6"
select select "1"
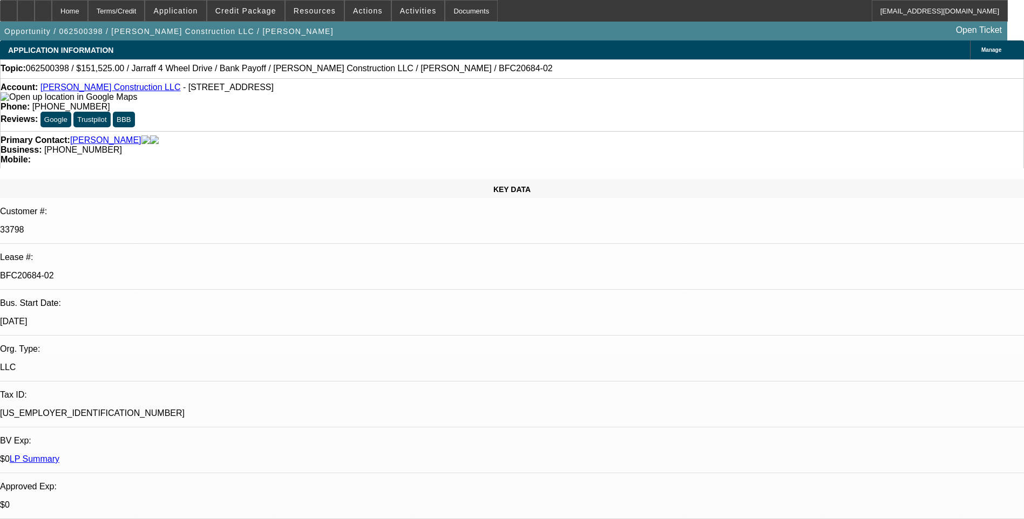
select select "1"
select select "6"
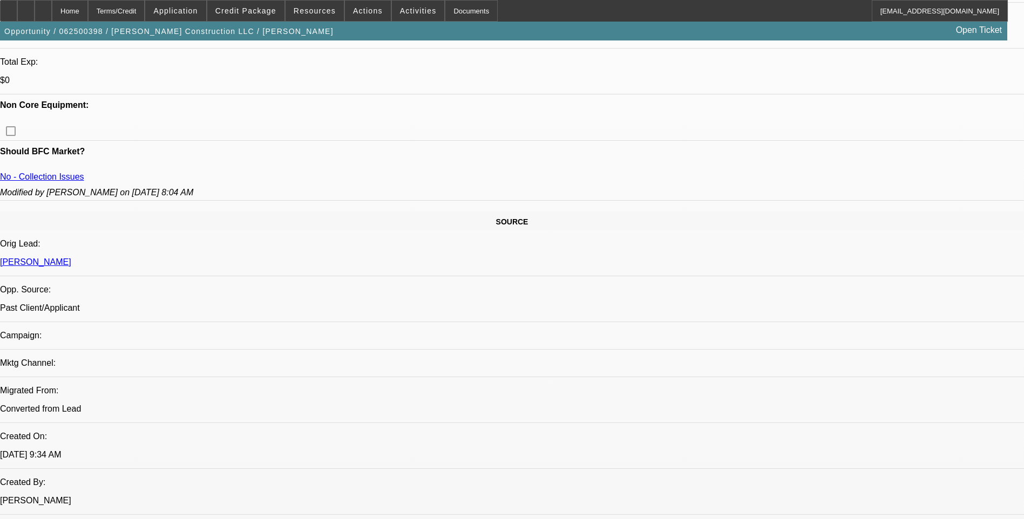
scroll to position [540, 0]
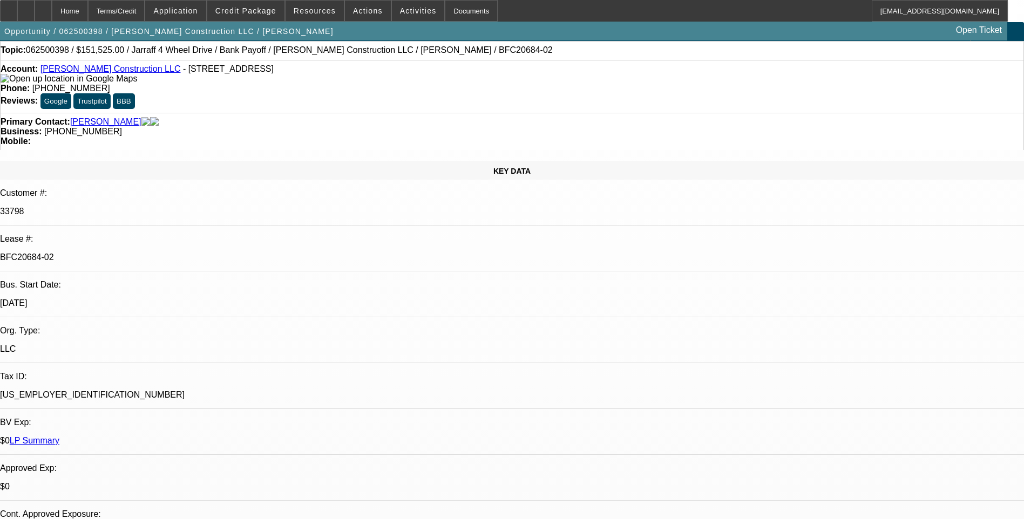
scroll to position [0, 0]
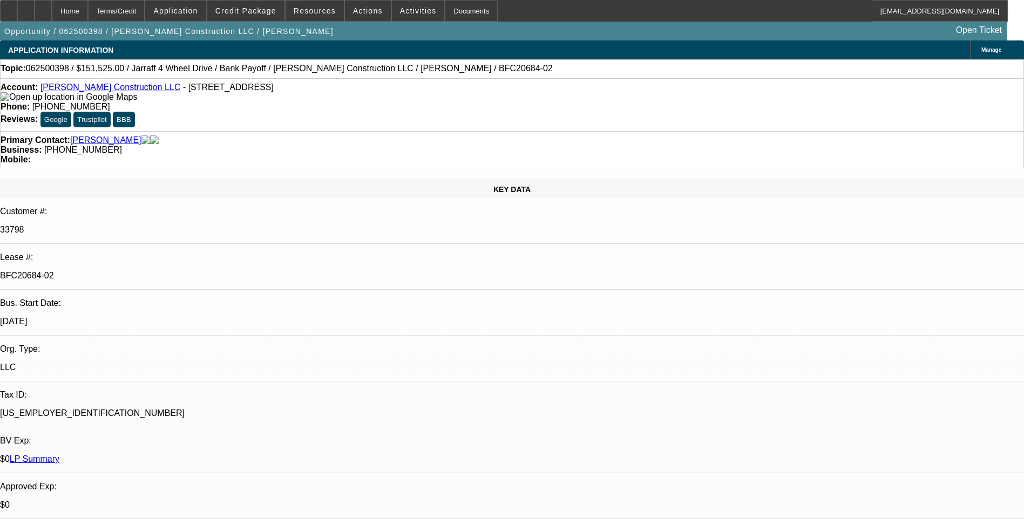
click at [94, 92] on link "[PERSON_NAME] Construction LLC" at bounding box center [110, 87] width 140 height 9
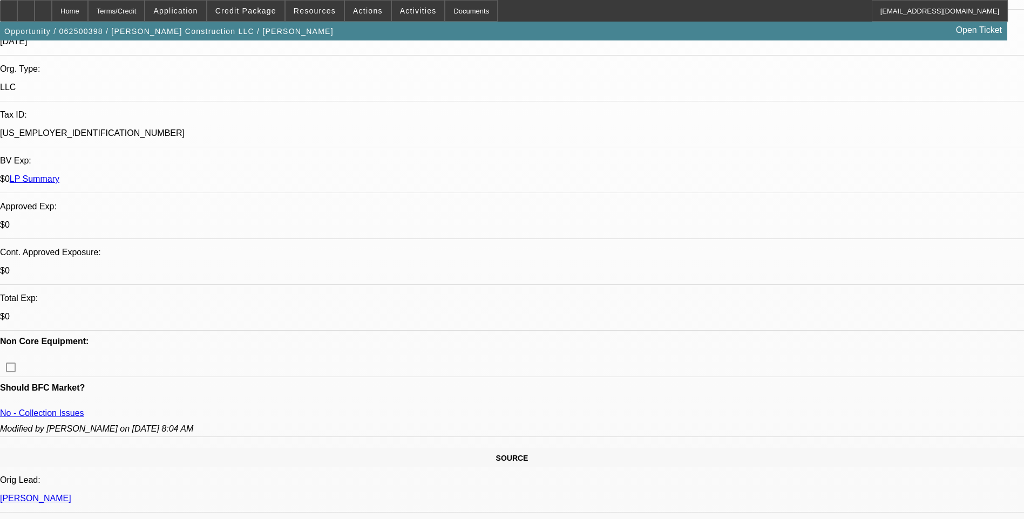
scroll to position [270, 0]
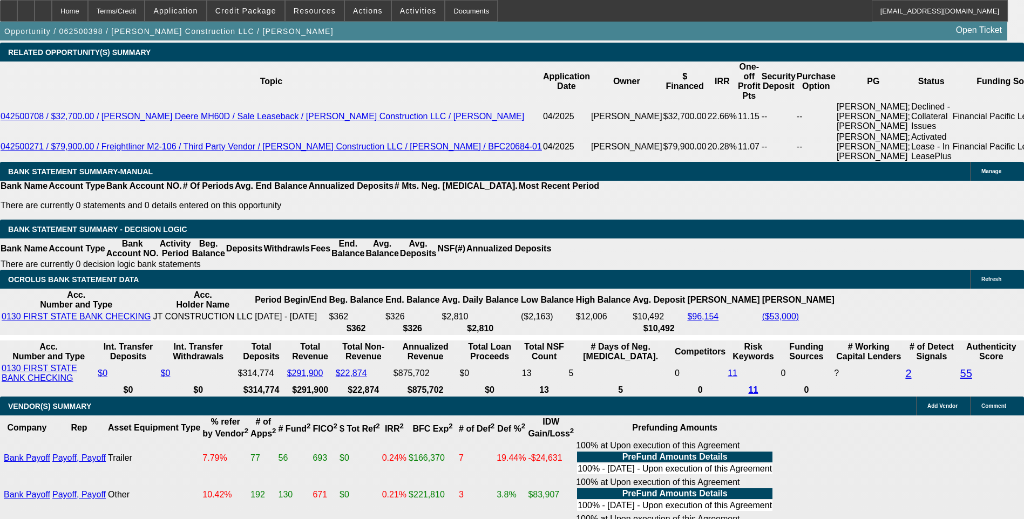
scroll to position [2051, 0]
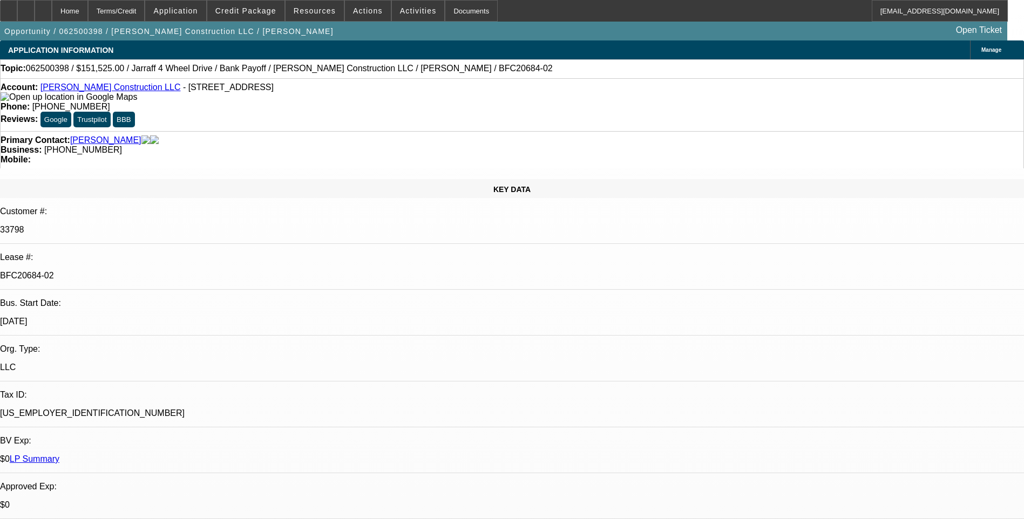
select select "0"
select select "0.15"
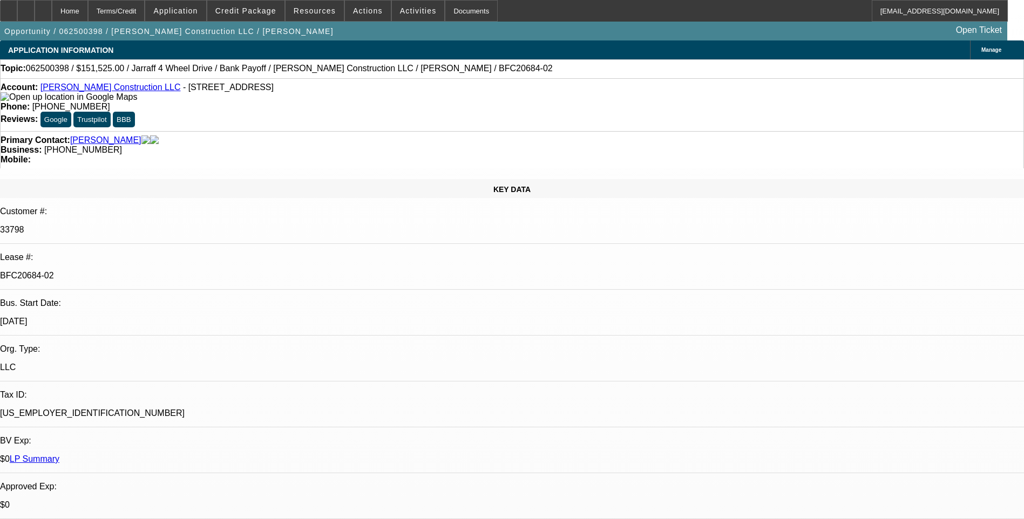
select select "0"
select select "0.1"
select select "0"
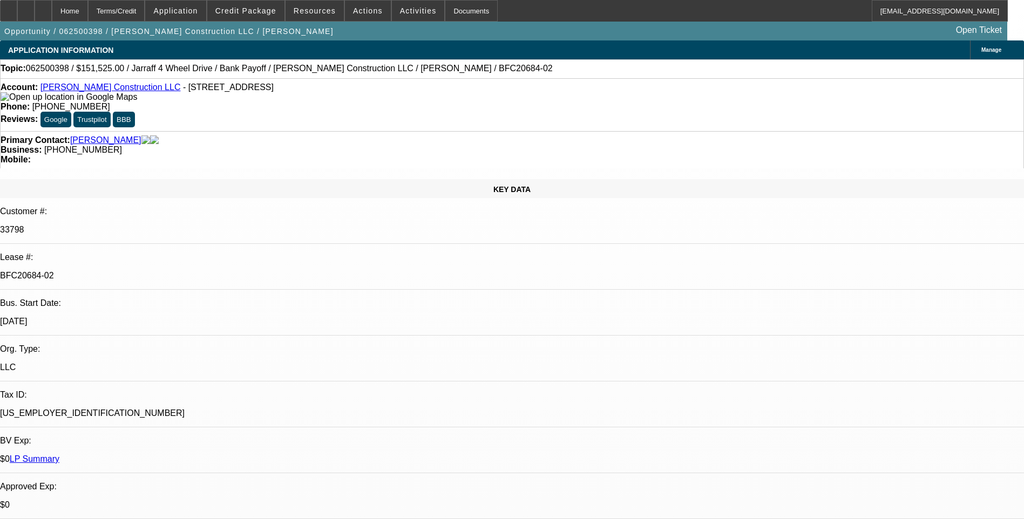
select select "1"
select select "2"
select select "6"
select select "1"
select select "2"
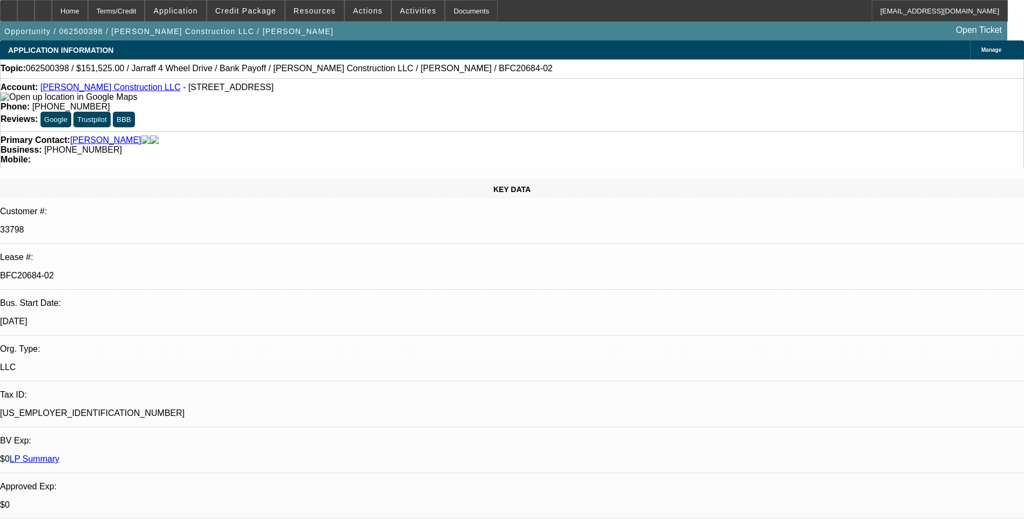
select select "6"
select select "1"
select select "6"
select select "1"
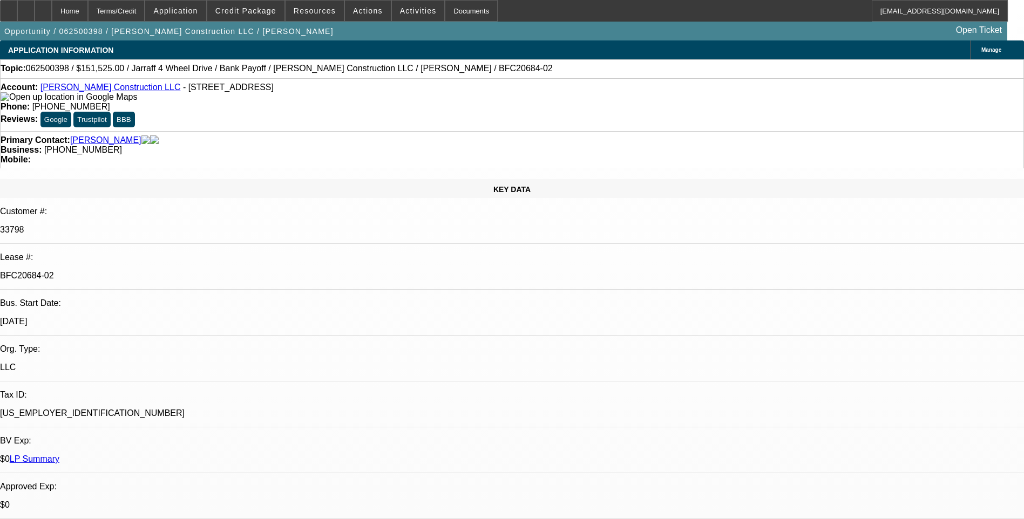
select select "1"
select select "6"
click at [92, 92] on link "[PERSON_NAME] Construction LLC" at bounding box center [110, 87] width 140 height 9
